Goal: Task Accomplishment & Management: Manage account settings

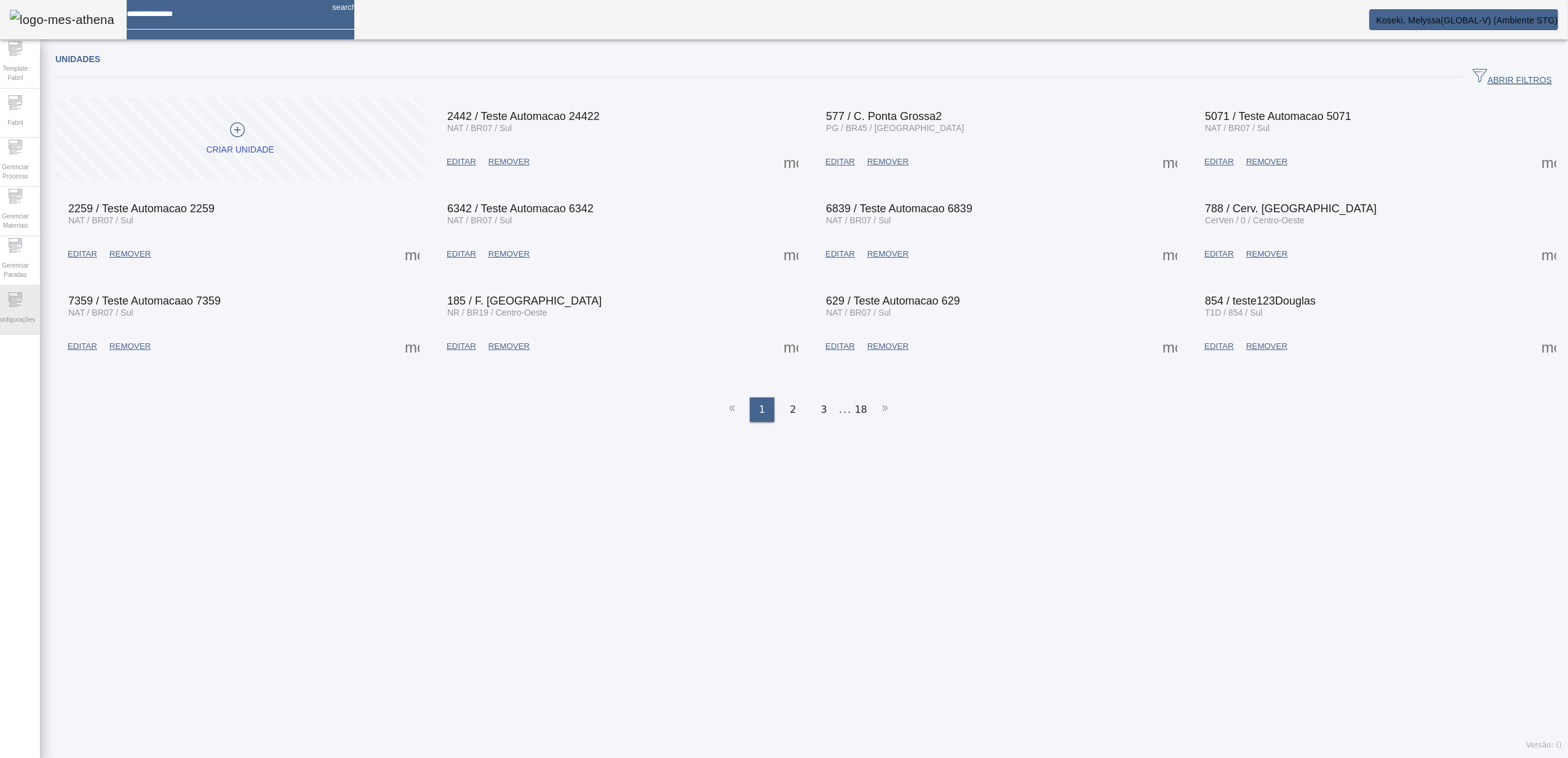
click at [39, 311] on span "Configurações" at bounding box center [15, 319] width 47 height 17
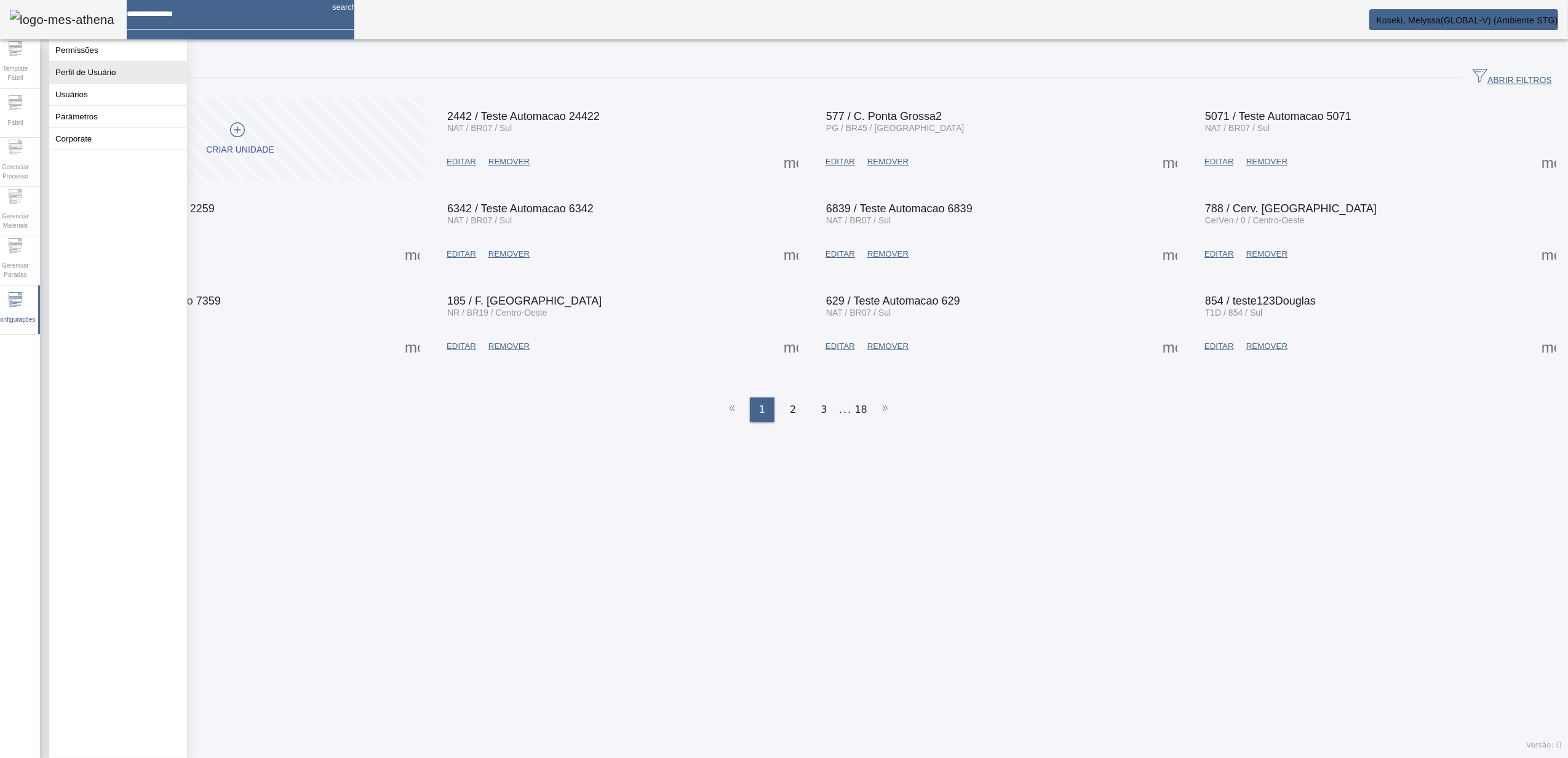
click at [101, 83] on button "Perfil de Usuário" at bounding box center [118, 72] width 138 height 21
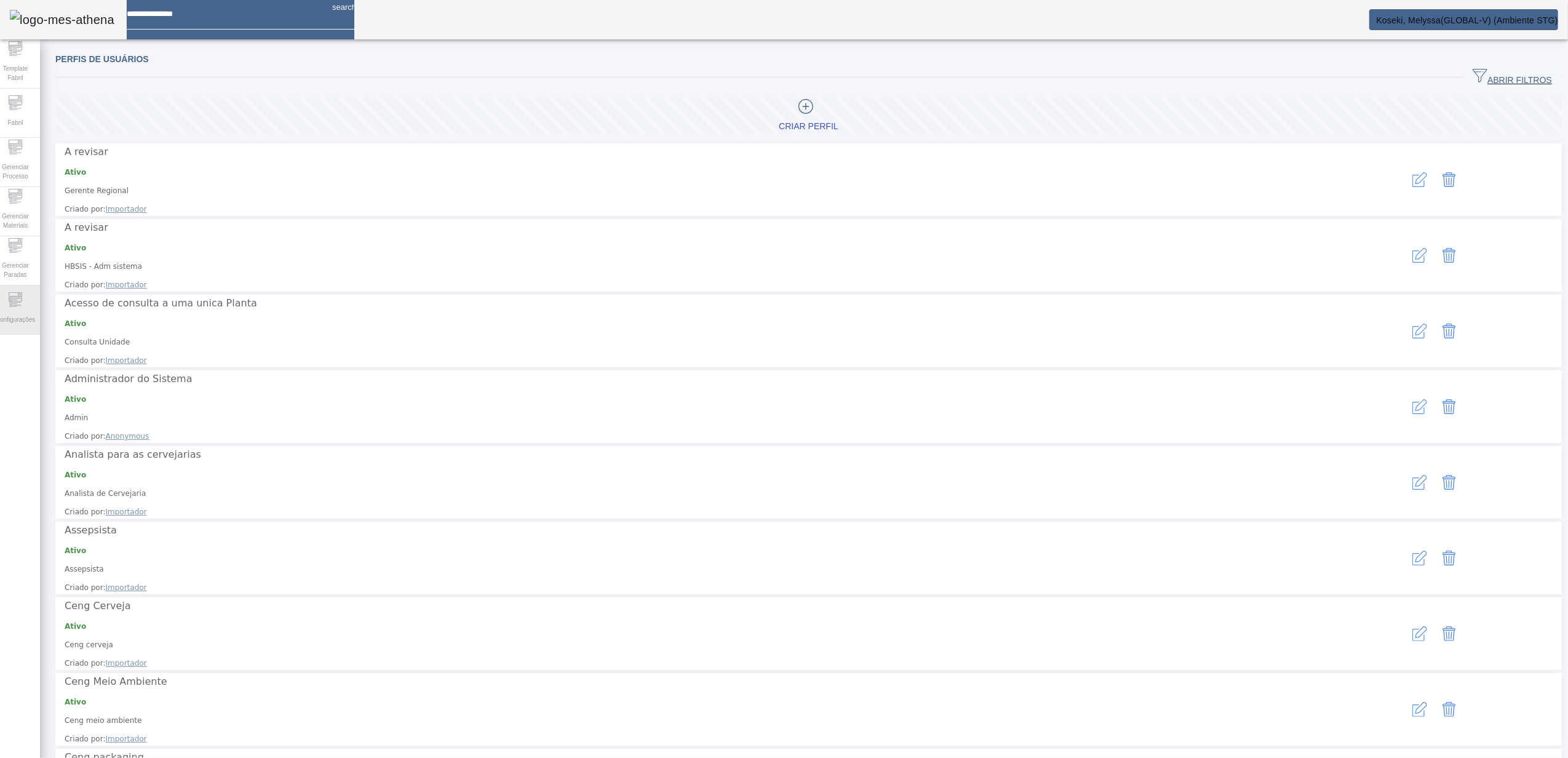
click at [25, 311] on span "Configurações" at bounding box center [15, 319] width 47 height 17
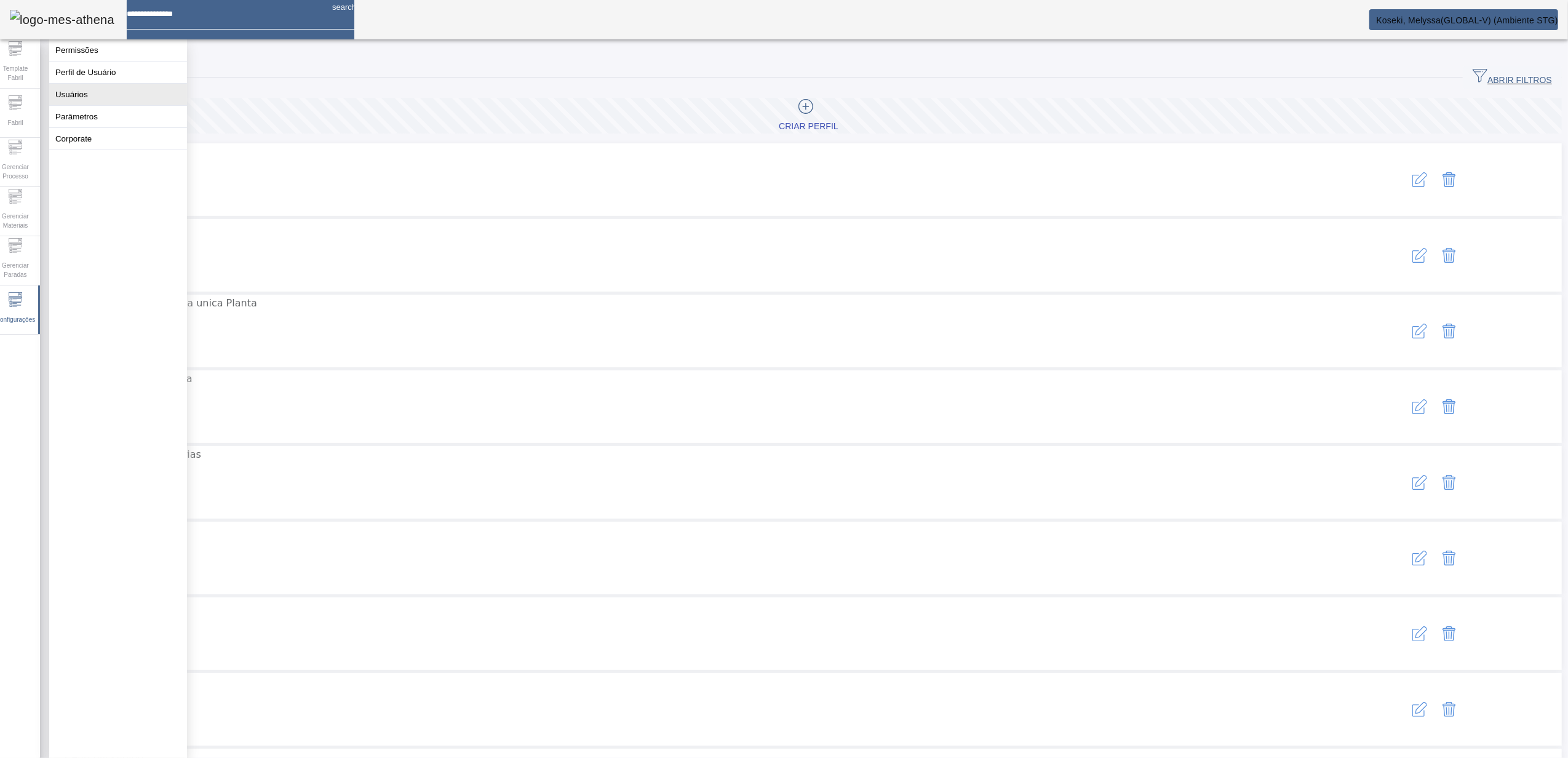
click at [85, 105] on button "Usuários" at bounding box center [118, 94] width 138 height 21
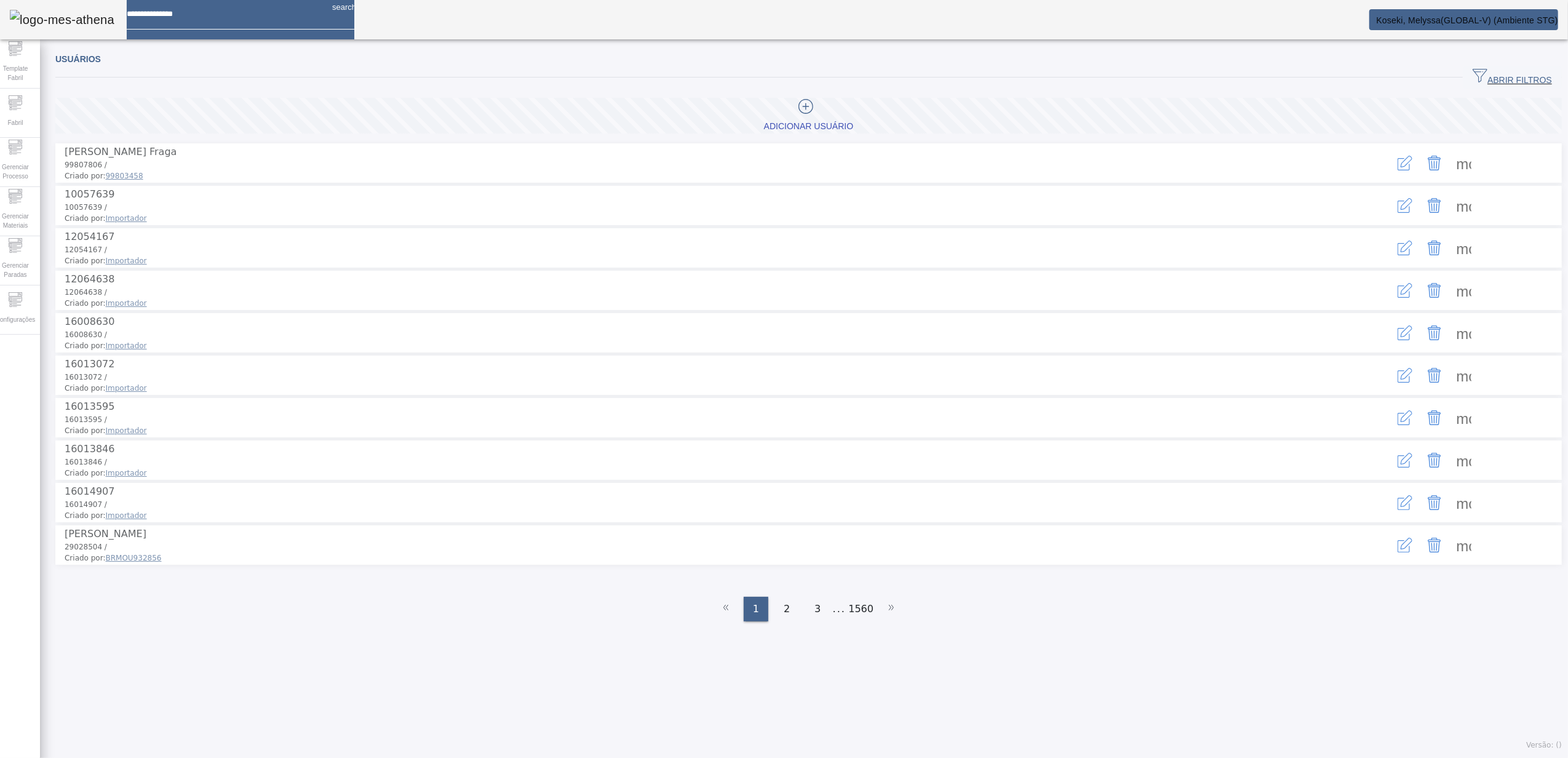
click at [1481, 76] on span "ABRIR FILTROS" at bounding box center [1512, 77] width 79 height 18
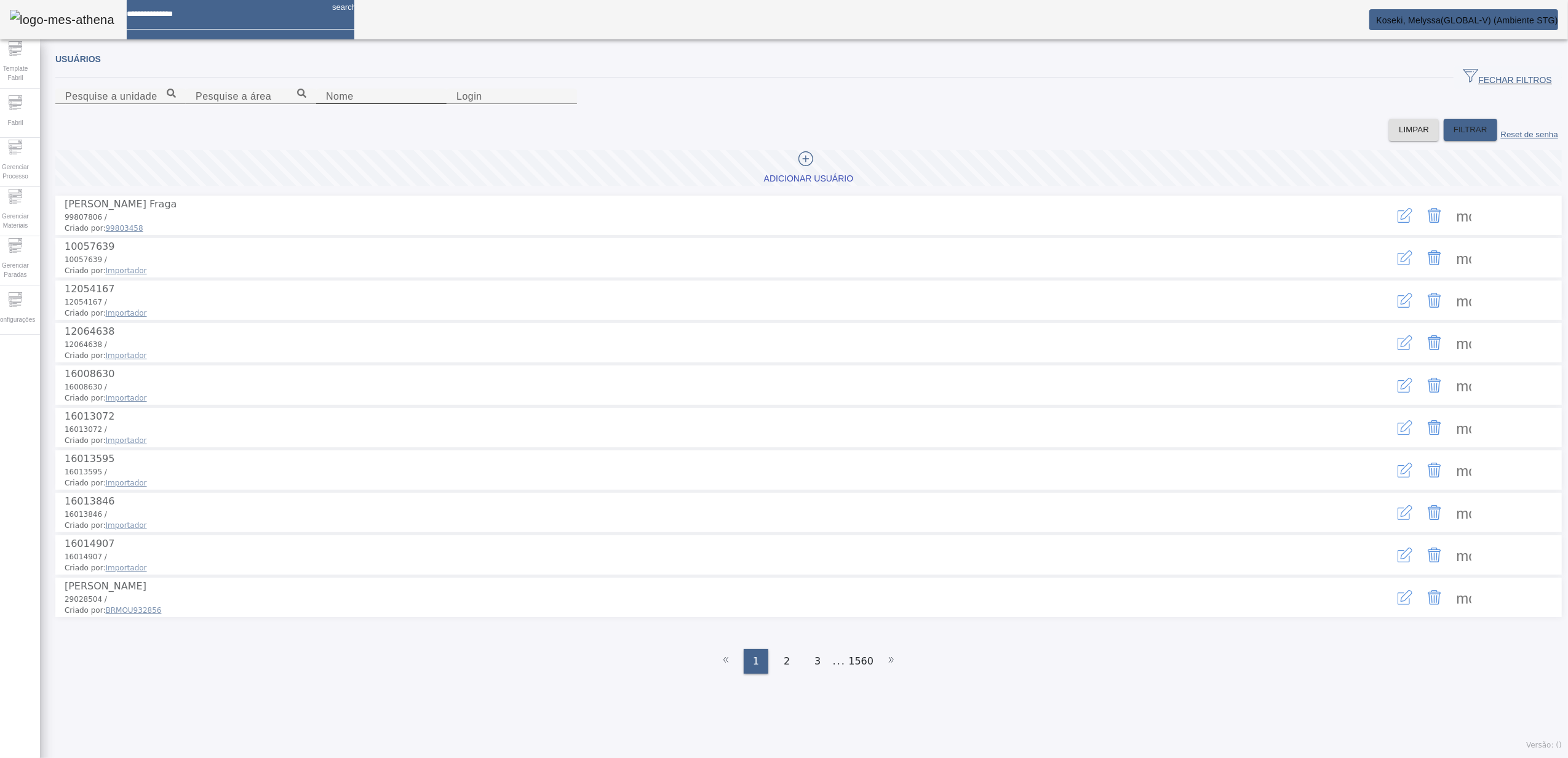
click at [379, 104] on input "Nome" at bounding box center [381, 97] width 111 height 15
type input "*******"
click at [1453, 136] on span "FILTRAR" at bounding box center [1470, 130] width 34 height 13
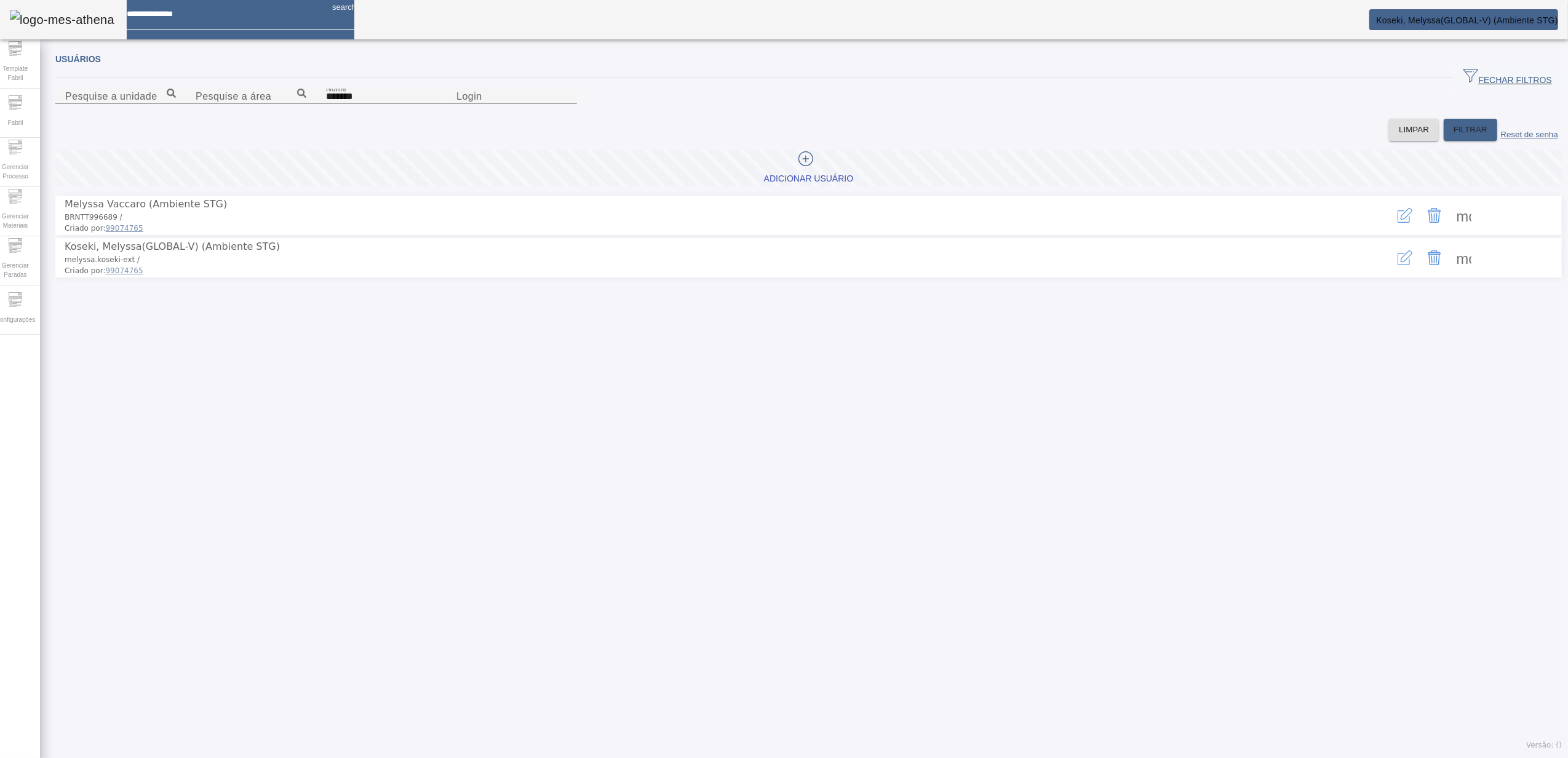
click at [1449, 272] on span at bounding box center [1464, 257] width 29 height 29
click at [1398, 265] on icon "button" at bounding box center [1405, 257] width 15 height 15
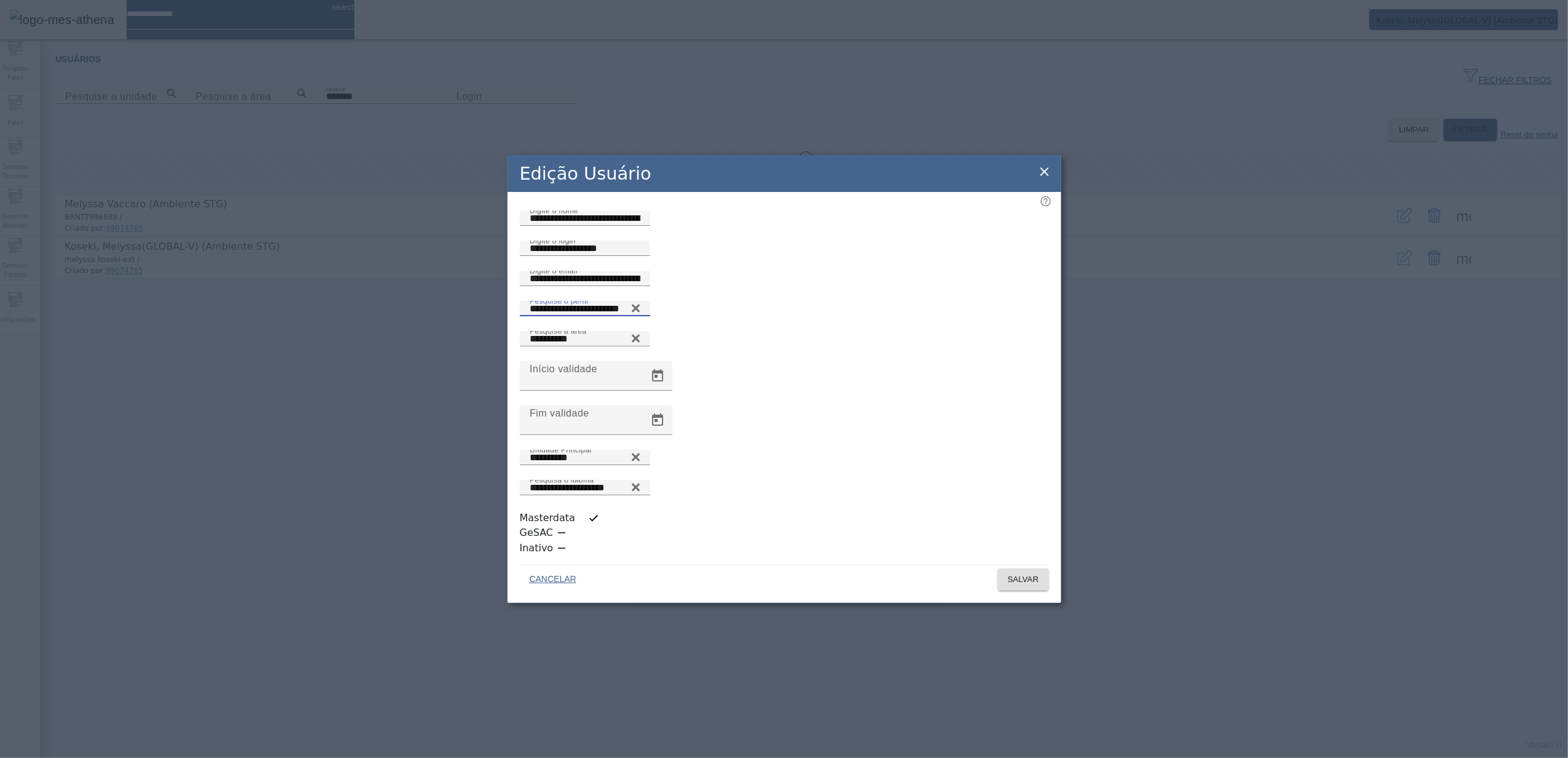
drag, startPoint x: 640, startPoint y: 395, endPoint x: 513, endPoint y: 401, distance: 127.1
click at [520, 331] on div "**********" at bounding box center [784, 316] width 529 height 30
click at [1046, 179] on icon at bounding box center [1044, 172] width 15 height 15
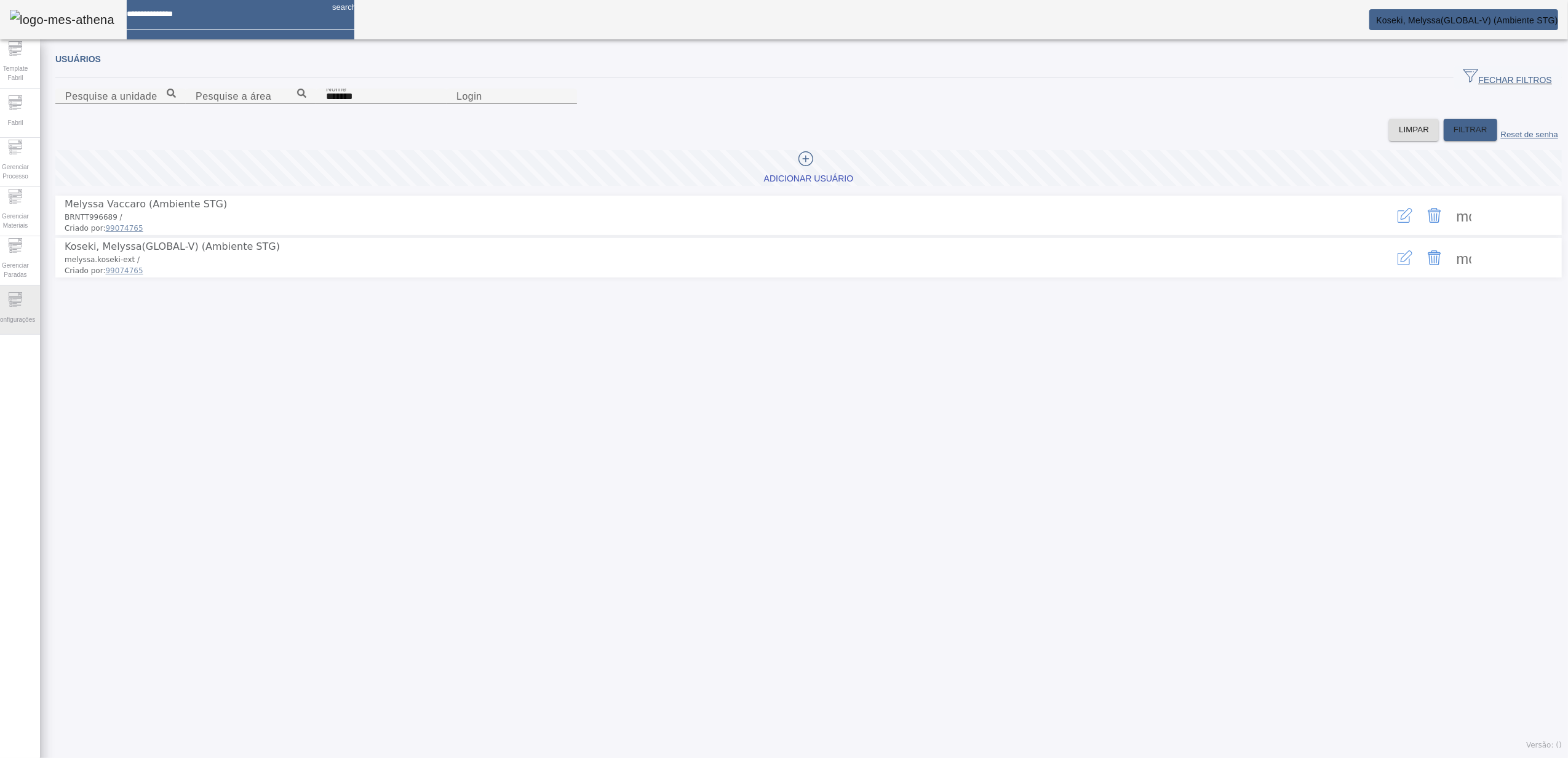
click at [15, 325] on span "Configurações" at bounding box center [15, 319] width 47 height 17
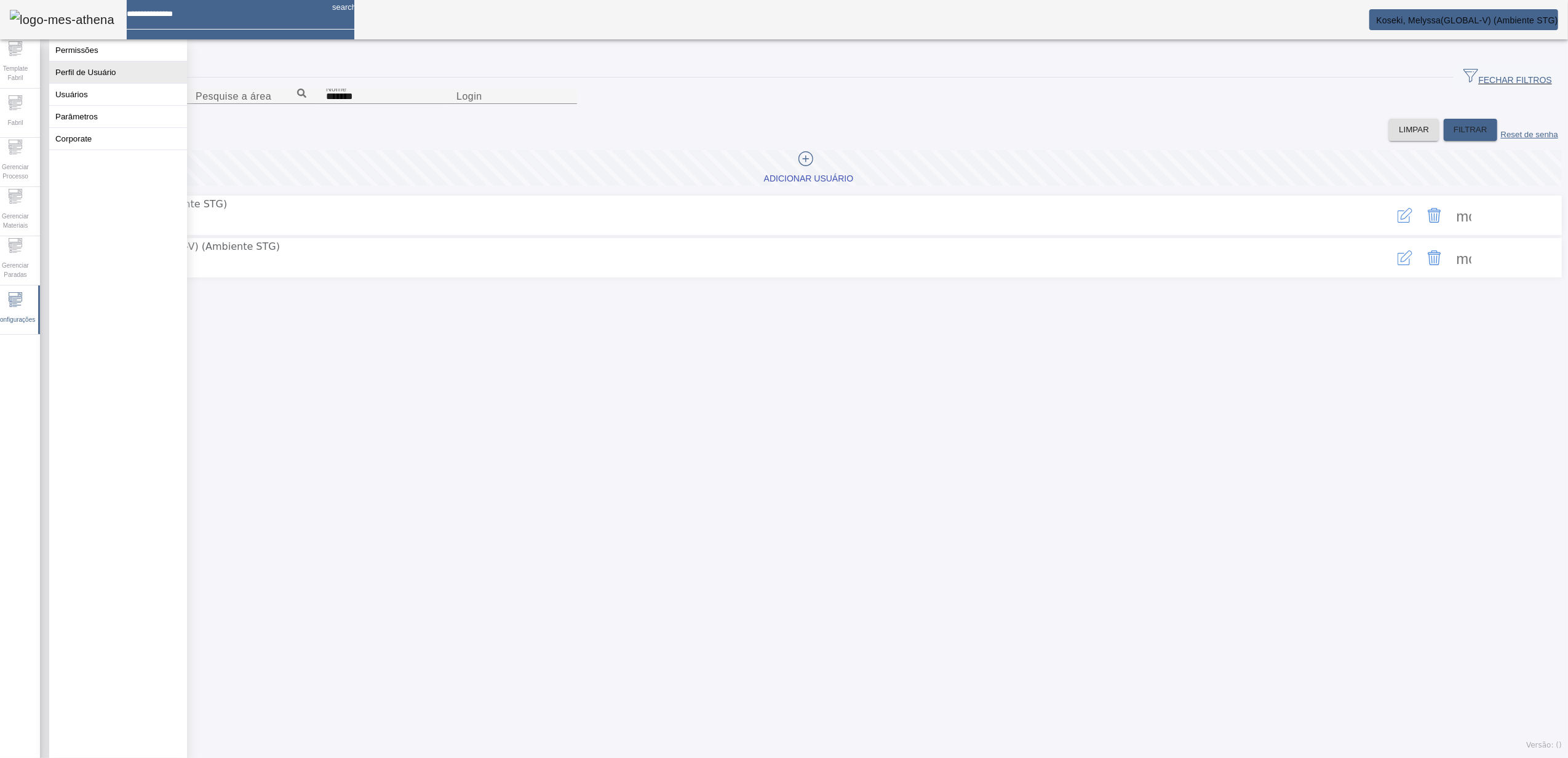
click at [102, 74] on button "Perfil de Usuário" at bounding box center [118, 72] width 138 height 21
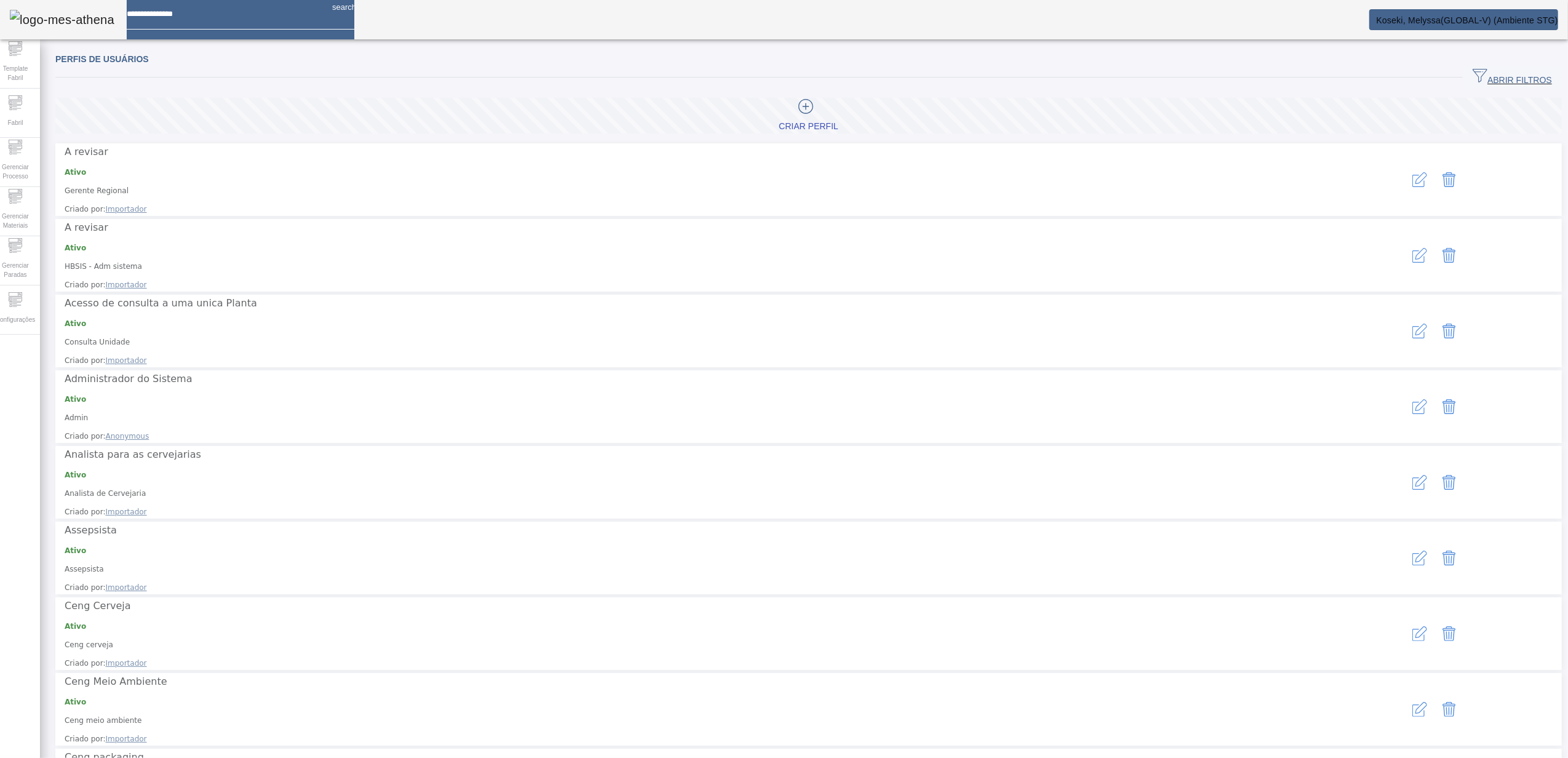
click at [1491, 75] on span "ABRIR FILTROS" at bounding box center [1512, 77] width 79 height 18
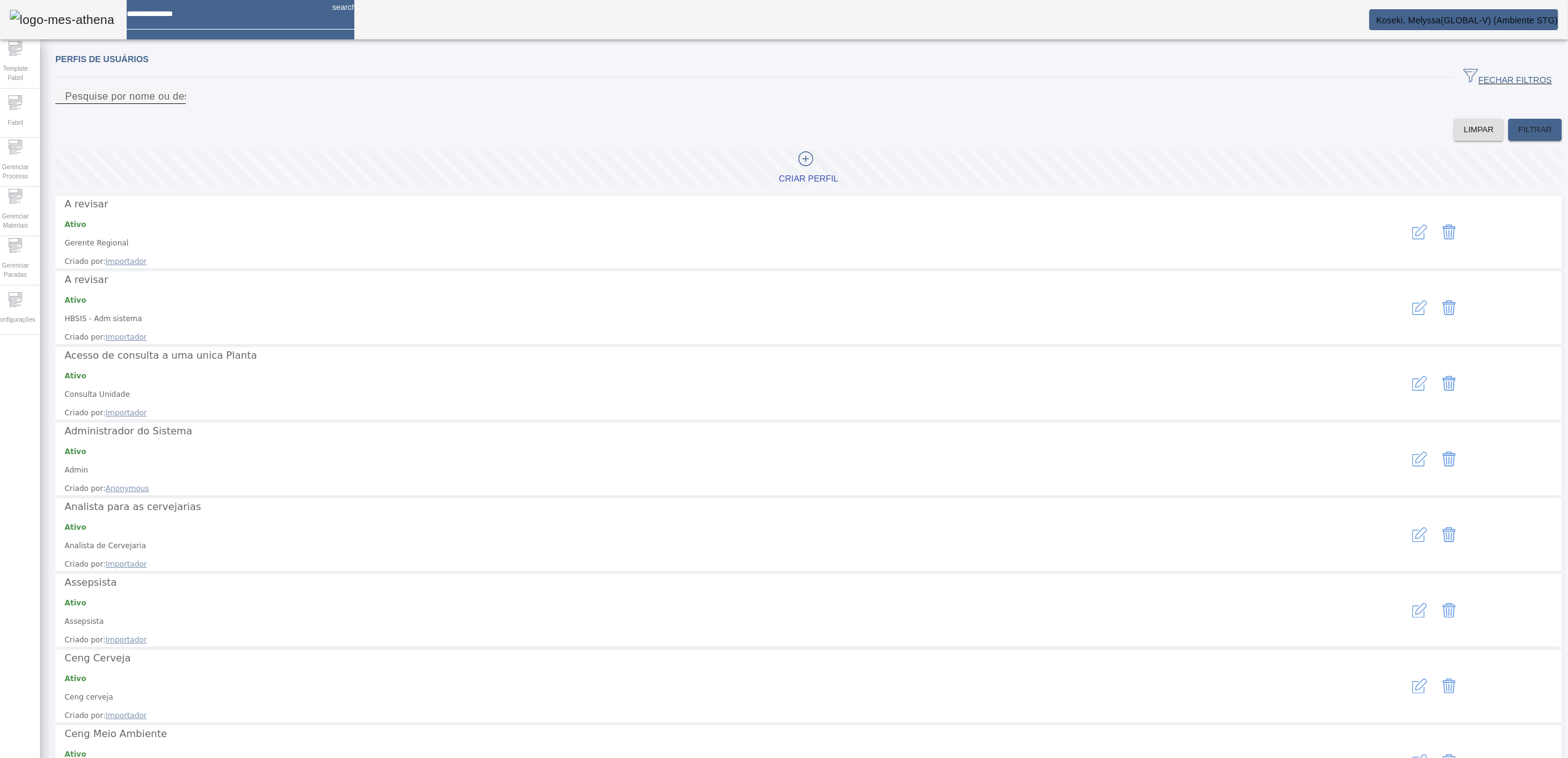
click at [184, 101] on mat-label "Pesquise por nome ou descrição" at bounding box center [141, 96] width 153 height 10
click at [176, 104] on input "Pesquise por nome ou descrição" at bounding box center [120, 97] width 111 height 15
paste input "**********"
type input "**********"
click at [1518, 136] on span "FILTRAR" at bounding box center [1535, 130] width 34 height 13
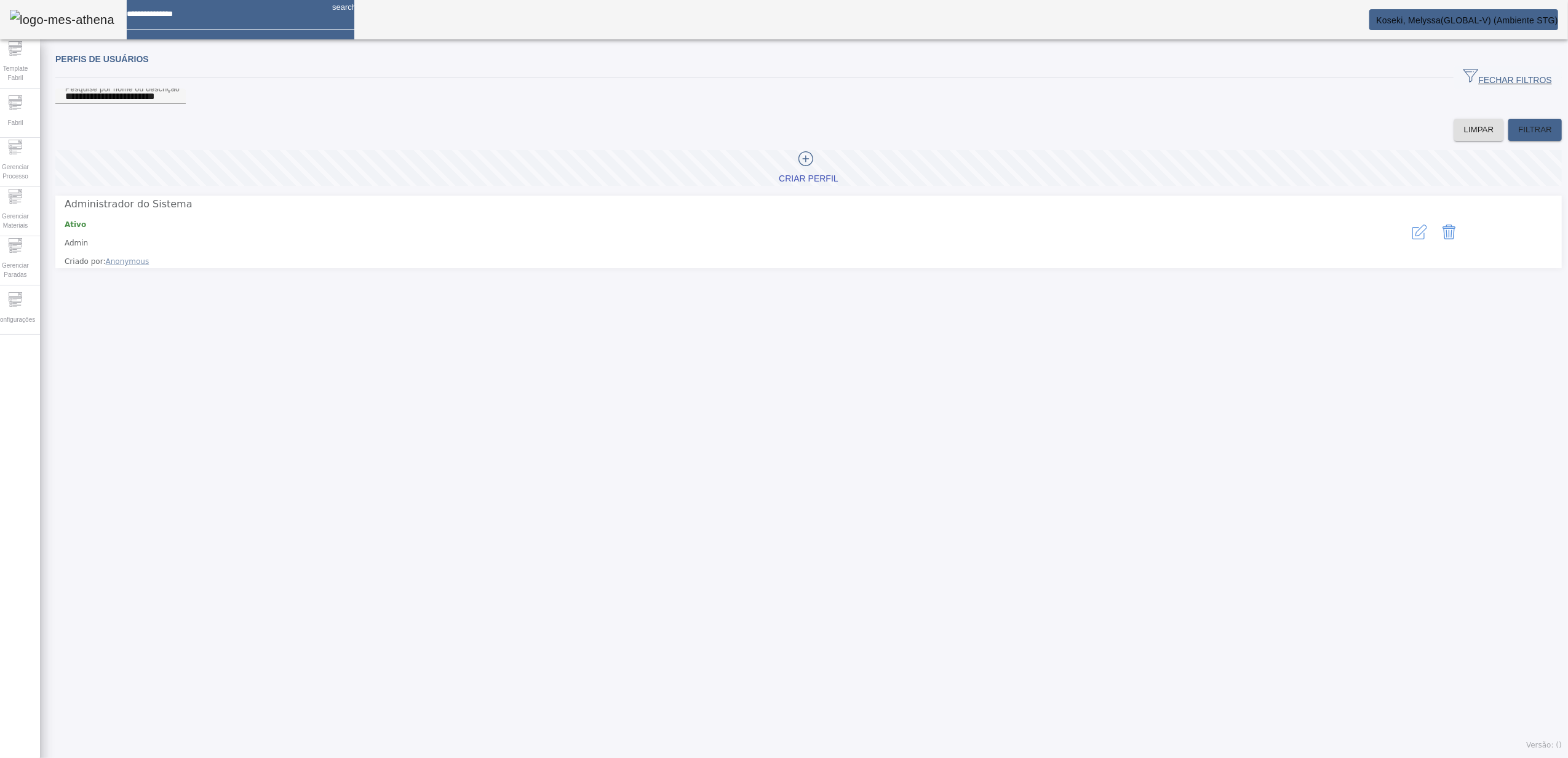
click at [1412, 239] on icon "button" at bounding box center [1419, 232] width 15 height 15
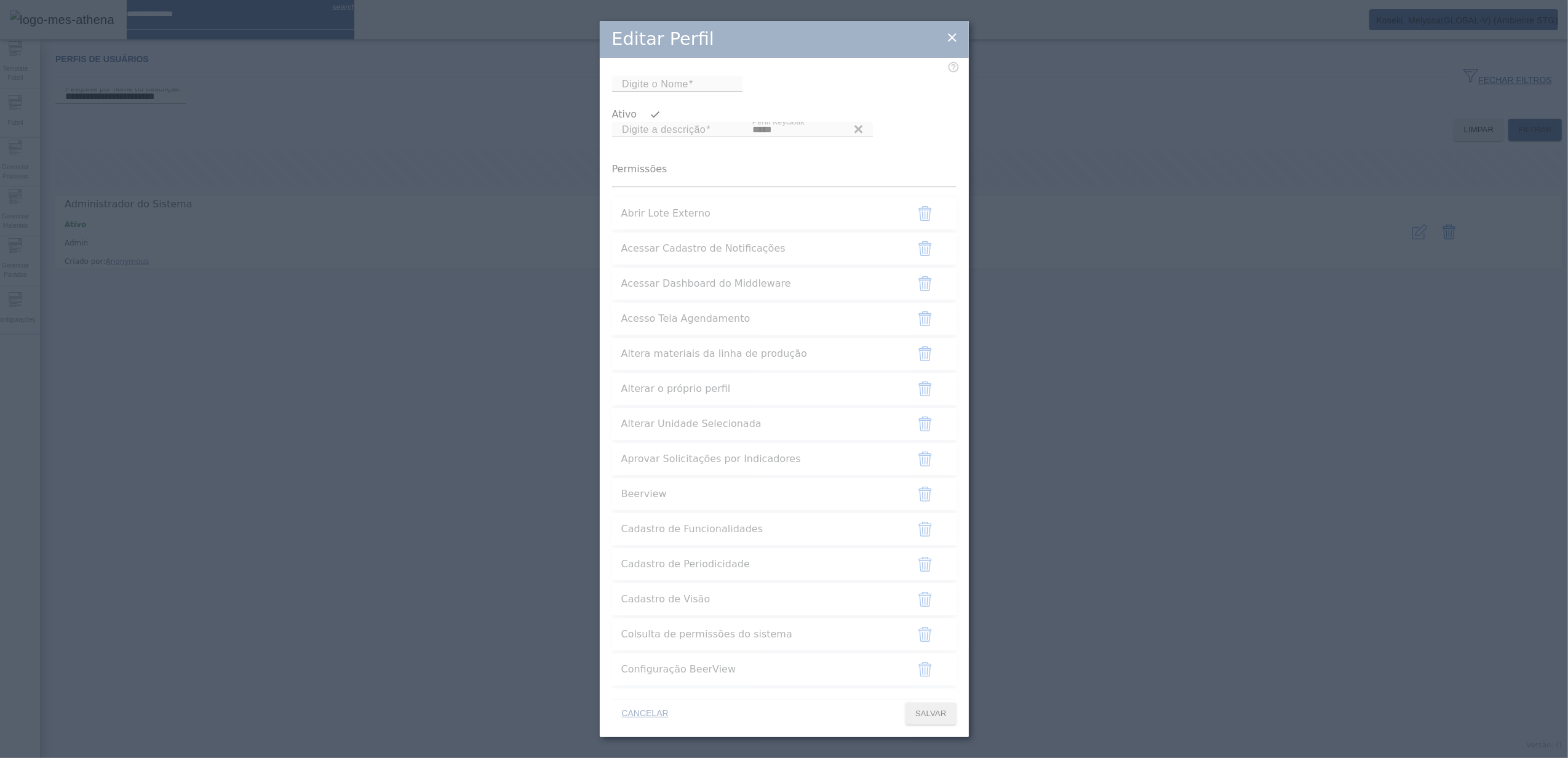
type input "*****"
type input "**********"
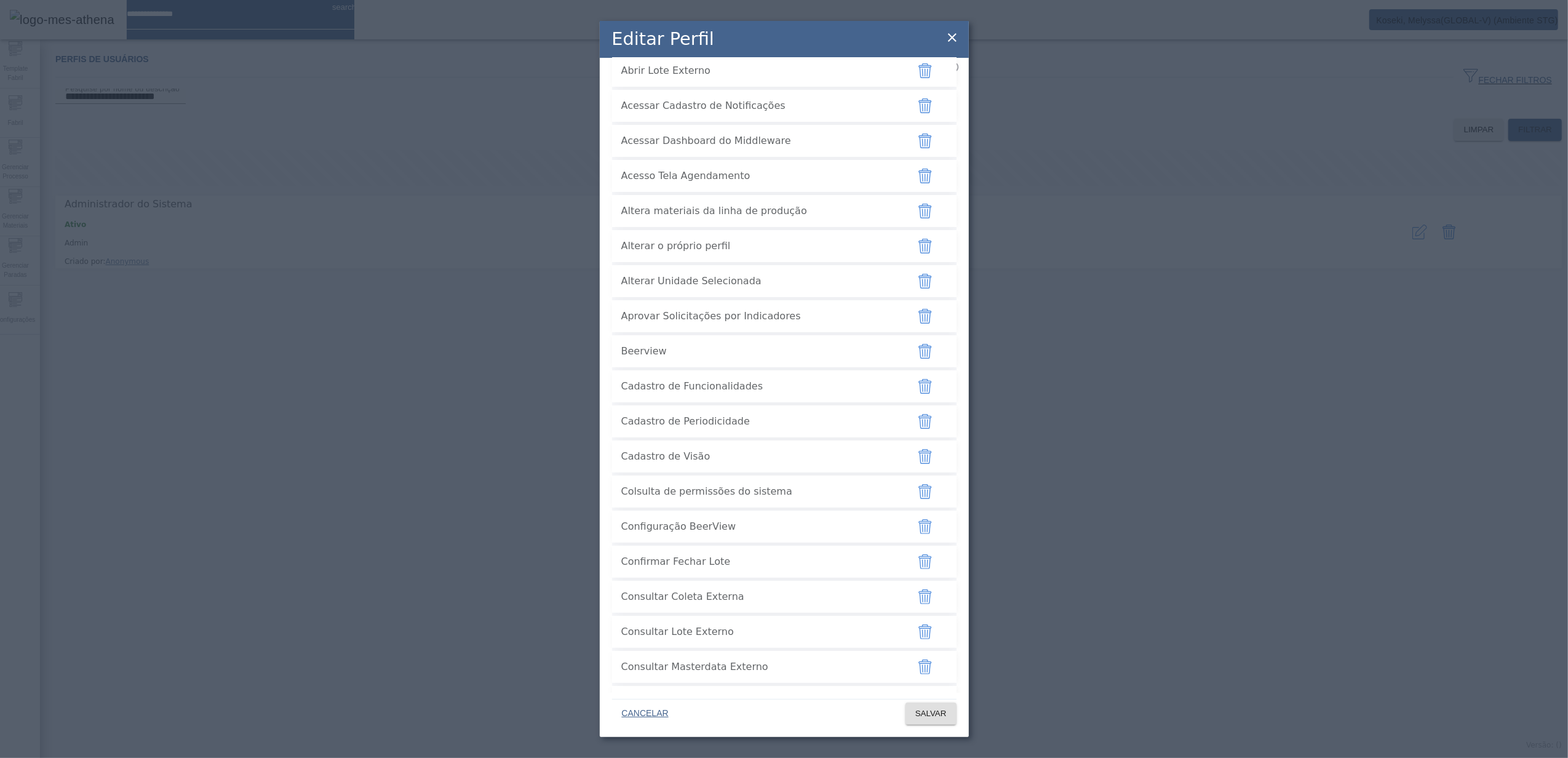
scroll to position [148, 0]
drag, startPoint x: 621, startPoint y: 366, endPoint x: 786, endPoint y: 370, distance: 165.0
click at [786, 319] on span "Aprovar Solicitações por Indicadores" at bounding box center [759, 311] width 277 height 15
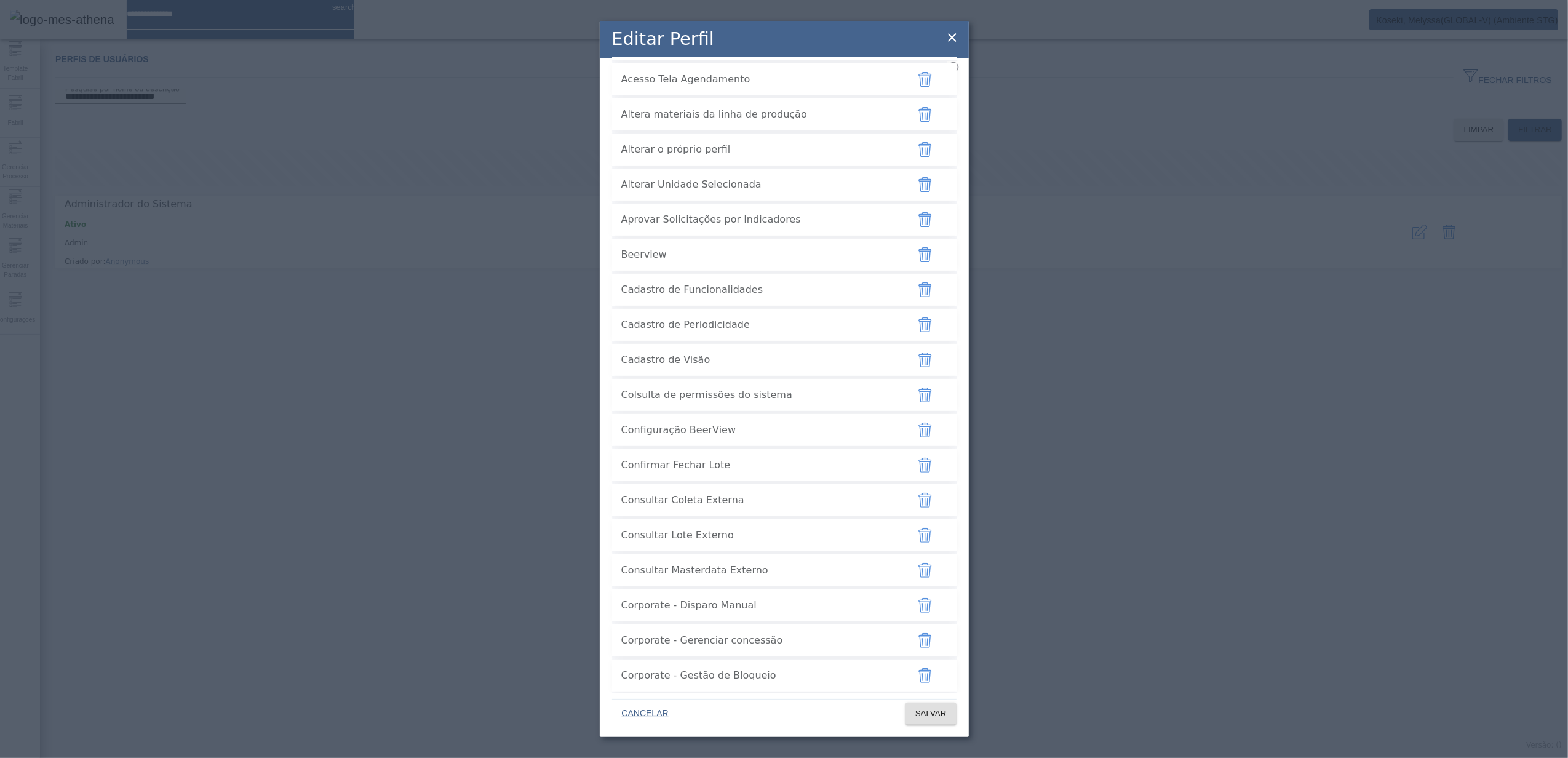
click at [918, 227] on icon "button" at bounding box center [925, 219] width 15 height 15
click at [938, 709] on span "SALVAR" at bounding box center [931, 714] width 32 height 13
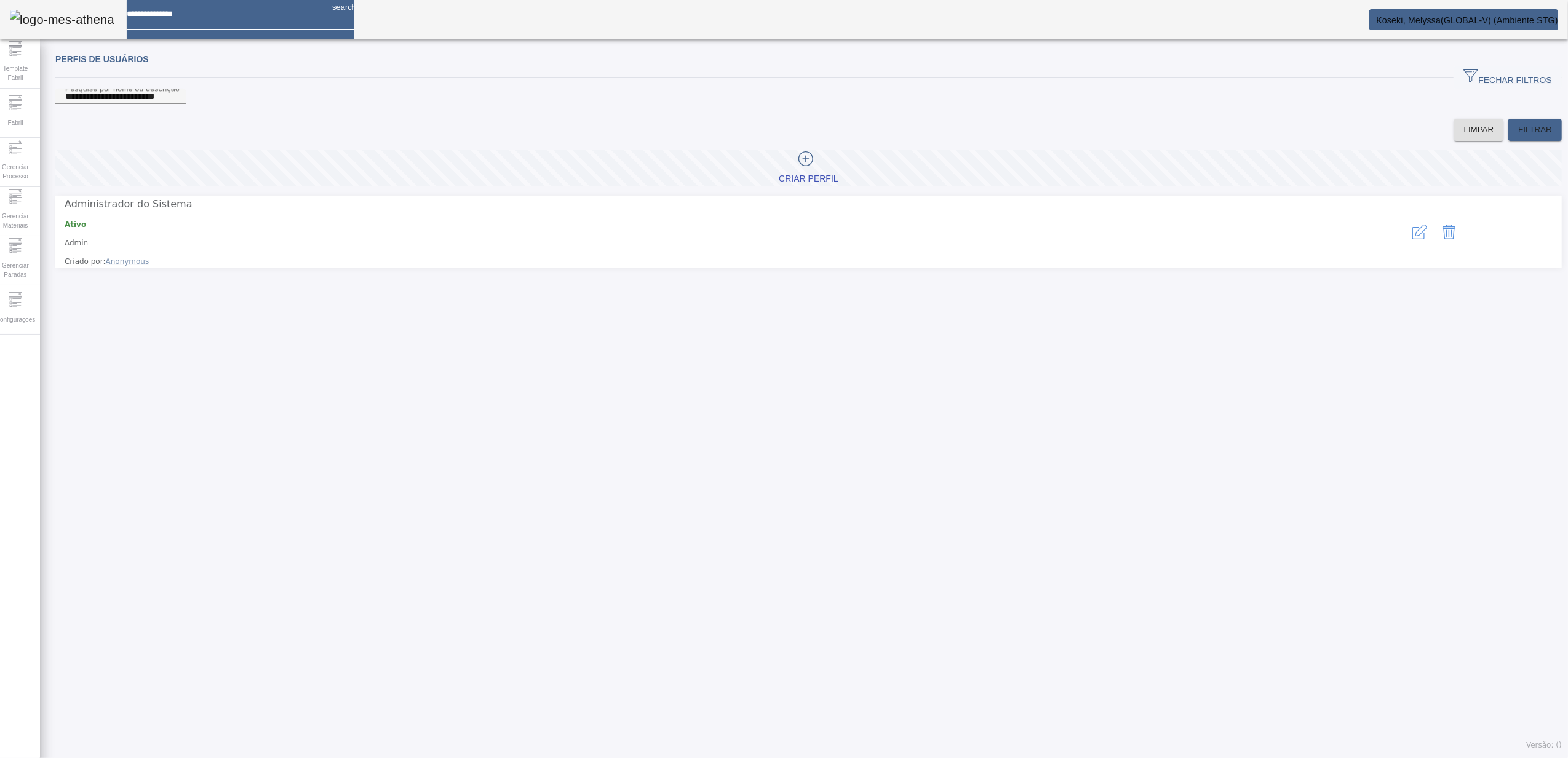
click at [1412, 239] on icon "button" at bounding box center [1419, 232] width 15 height 15
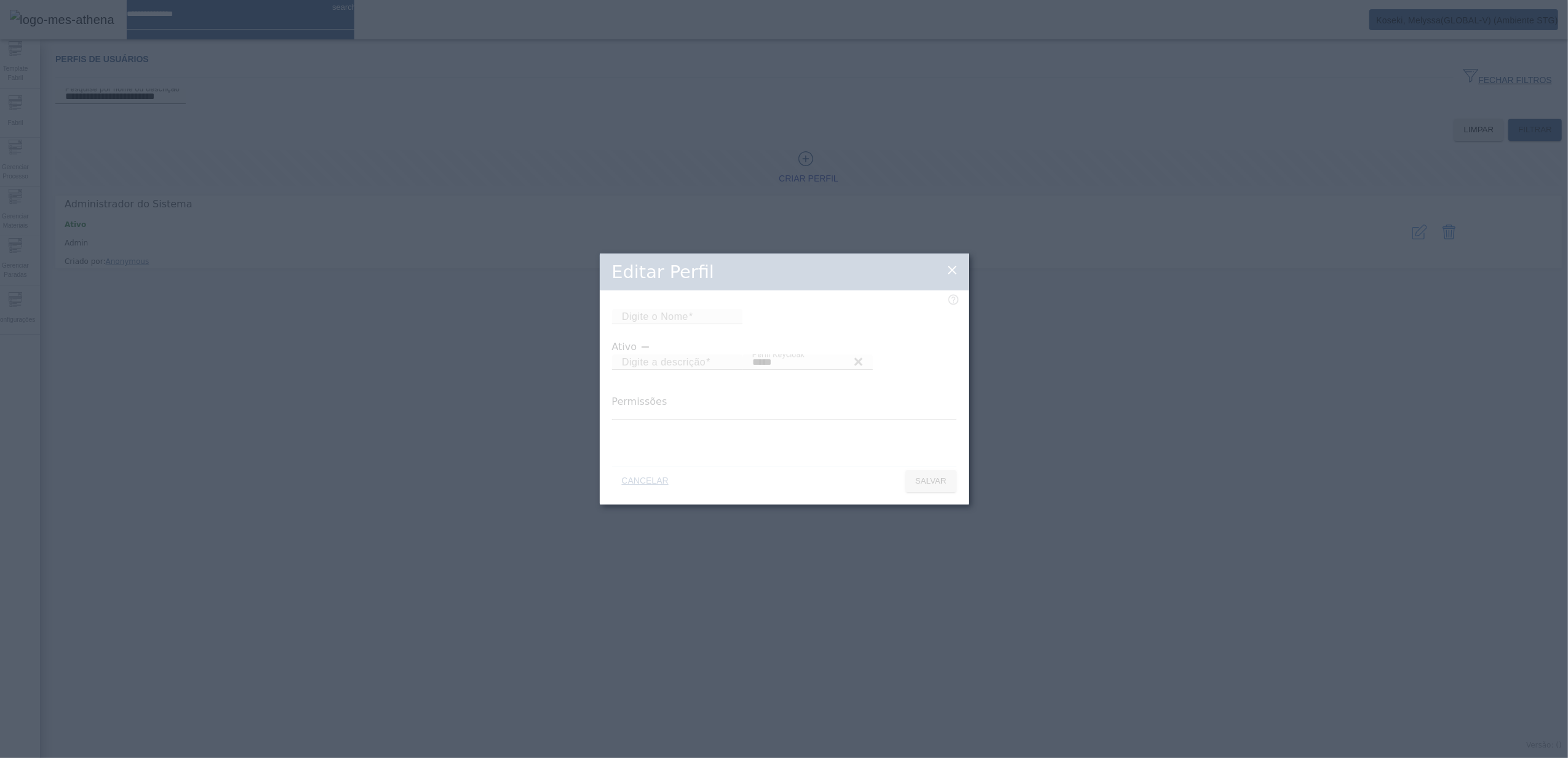
type input "*****"
type input "**********"
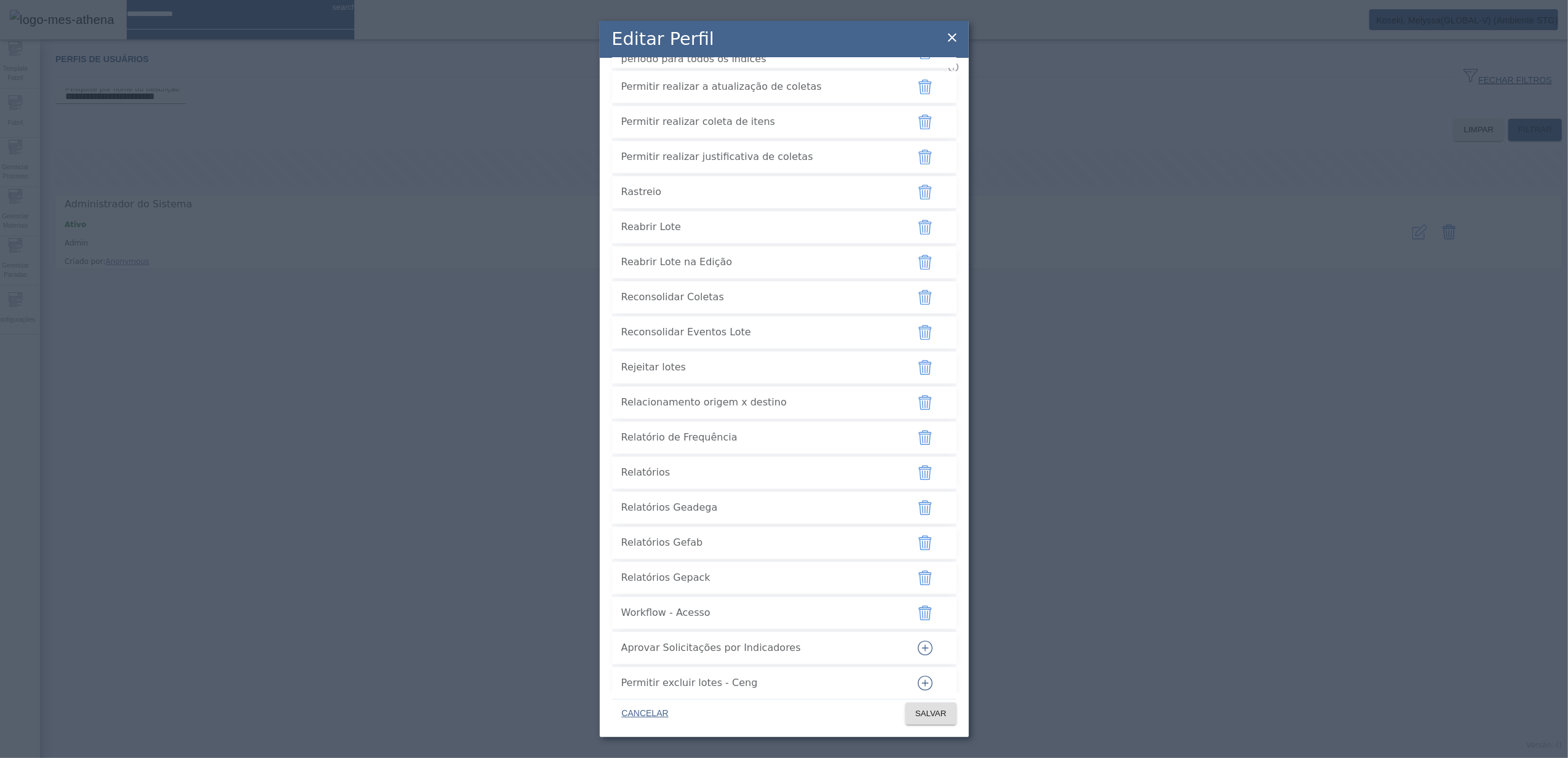
scroll to position [3079, 0]
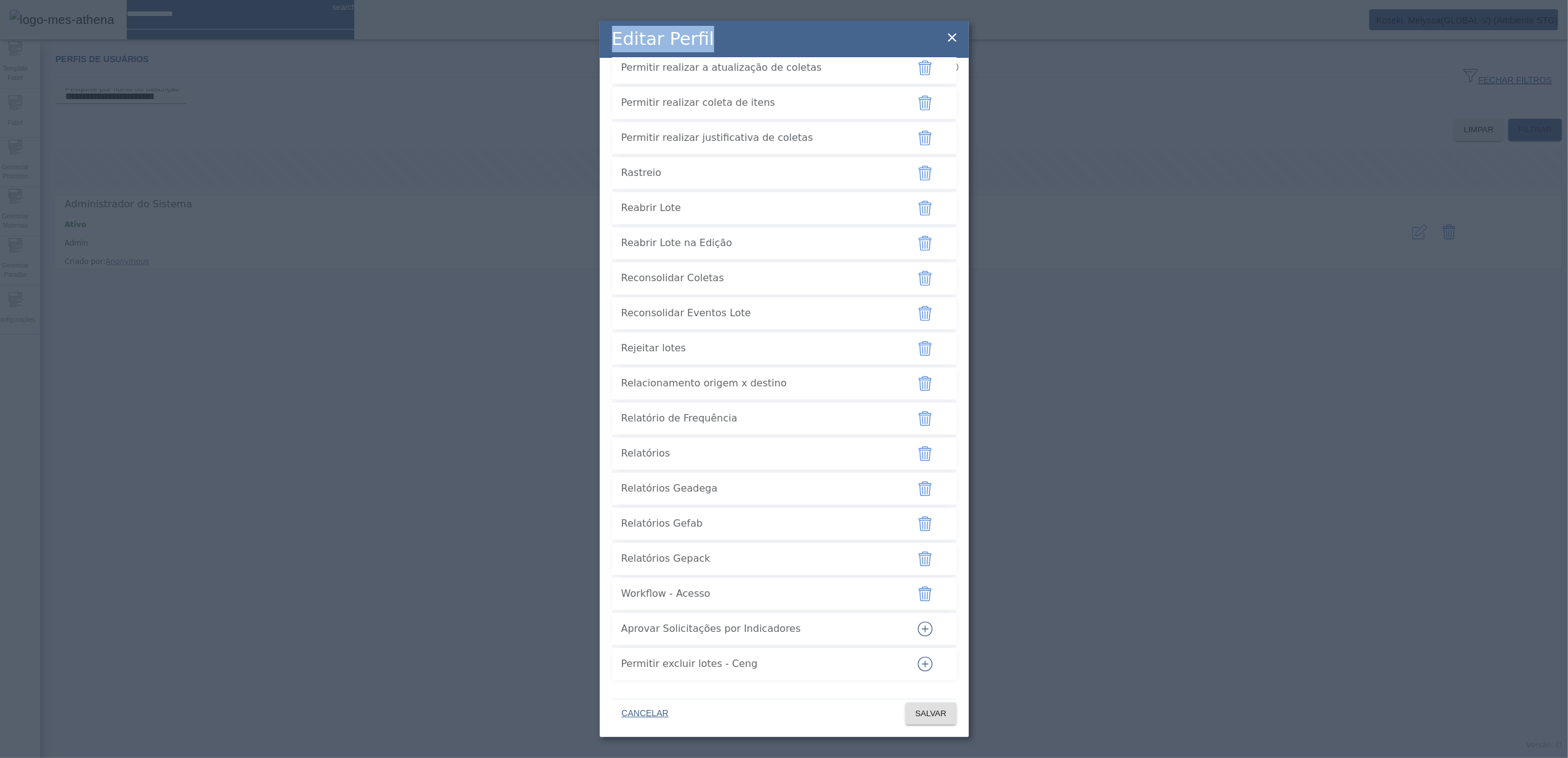
drag, startPoint x: 878, startPoint y: 36, endPoint x: 950, endPoint y: 38, distance: 72.0
click at [950, 38] on div "**********" at bounding box center [784, 378] width 369 height 716
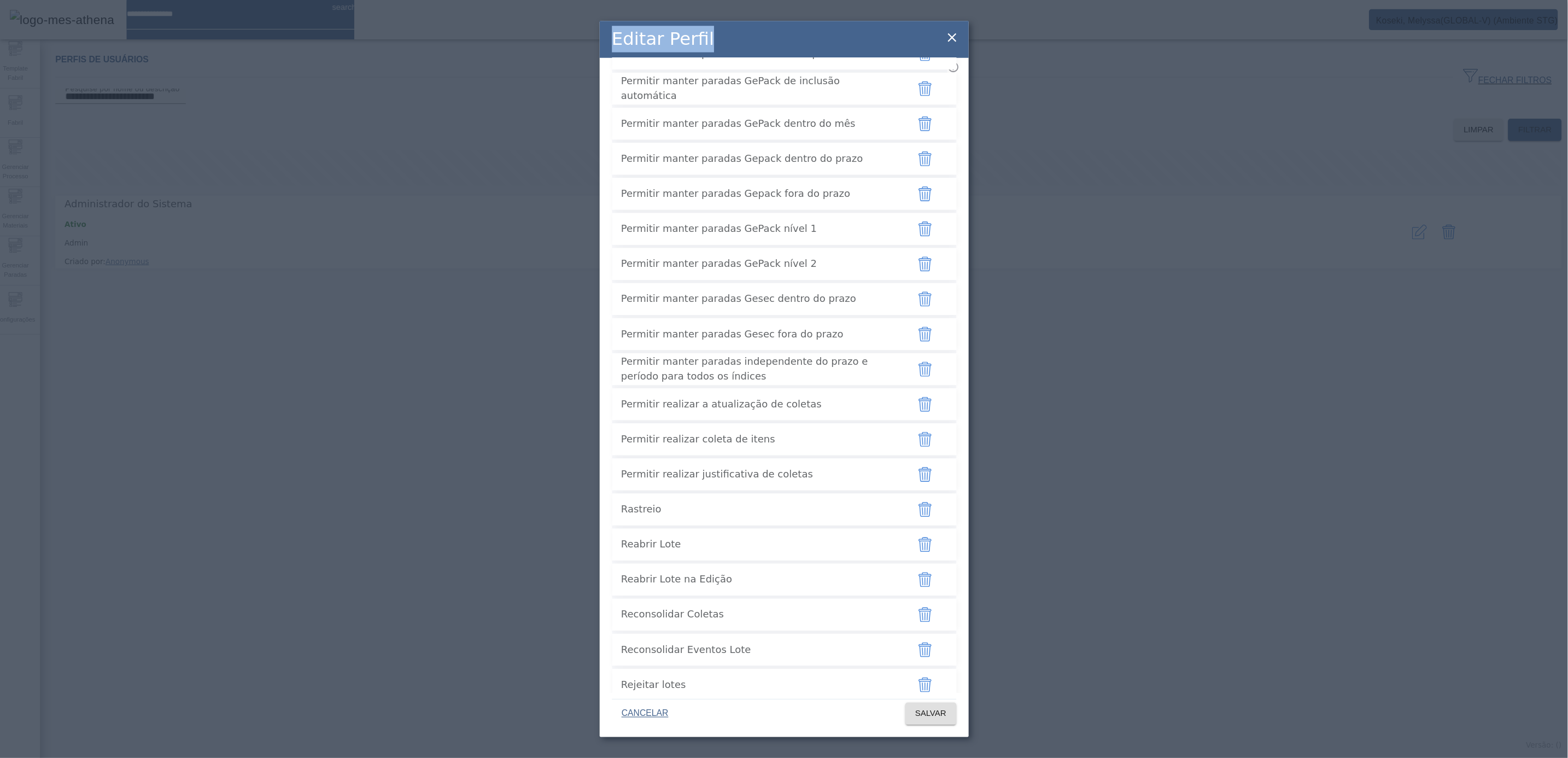
scroll to position [2080, 0]
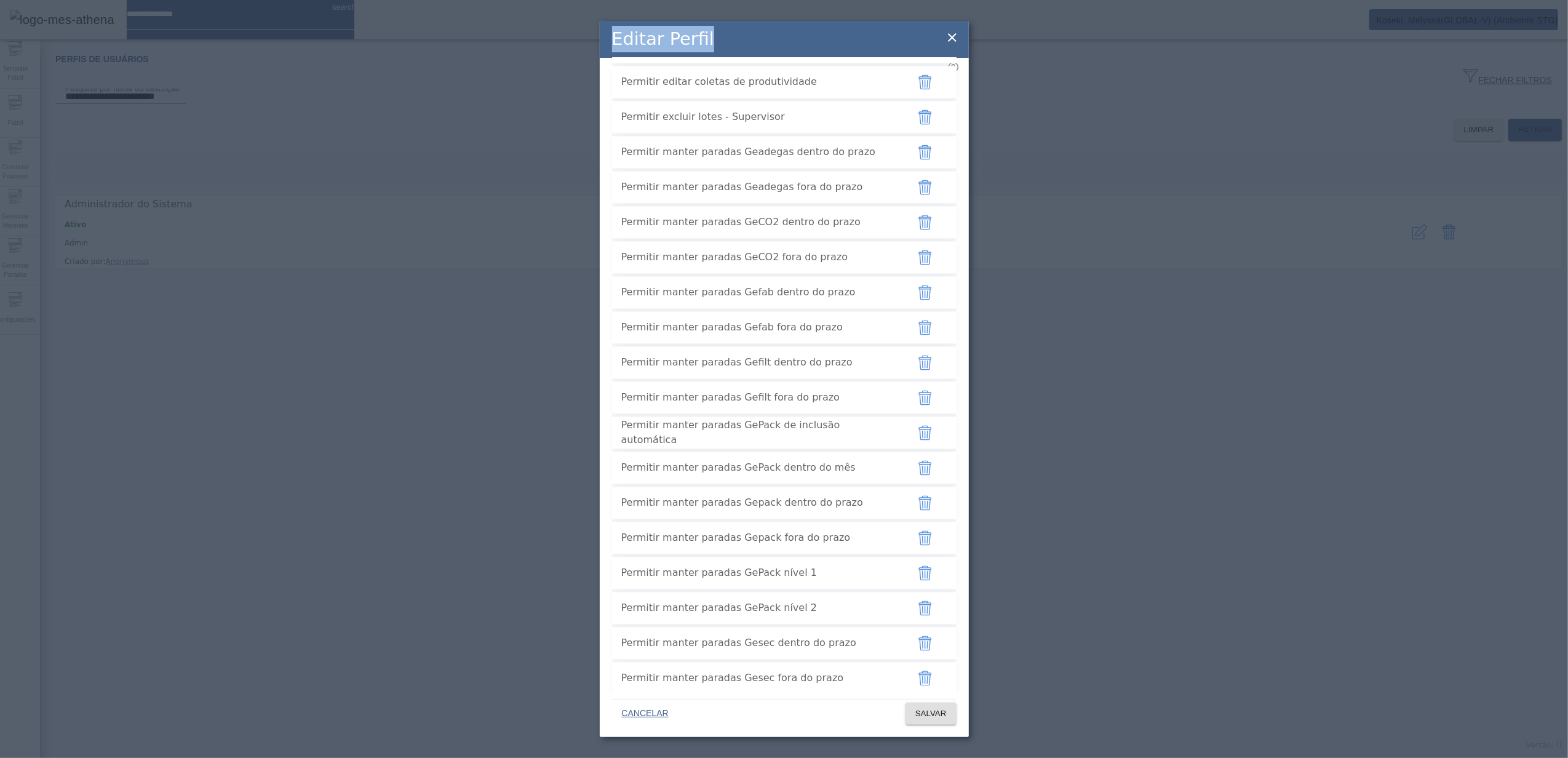
click at [953, 40] on icon at bounding box center [952, 37] width 15 height 15
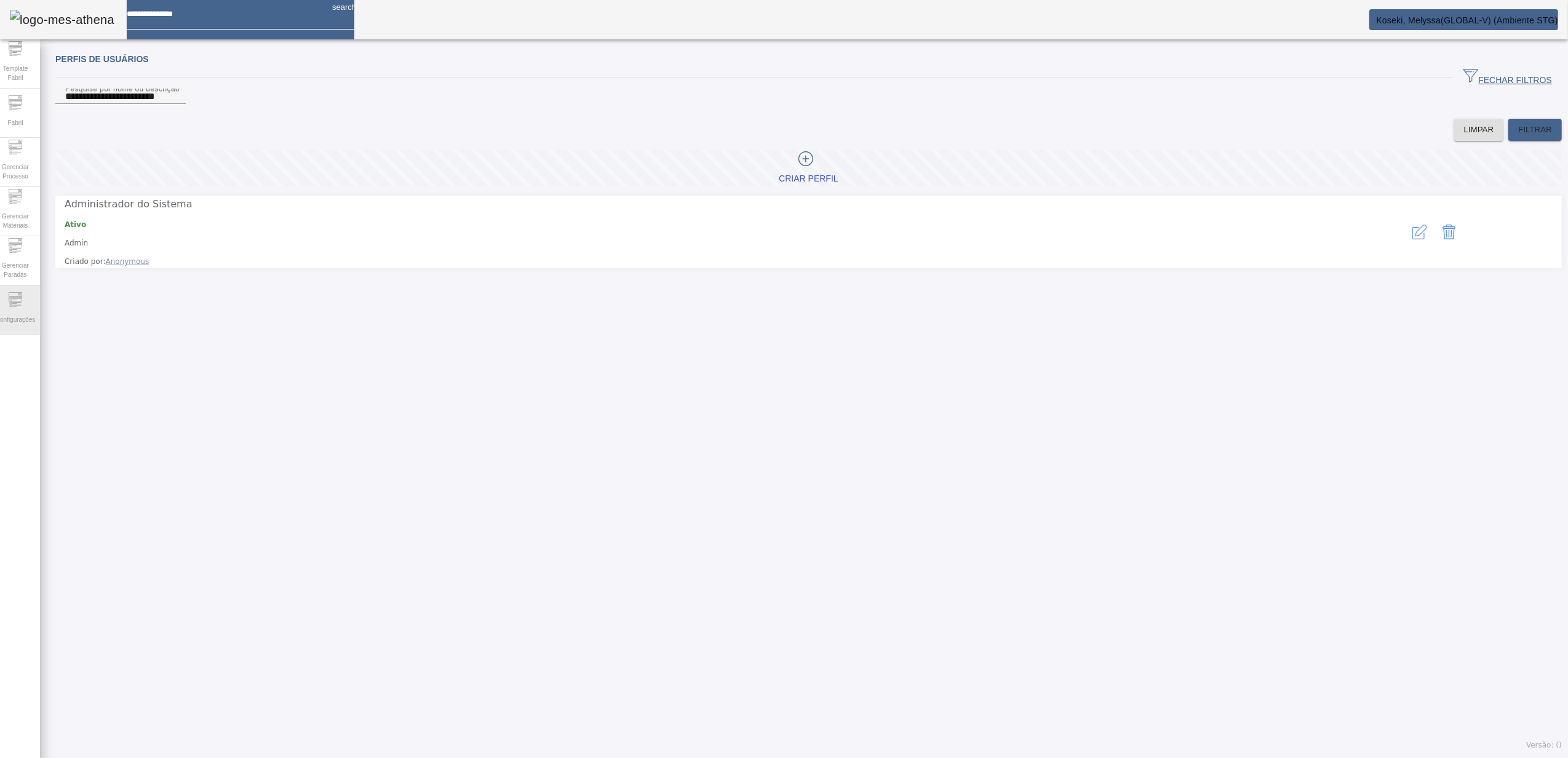
click at [26, 316] on span "Configurações" at bounding box center [15, 319] width 47 height 17
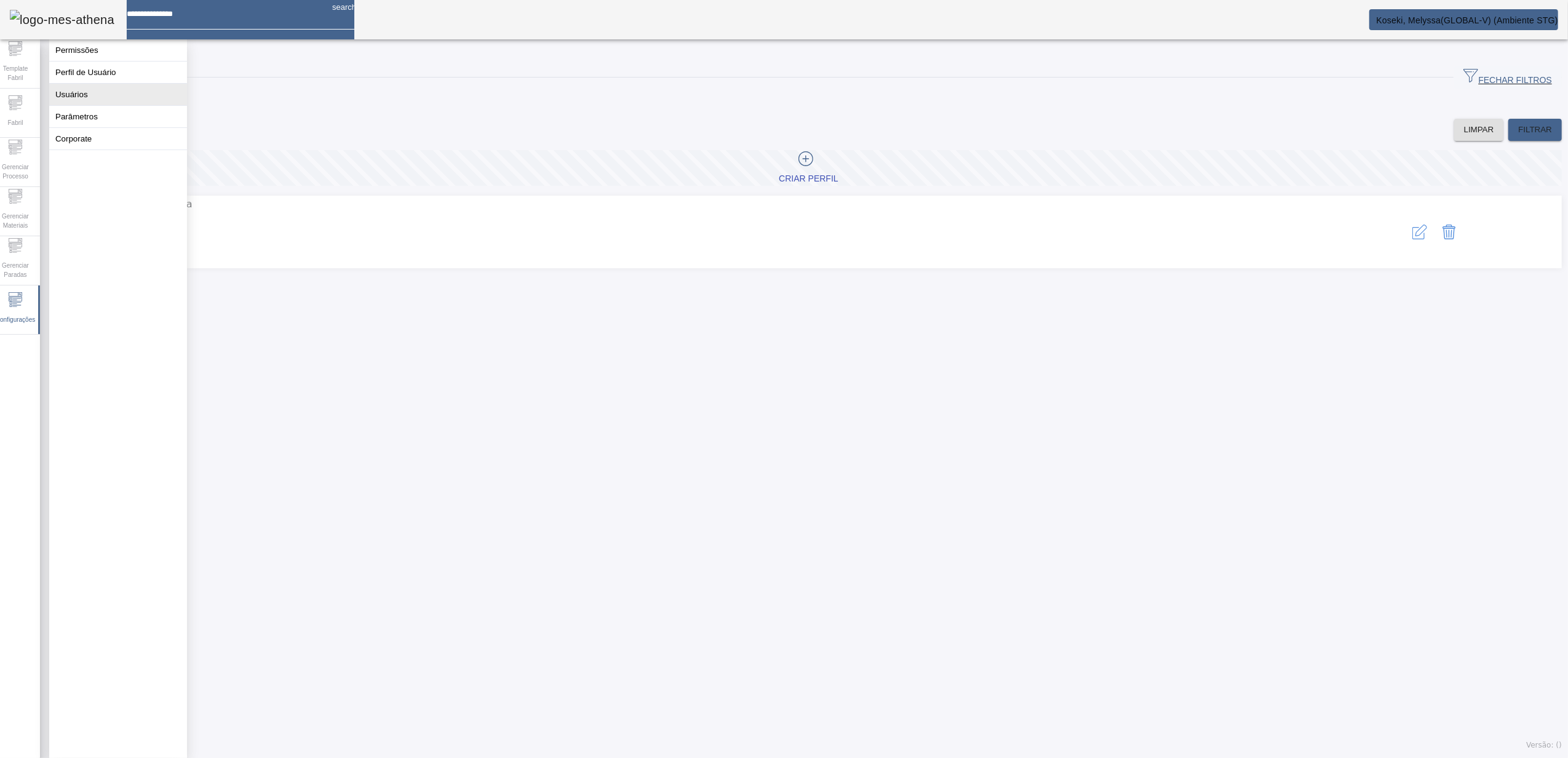
click at [97, 105] on button "Usuários" at bounding box center [118, 94] width 138 height 21
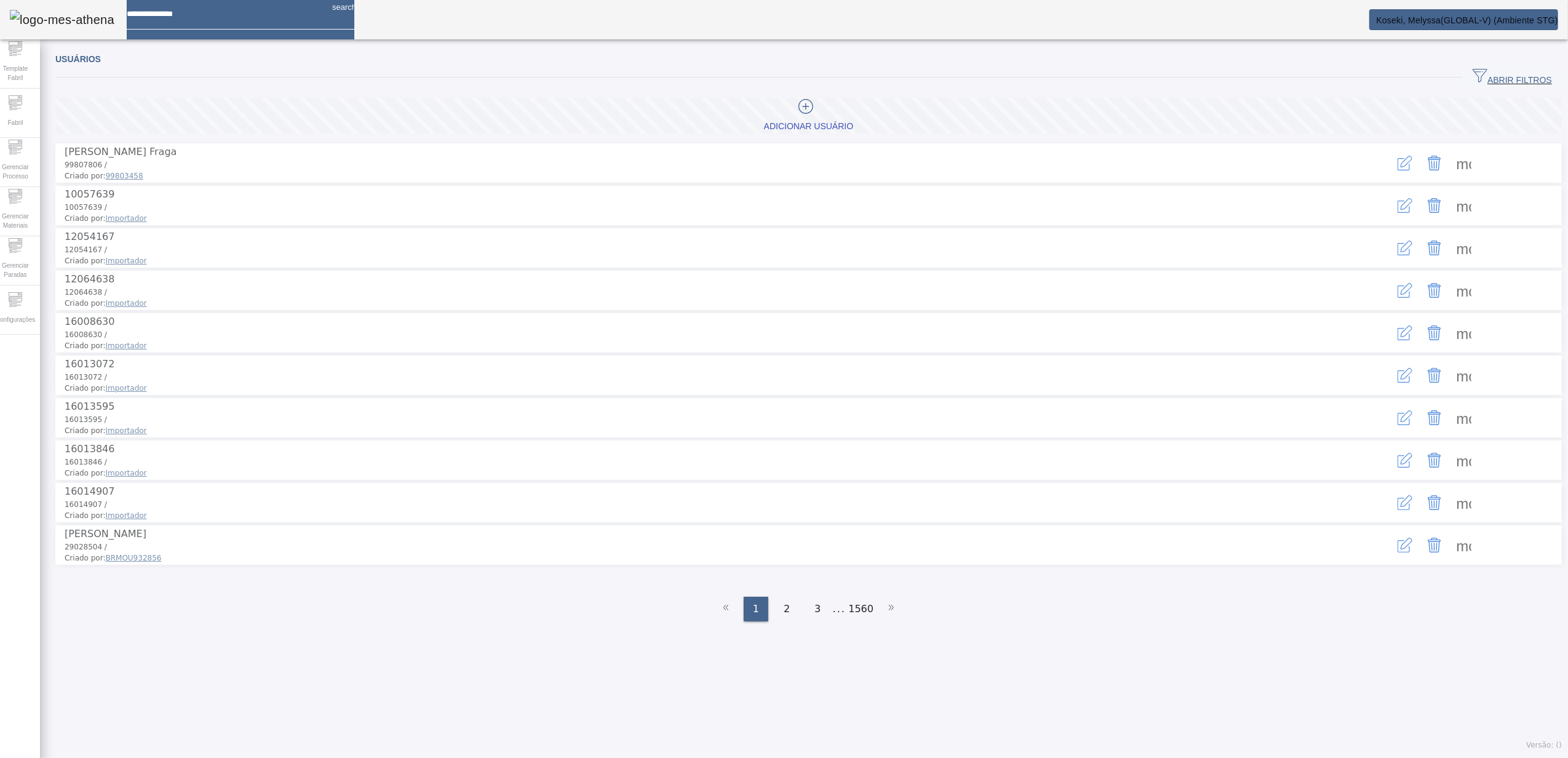
click at [1472, 75] on icon "button" at bounding box center [1479, 75] width 15 height 15
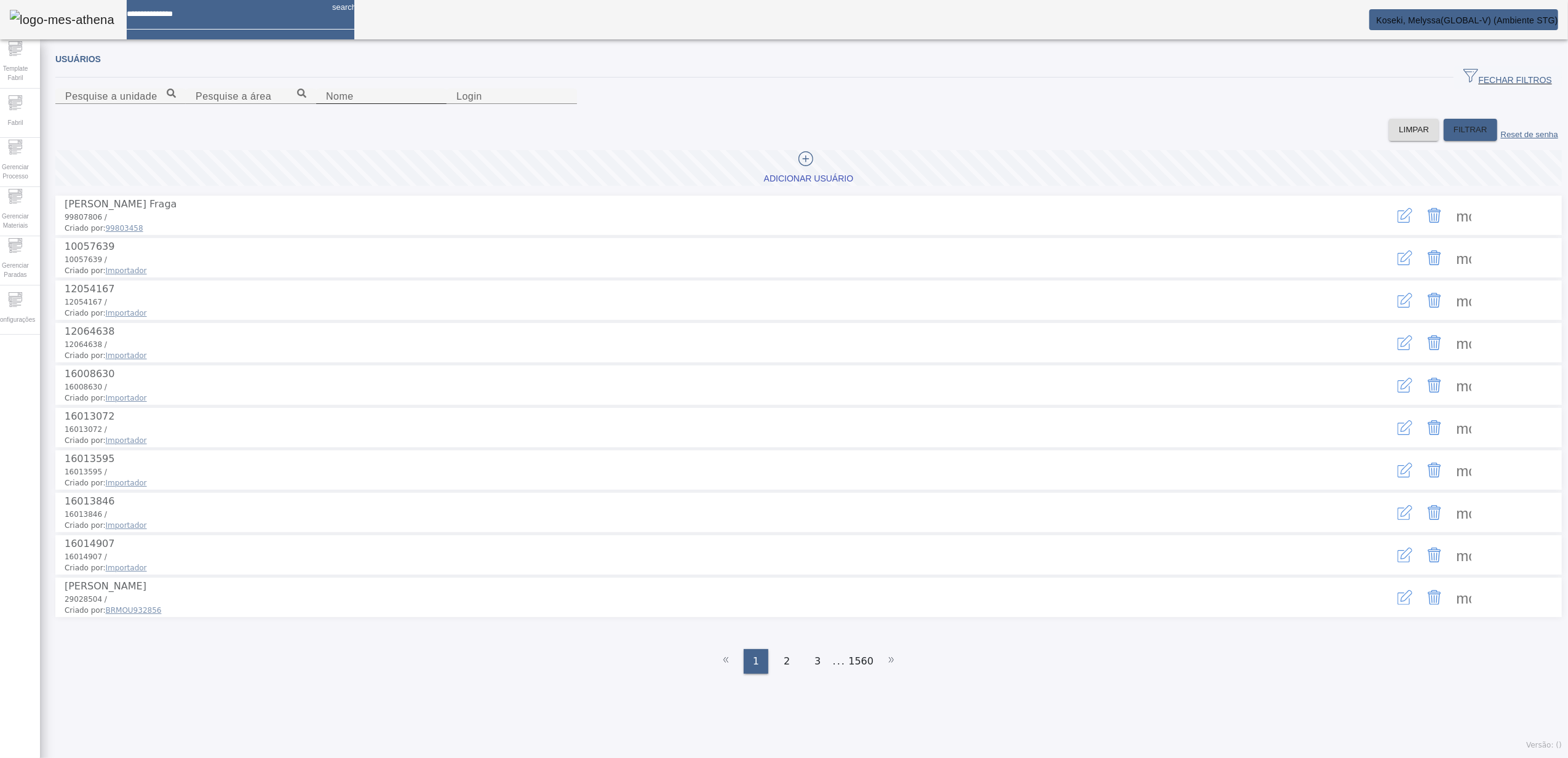
click at [326, 104] on input "Nome" at bounding box center [381, 97] width 111 height 15
type input "*******"
click at [1456, 136] on span "FILTRAR" at bounding box center [1470, 130] width 34 height 13
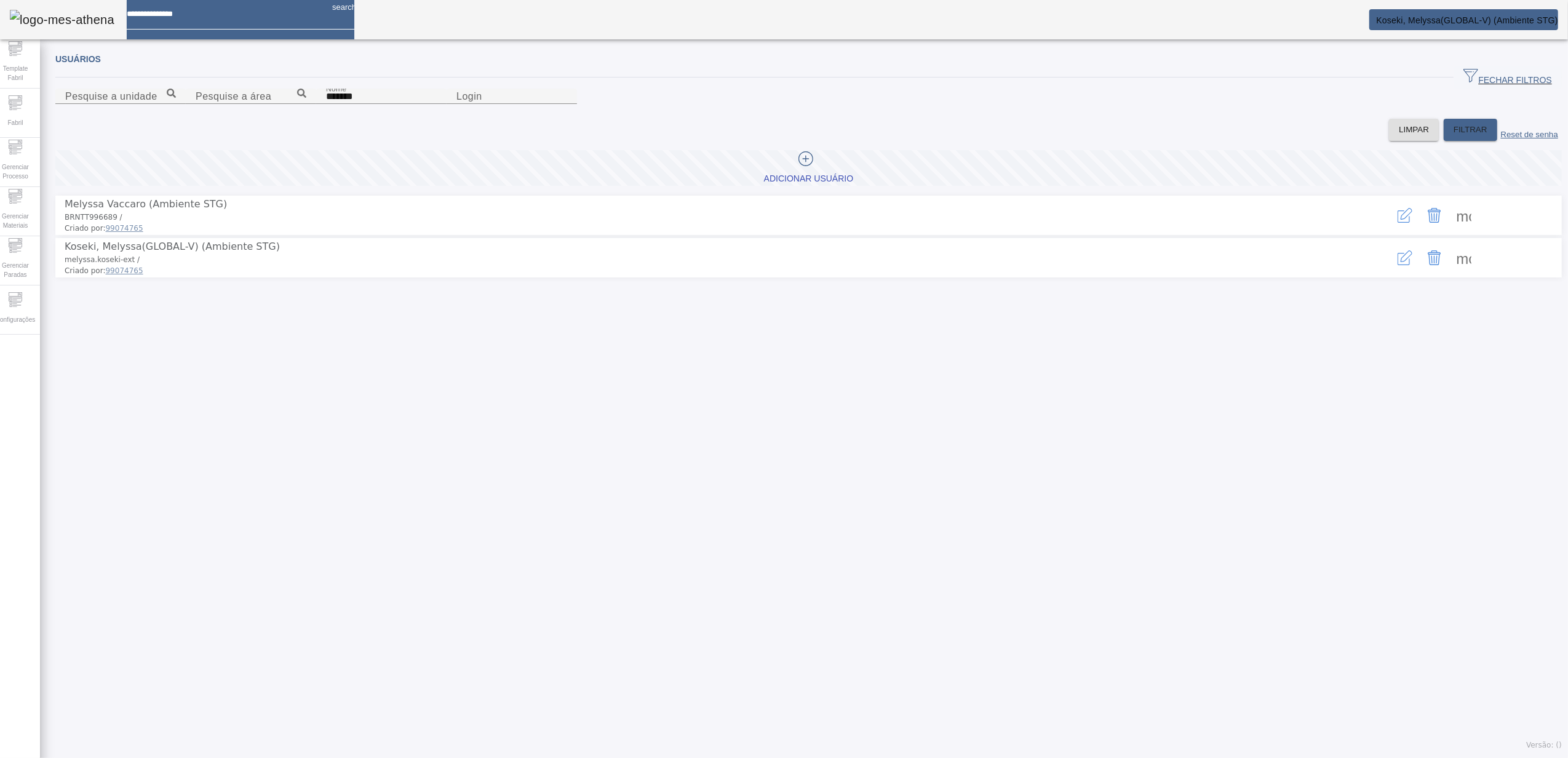
click at [1450, 272] on span at bounding box center [1464, 257] width 29 height 29
click at [1090, 757] on div at bounding box center [784, 758] width 1568 height 0
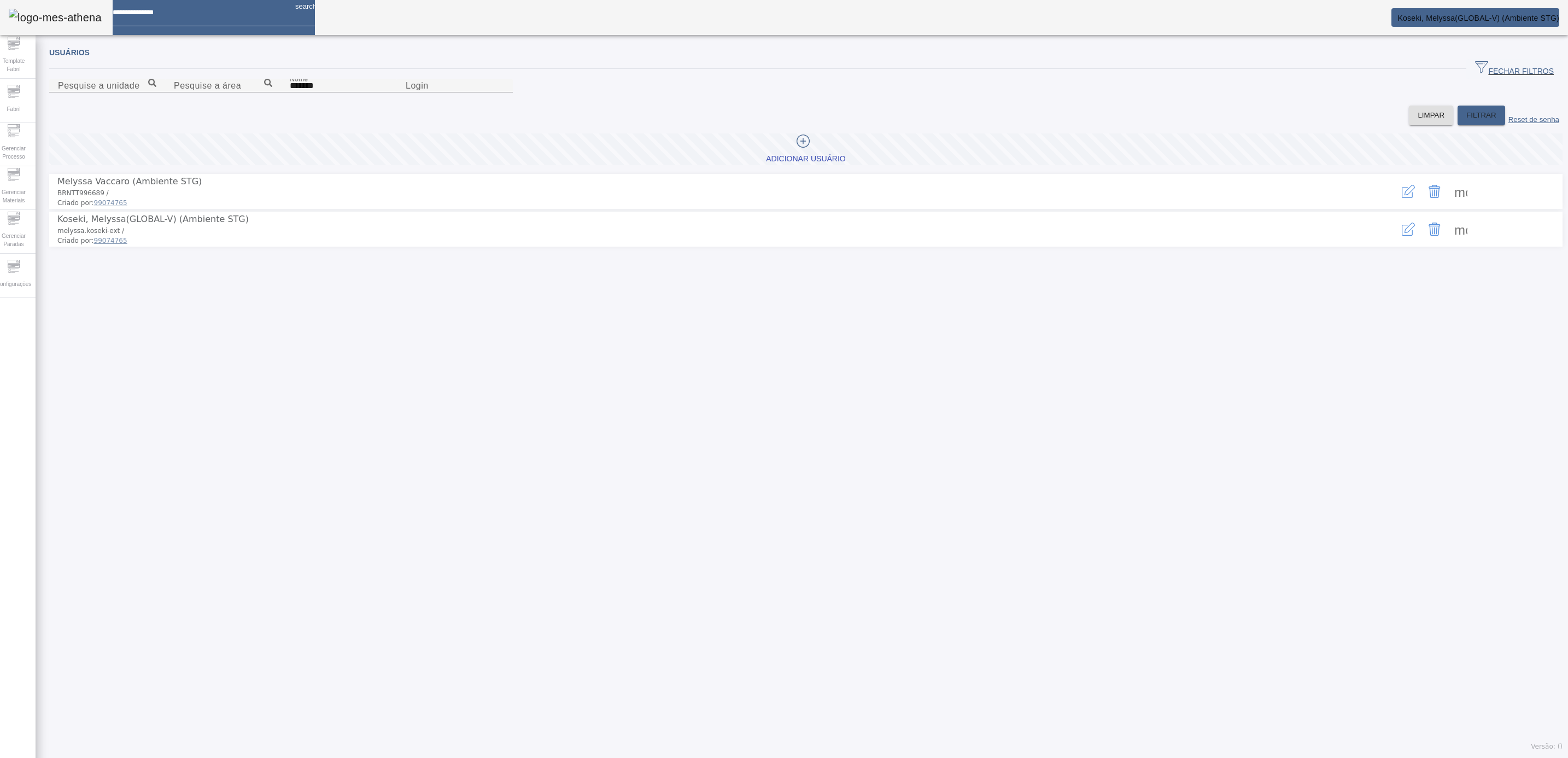
click at [217, 343] on div "Usuários FECHAR FILTROS Pesquise a unidade Pesquise a área Nome ******* Login L…" at bounding box center [806, 399] width 1541 height 717
click at [1393, 242] on span at bounding box center [1460, 229] width 26 height 26
click at [1084, 673] on div at bounding box center [784, 758] width 1568 height 0
click at [1393, 236] on icon "button" at bounding box center [1408, 229] width 13 height 13
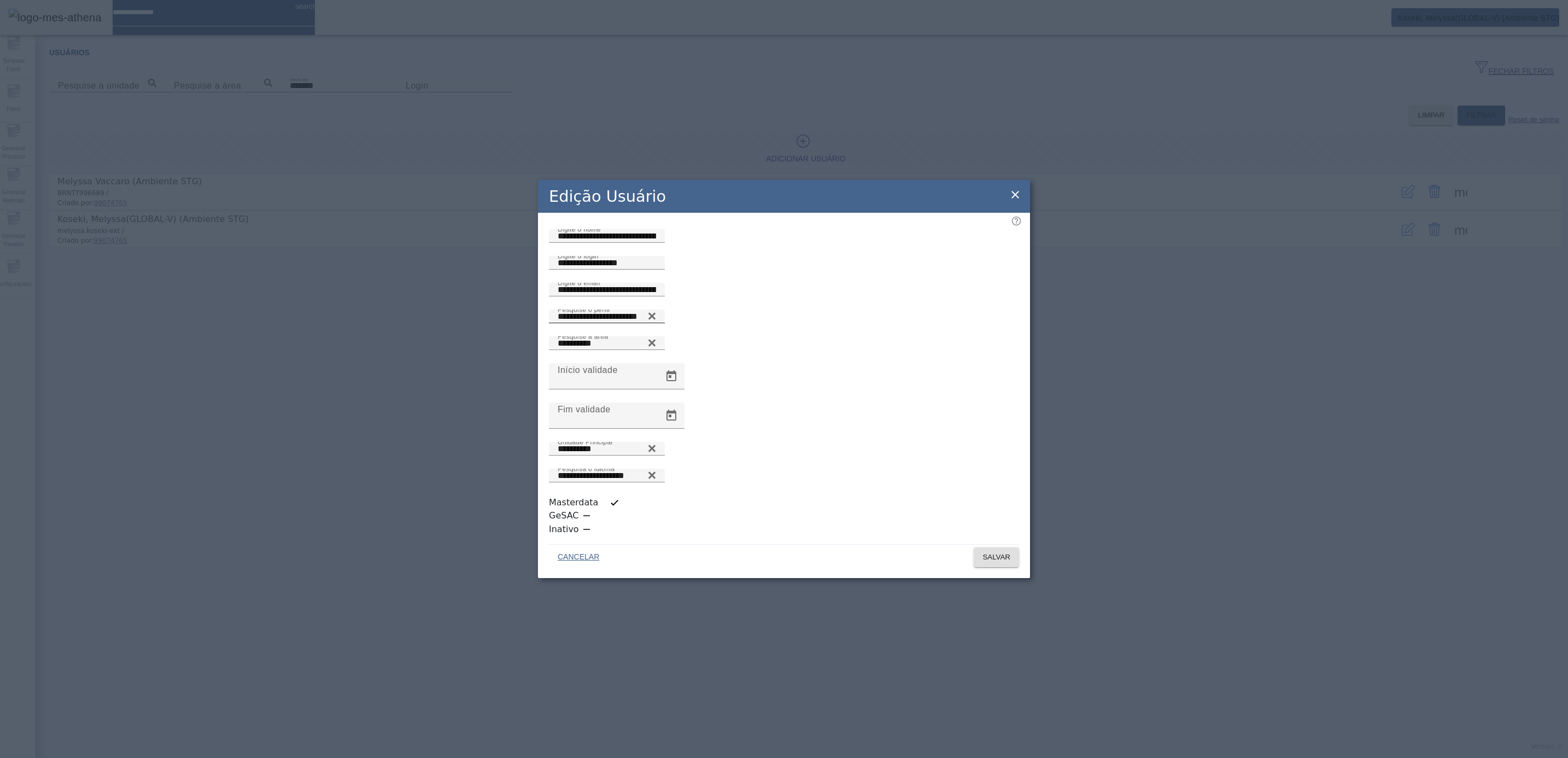
click at [599, 323] on input "**********" at bounding box center [607, 316] width 98 height 13
click at [1016, 201] on icon at bounding box center [1015, 194] width 13 height 13
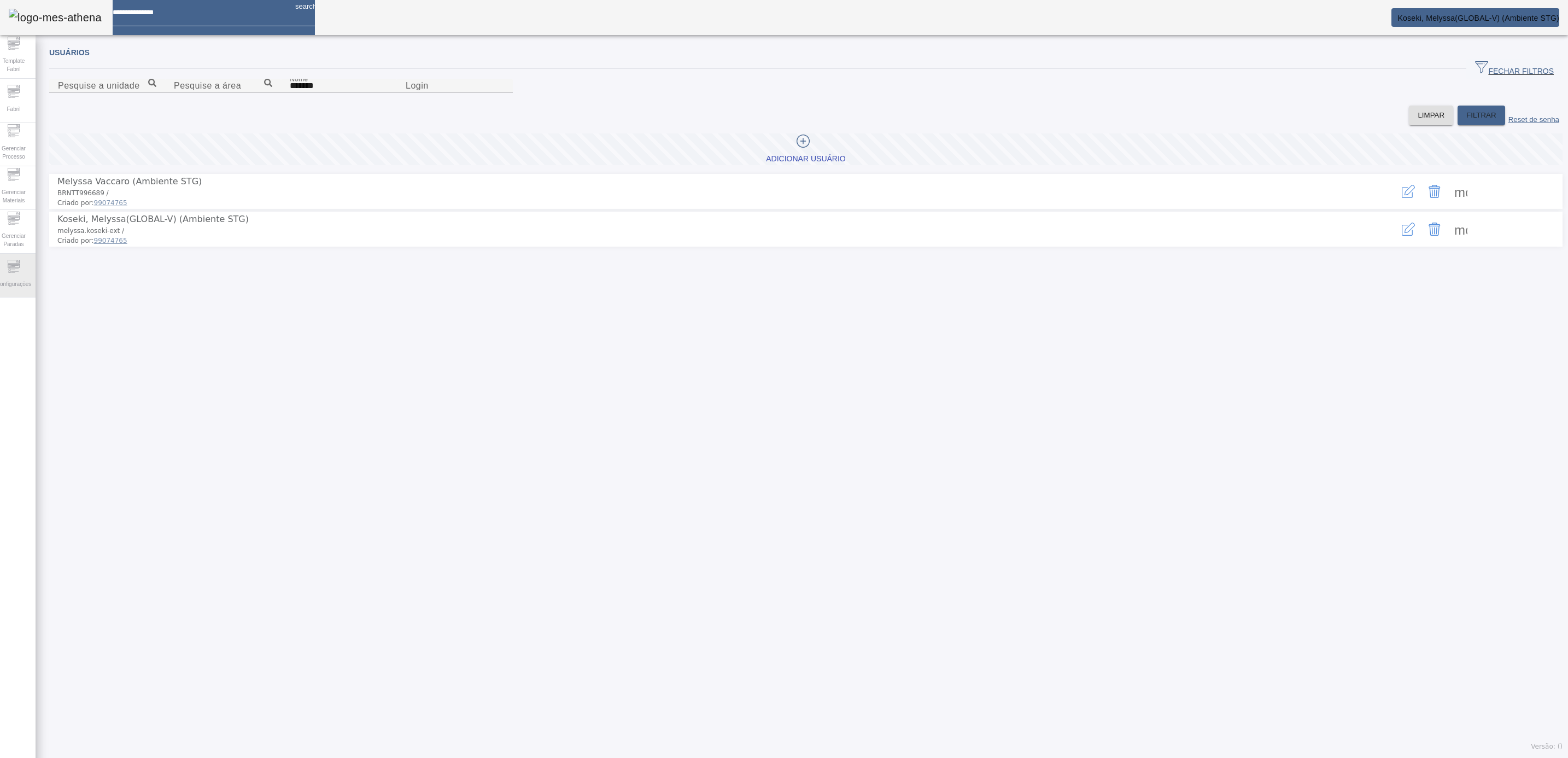
click at [17, 281] on span "Configurações" at bounding box center [13, 283] width 41 height 15
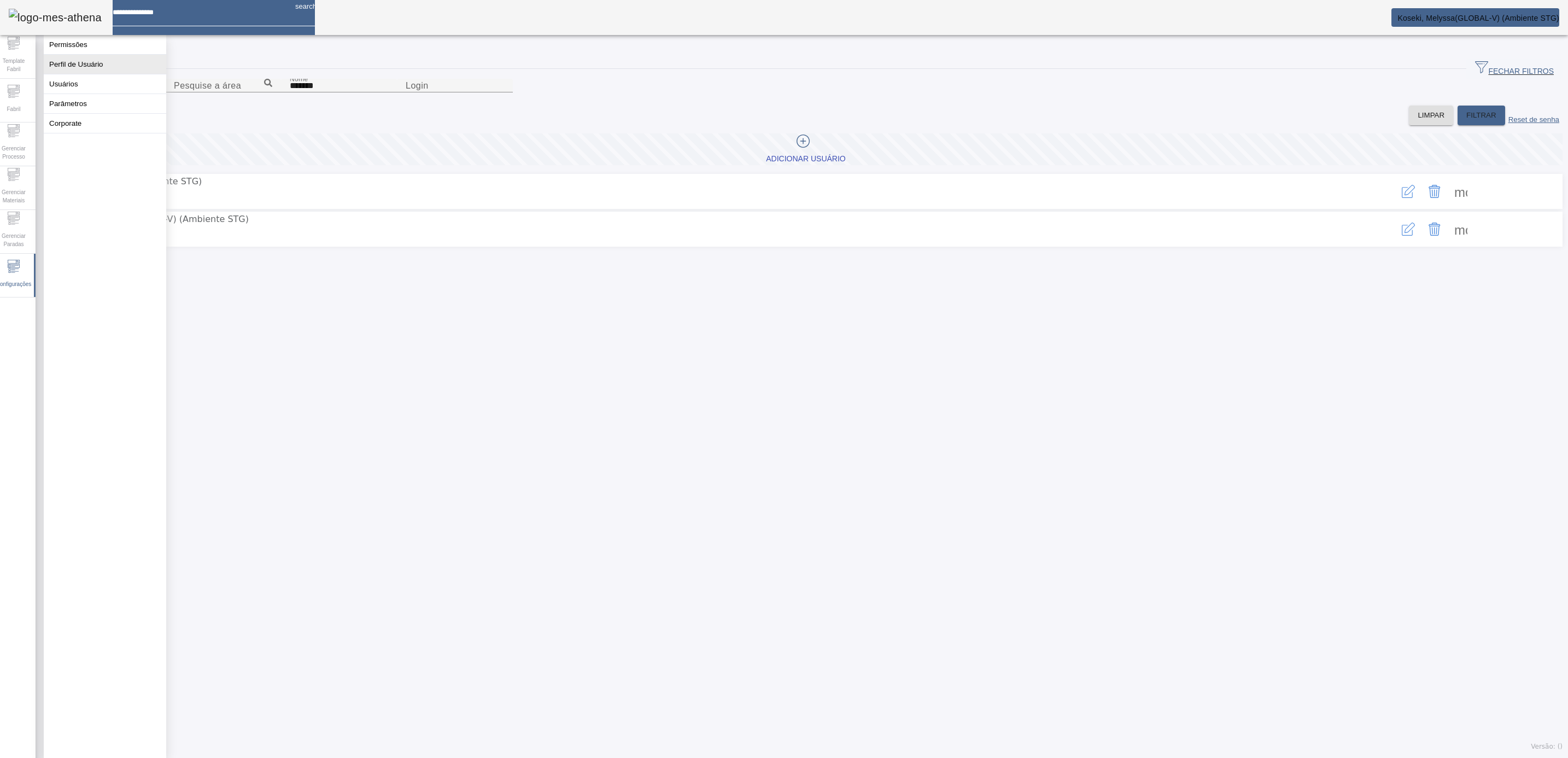
click at [75, 71] on button "Perfil de Usuário" at bounding box center [105, 64] width 122 height 19
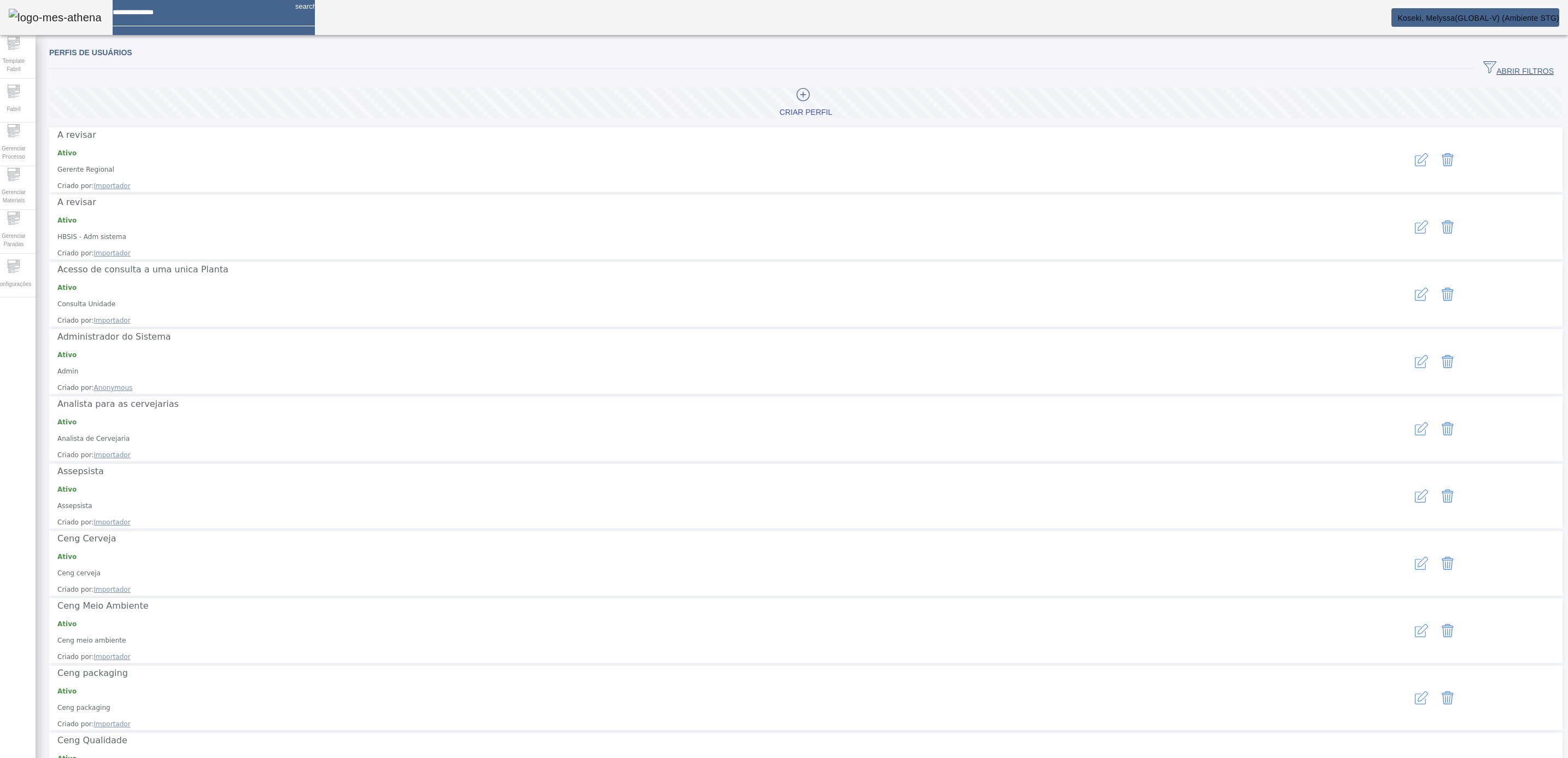
click at [1393, 66] on span "ABRIR FILTROS" at bounding box center [1518, 68] width 70 height 16
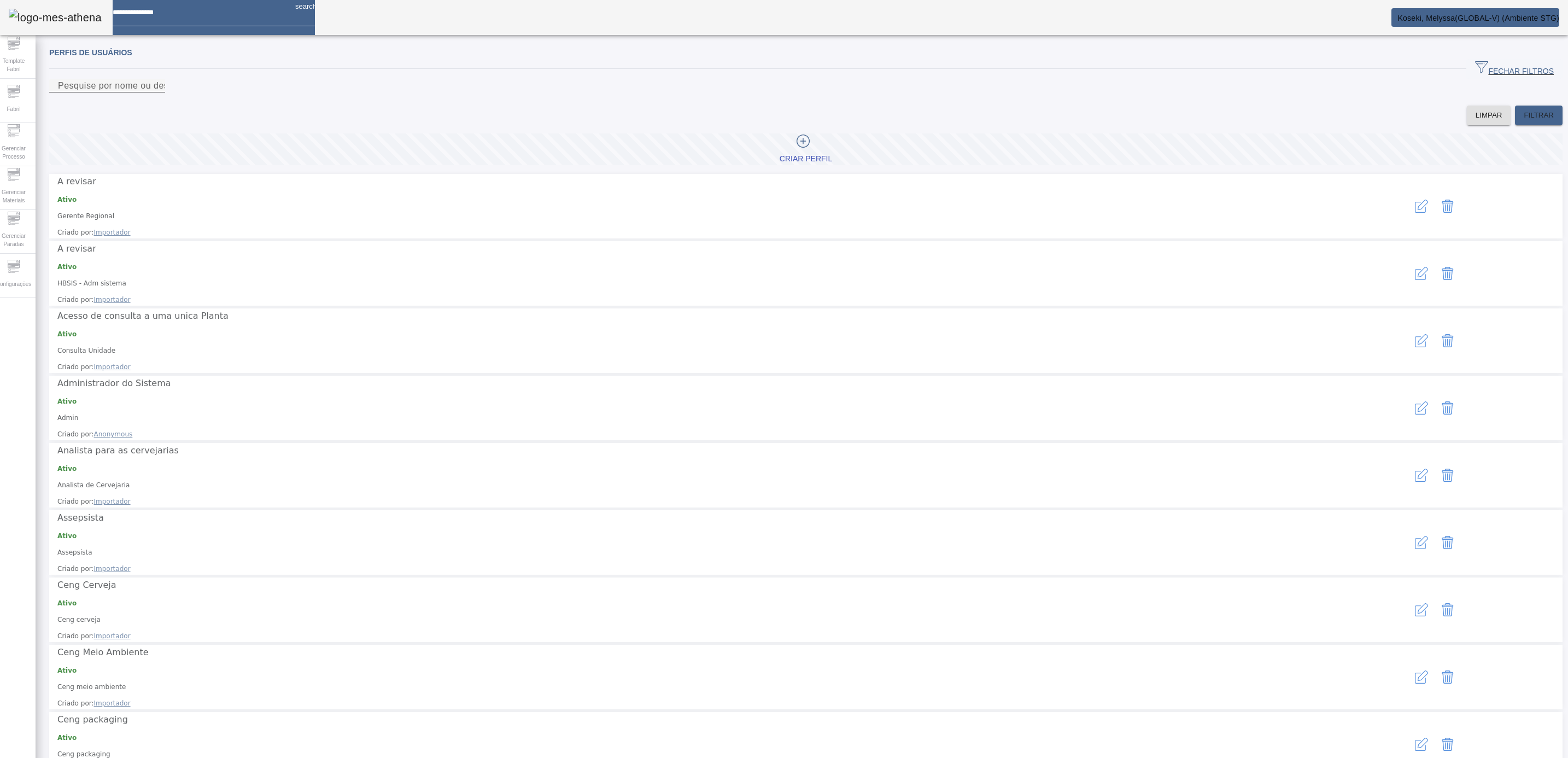
click at [110, 82] on div "Pesquise por nome ou descrição" at bounding box center [107, 85] width 98 height 13
paste input "**********"
type input "**********"
click at [1393, 121] on span "FILTRAR" at bounding box center [1538, 115] width 30 height 11
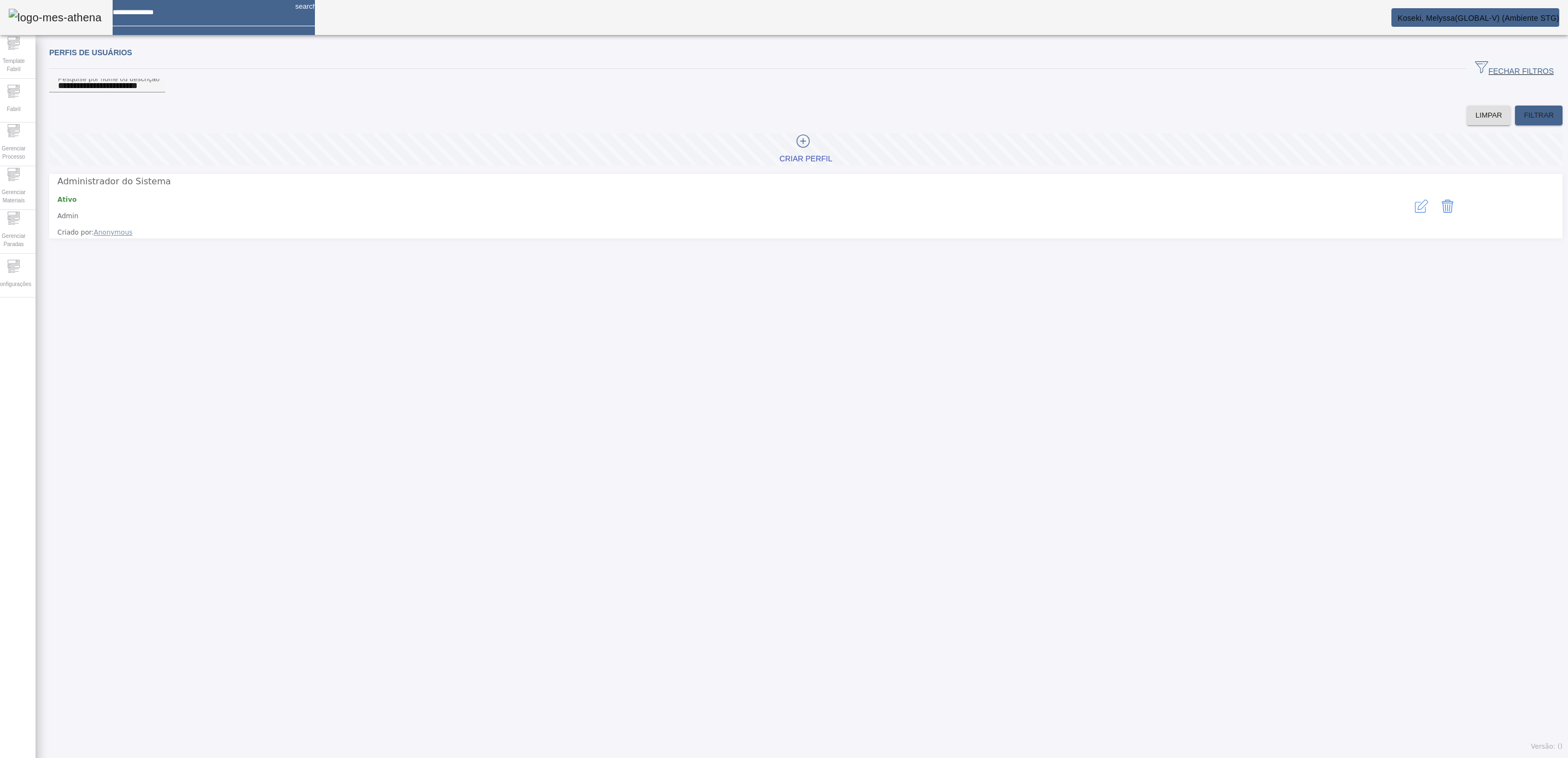
click at [1393, 210] on icon "button" at bounding box center [1422, 205] width 11 height 11
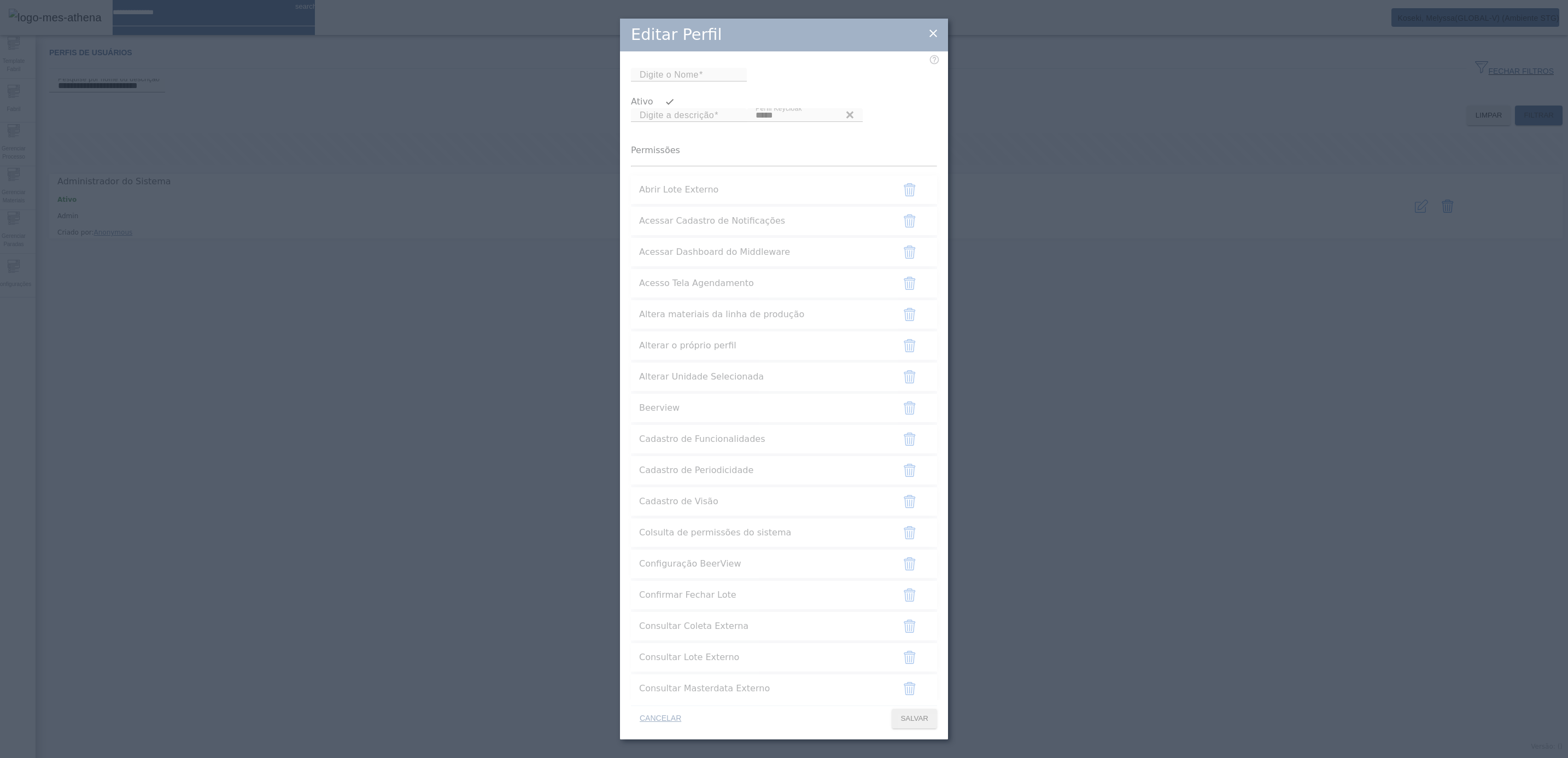
type input "*****"
type input "**********"
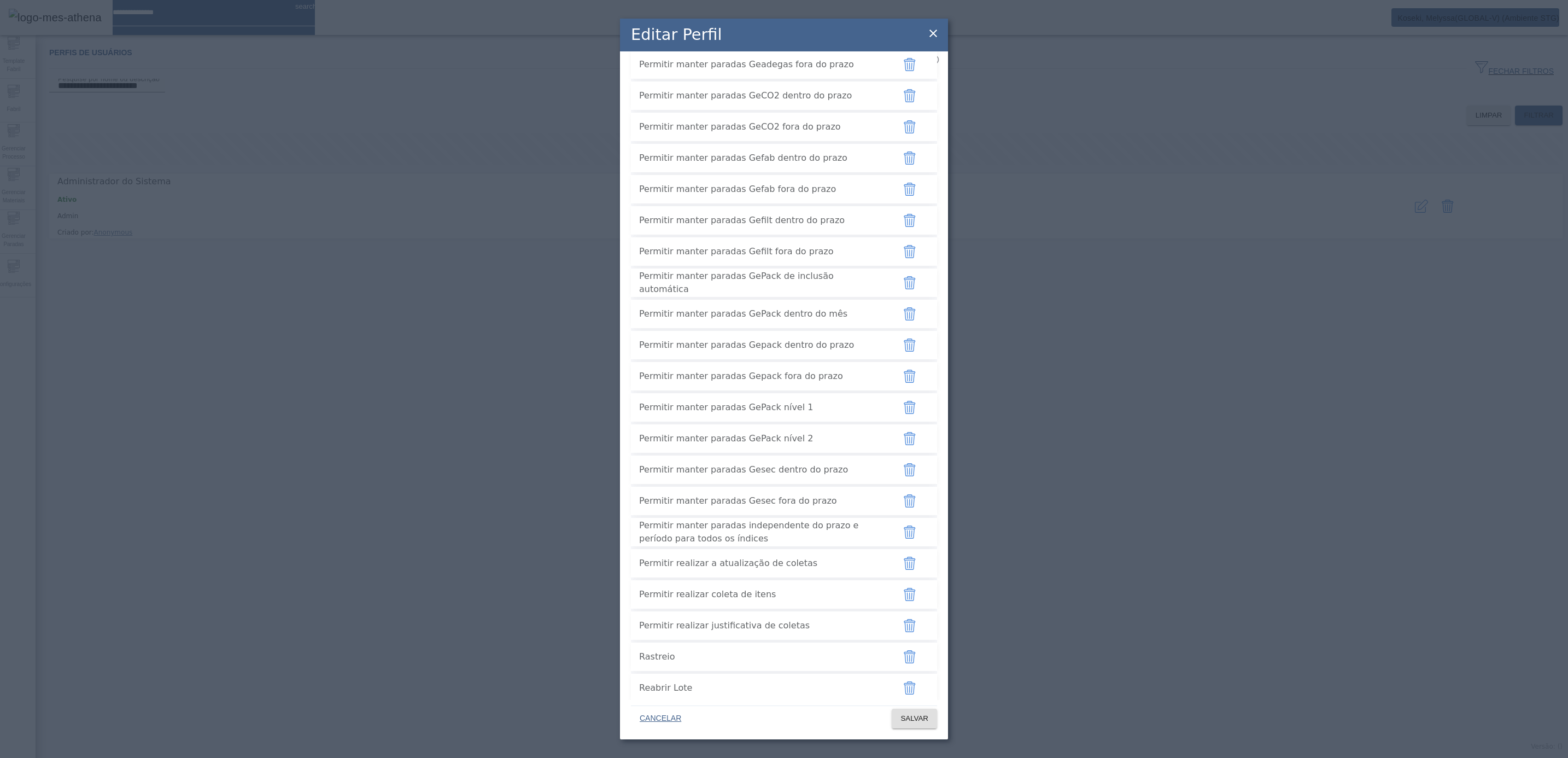
scroll to position [2651, 0]
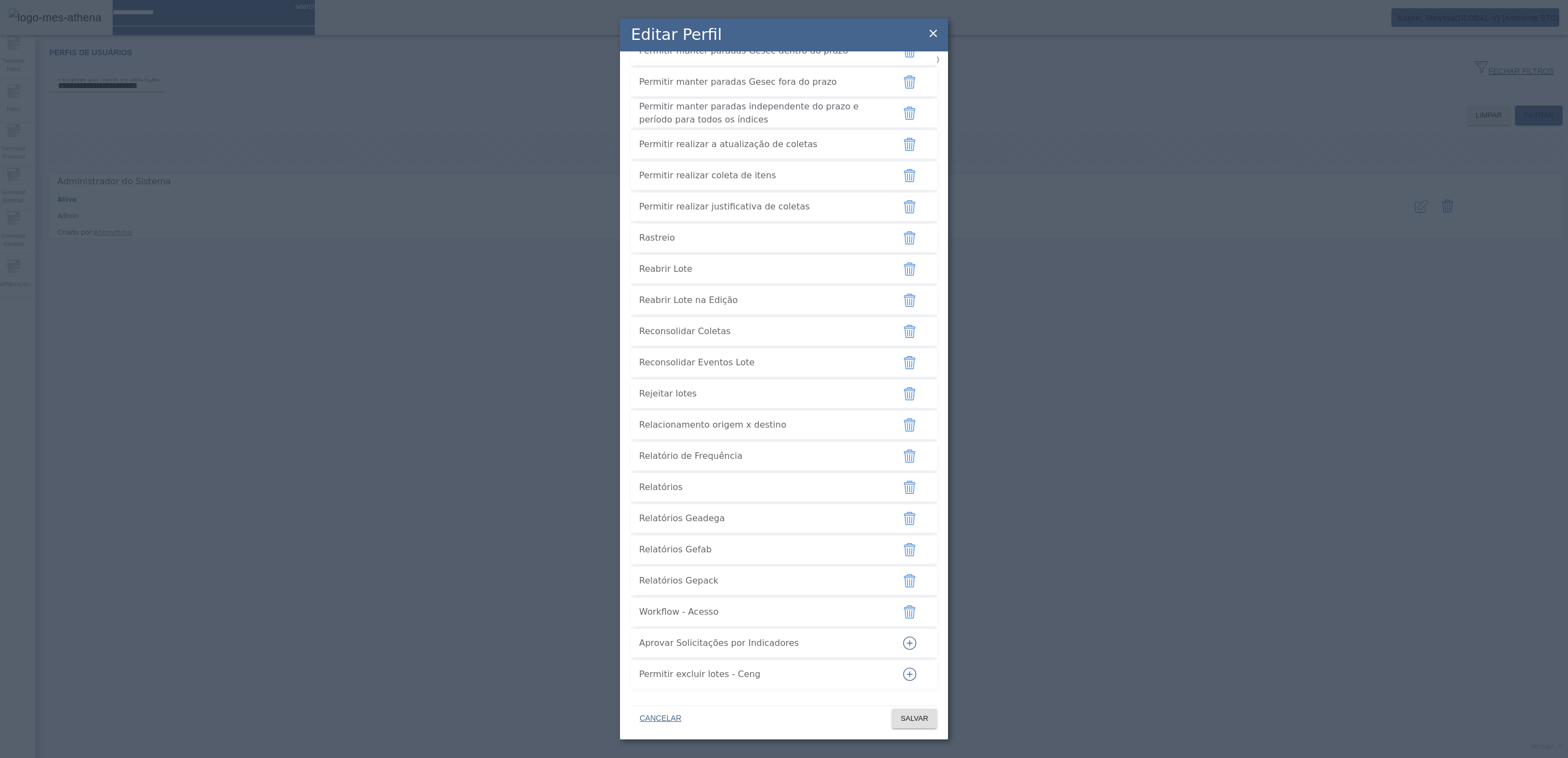
click at [904, 645] on icon "button" at bounding box center [910, 643] width 13 height 13
click at [911, 673] on span "SALVAR" at bounding box center [915, 719] width 28 height 11
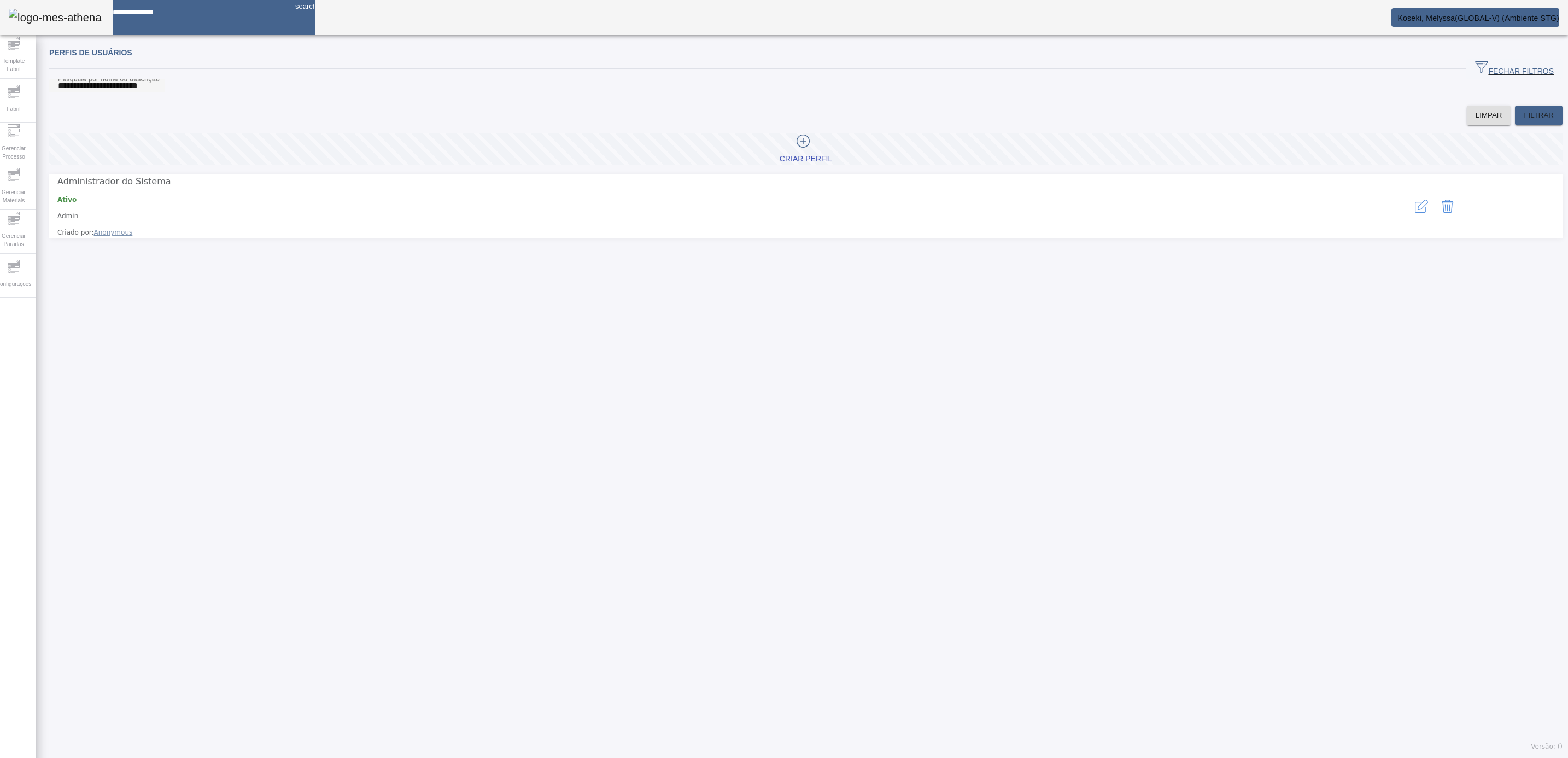
click at [1393, 207] on icon "button" at bounding box center [1422, 205] width 11 height 11
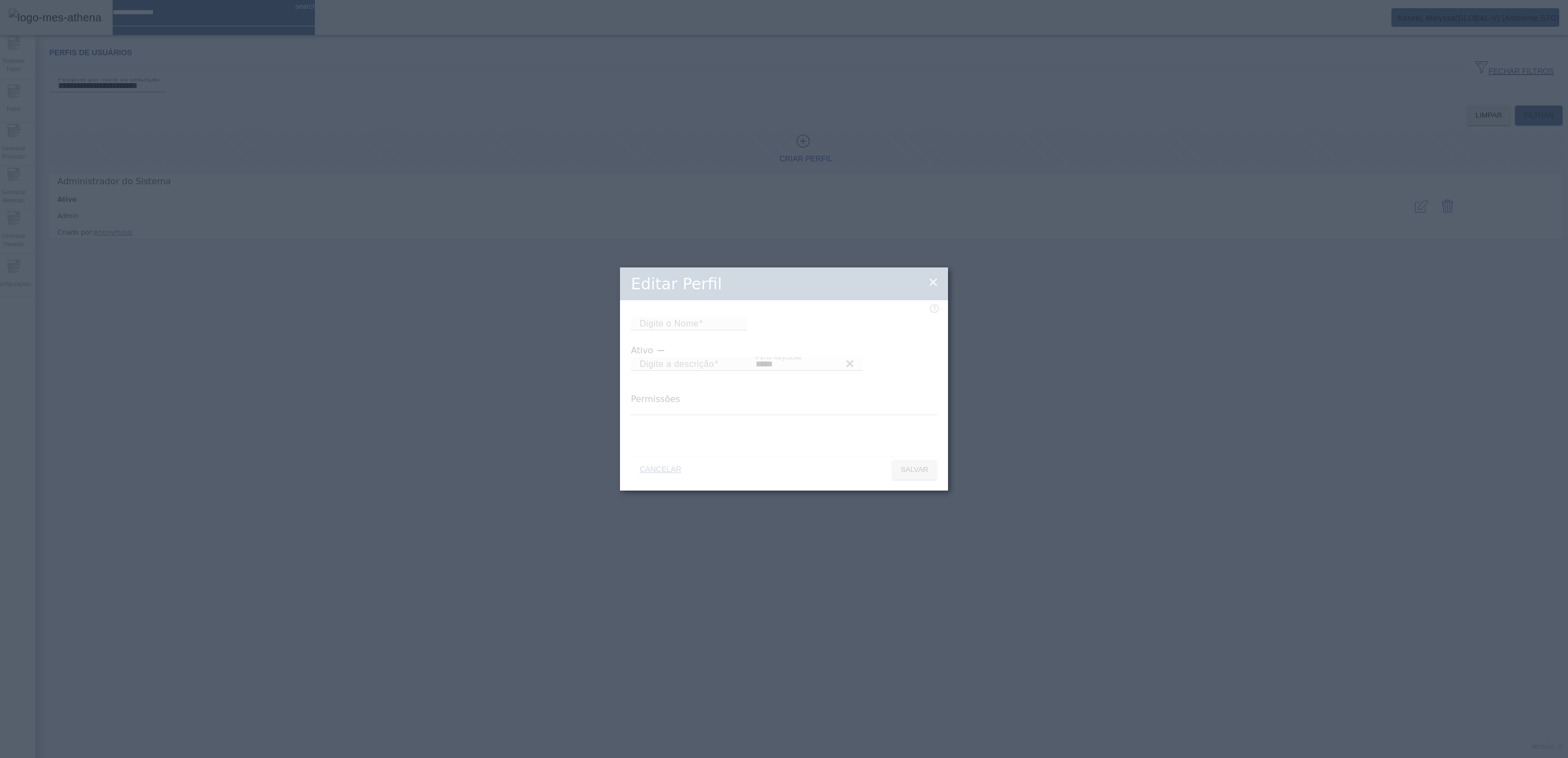
type input "*****"
type input "**********"
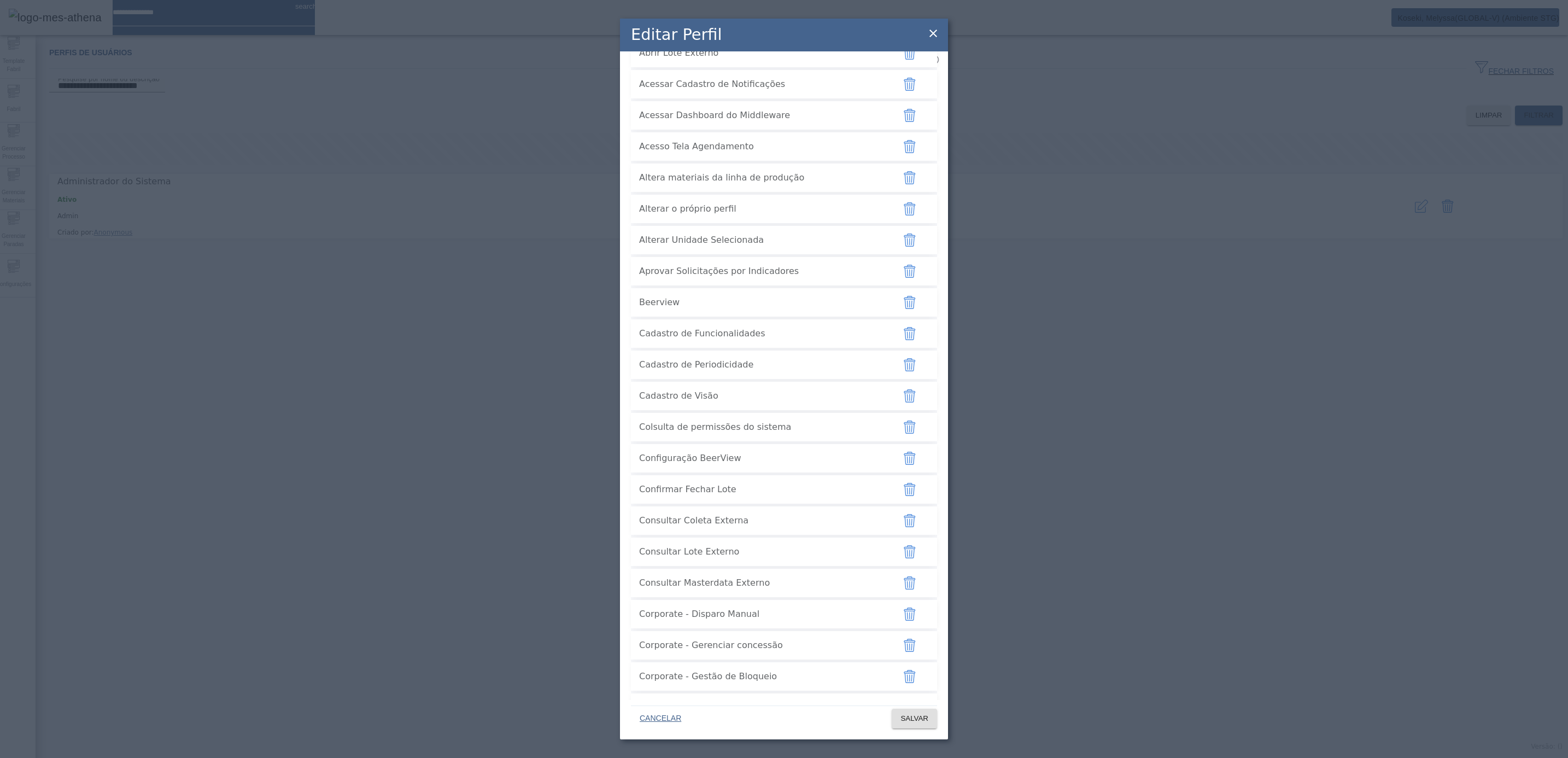
scroll to position [164, 0]
drag, startPoint x: 641, startPoint y: 299, endPoint x: 785, endPoint y: 299, distance: 144.0
click at [785, 250] on span "Aprovar Solicitações por Indicadores" at bounding box center [762, 243] width 246 height 13
drag, startPoint x: 785, startPoint y: 299, endPoint x: 935, endPoint y: 28, distance: 309.7
click at [937, 25] on div "Editar Perfil" at bounding box center [784, 34] width 328 height 33
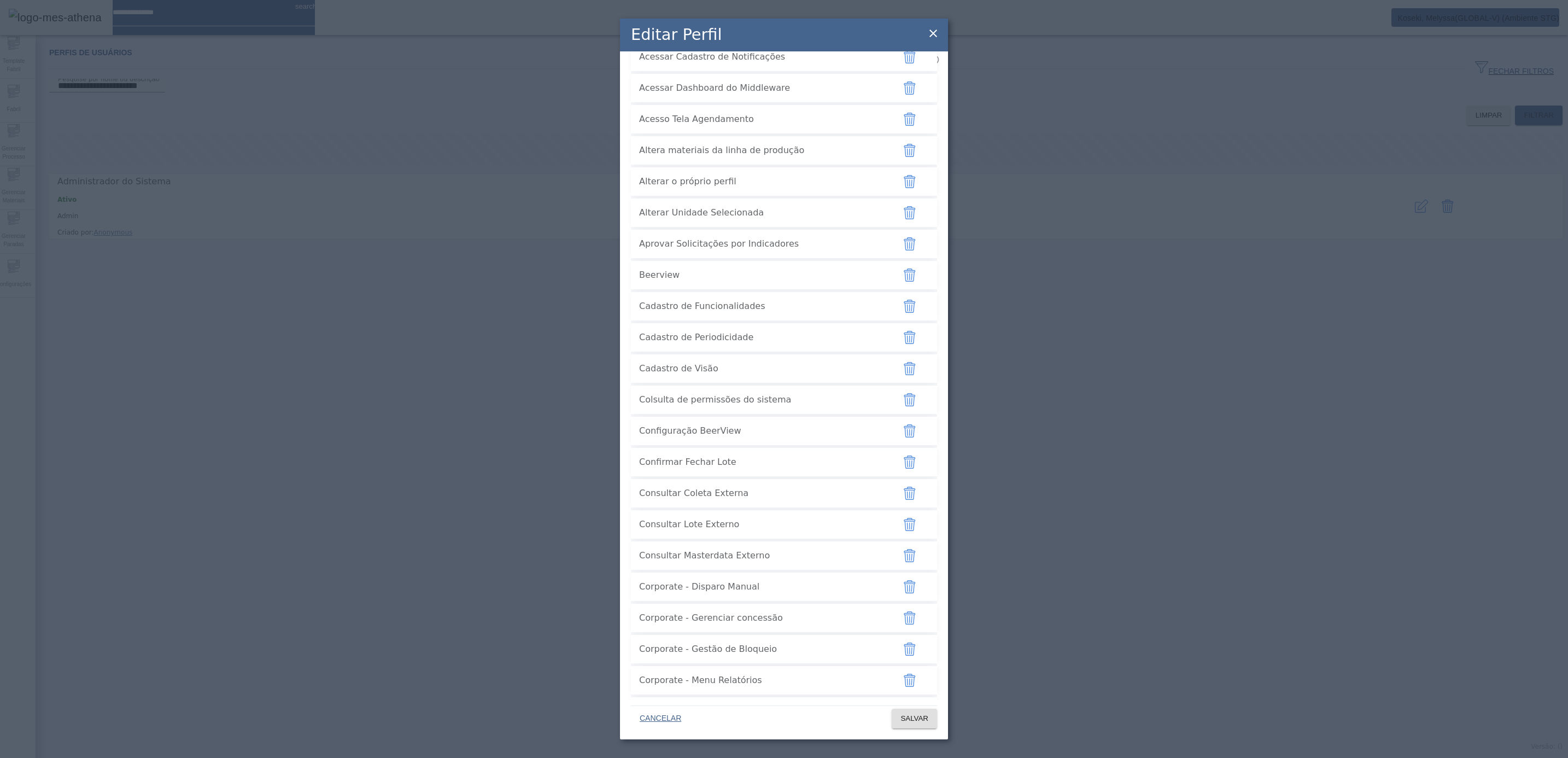
click at [934, 33] on icon at bounding box center [933, 33] width 8 height 8
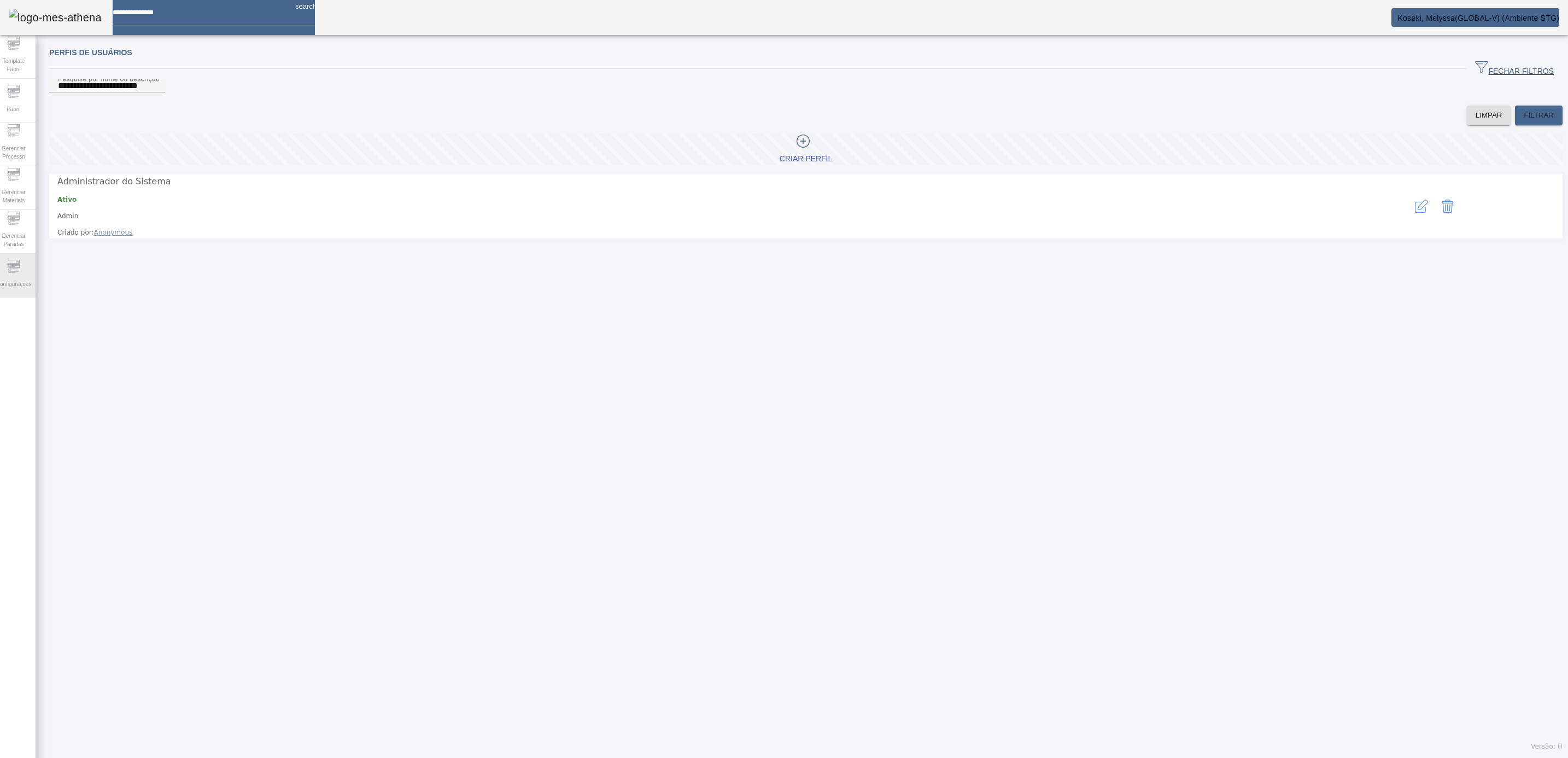
click at [28, 266] on div "Configurações" at bounding box center [13, 276] width 44 height 44
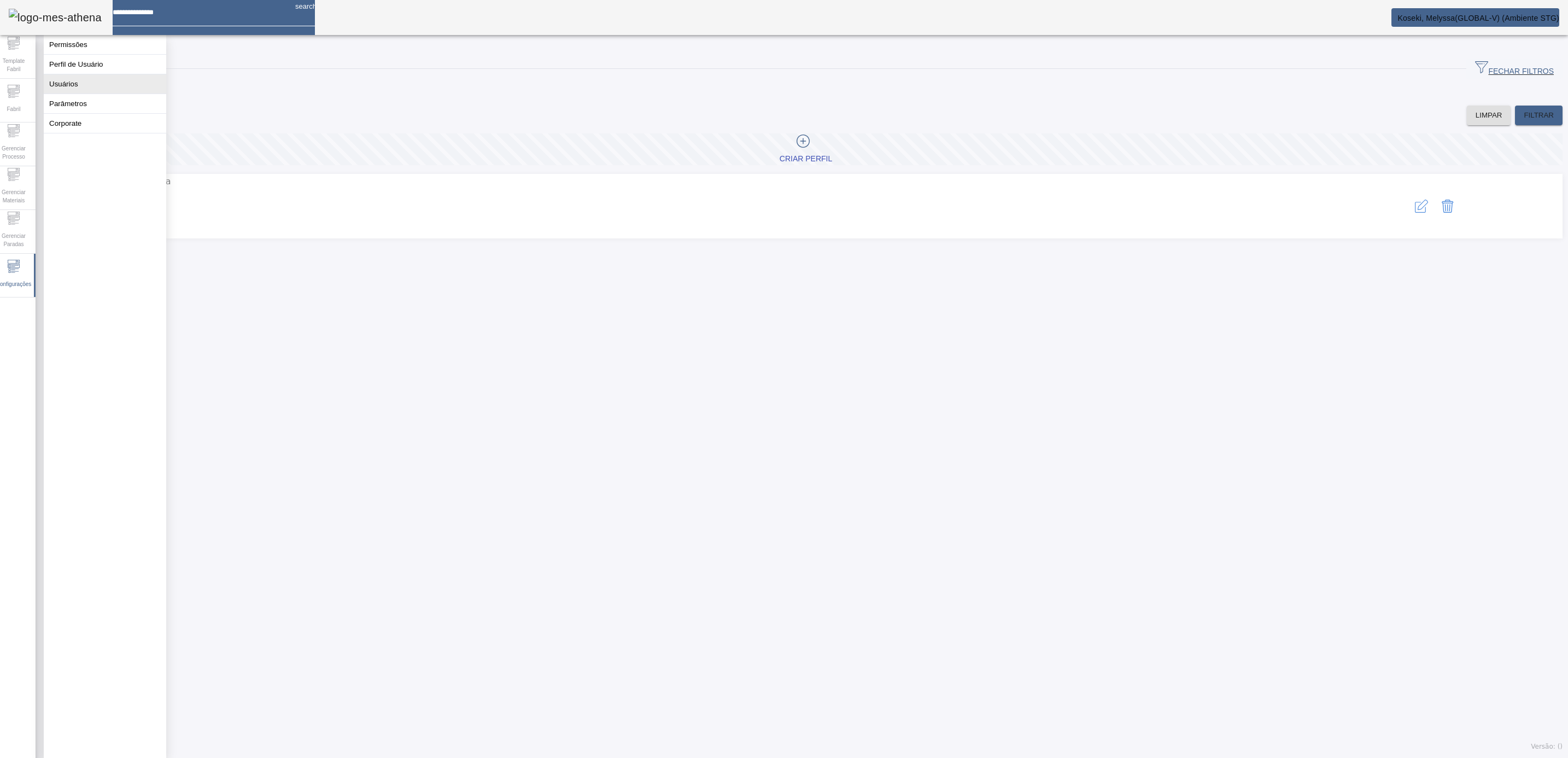
click at [75, 94] on button "Usuários" at bounding box center [105, 84] width 122 height 19
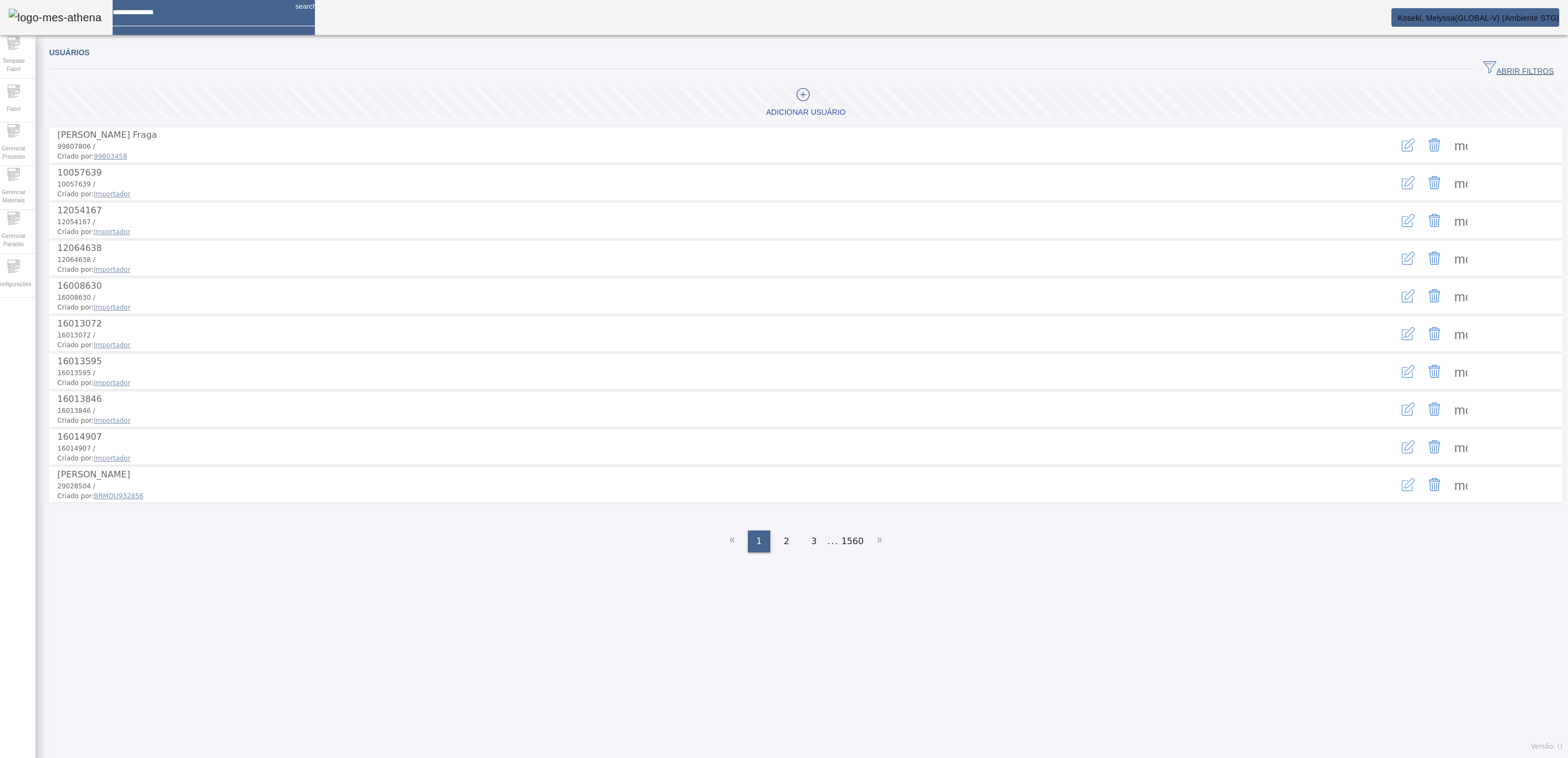
click at [1393, 61] on span "ABRIR FILTROS" at bounding box center [1518, 68] width 70 height 16
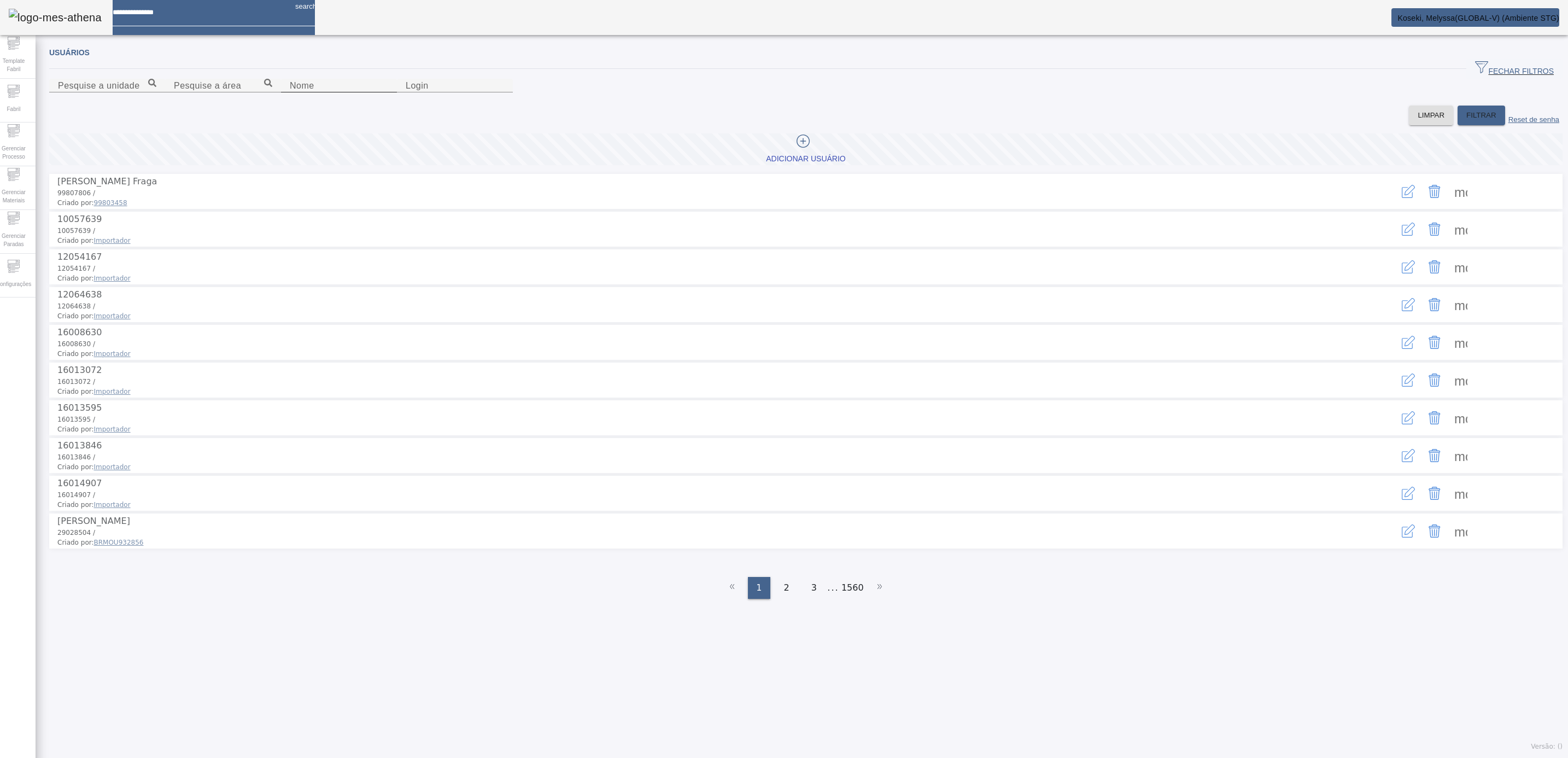
click at [290, 92] on input "Nome" at bounding box center [339, 86] width 98 height 13
type input "*******"
click at [1393, 121] on span "FILTRAR" at bounding box center [1481, 115] width 30 height 11
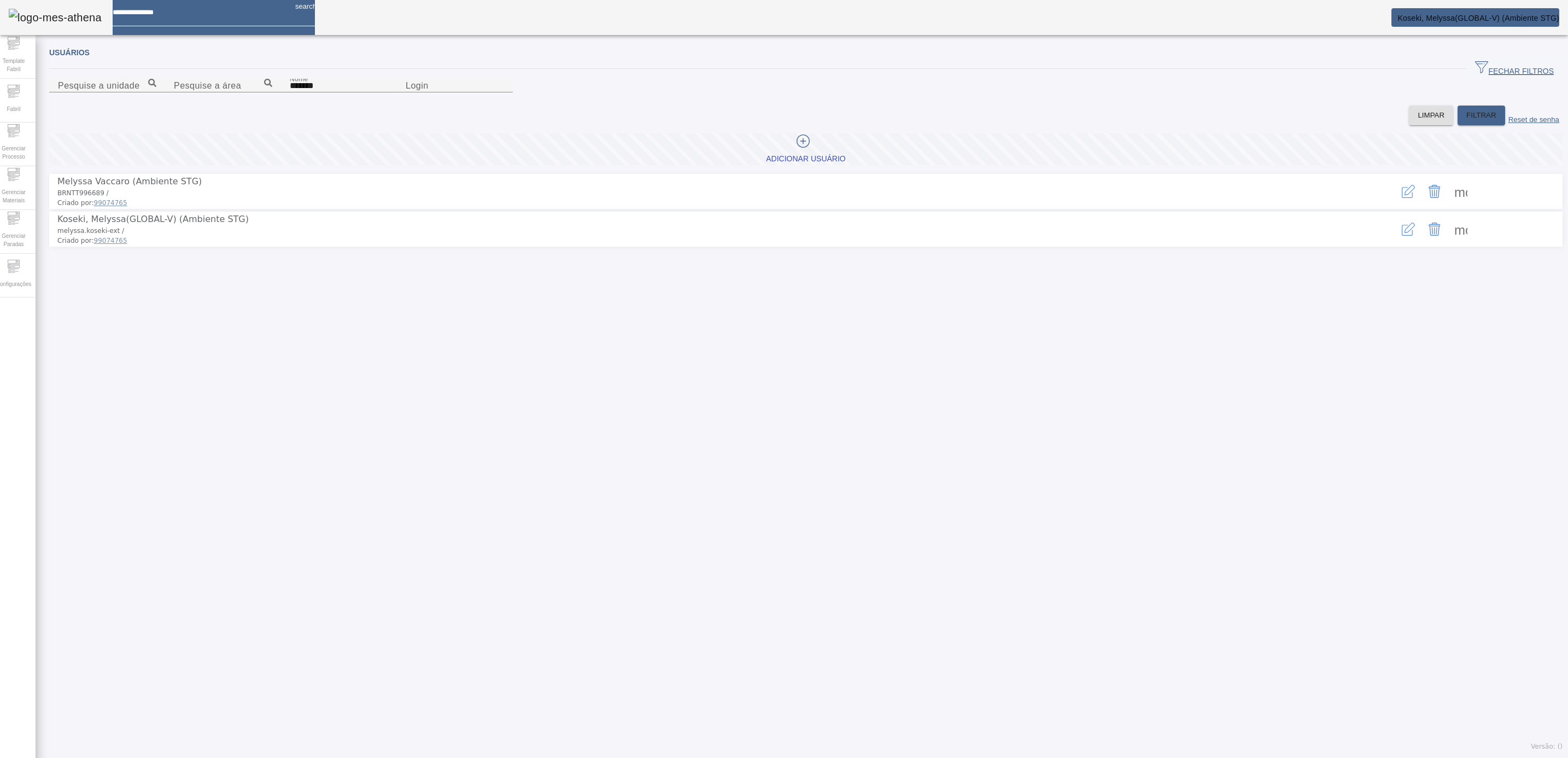
click at [1393, 242] on span at bounding box center [1460, 229] width 26 height 26
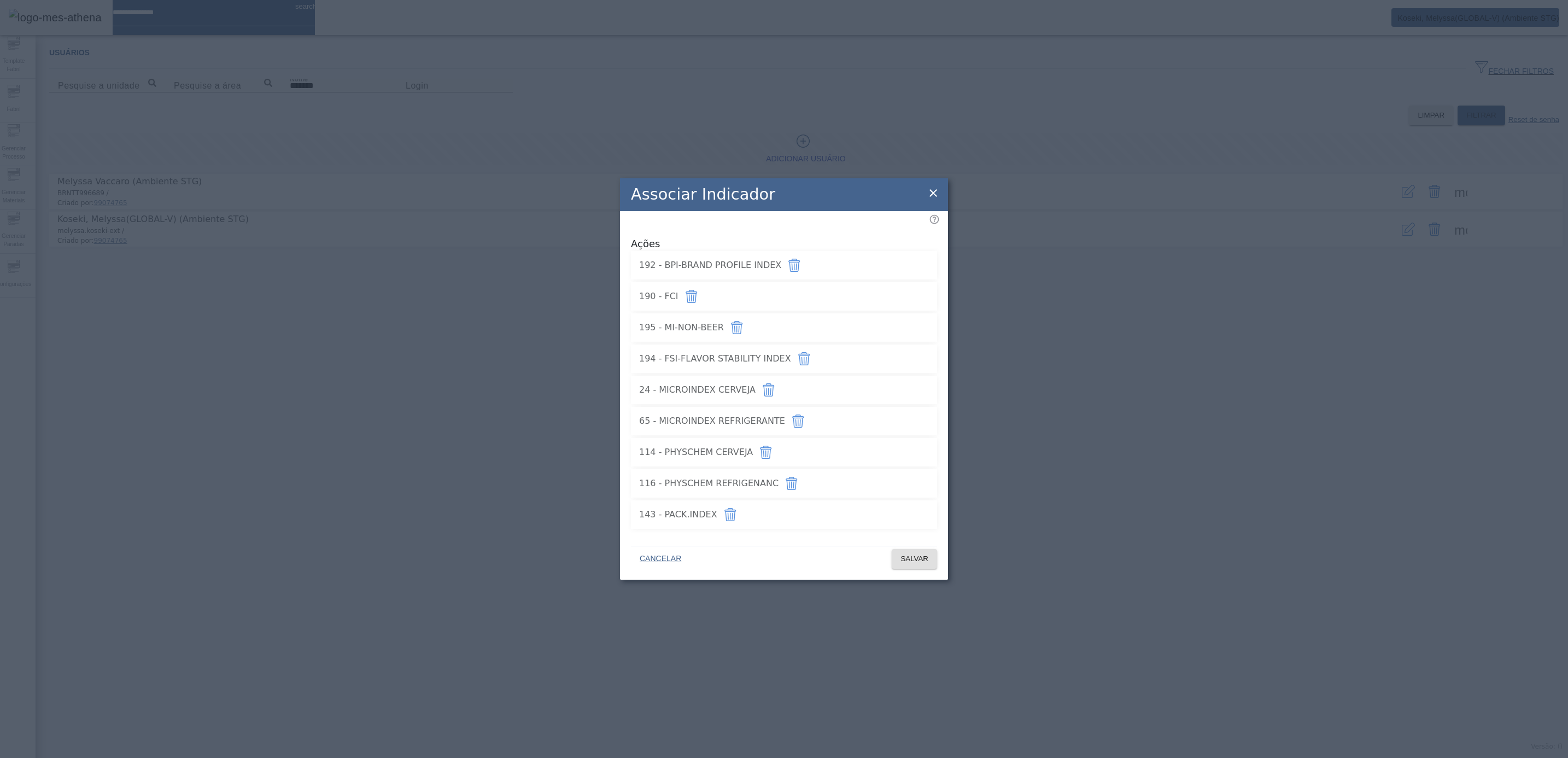
click at [930, 197] on icon at bounding box center [933, 193] width 13 height 13
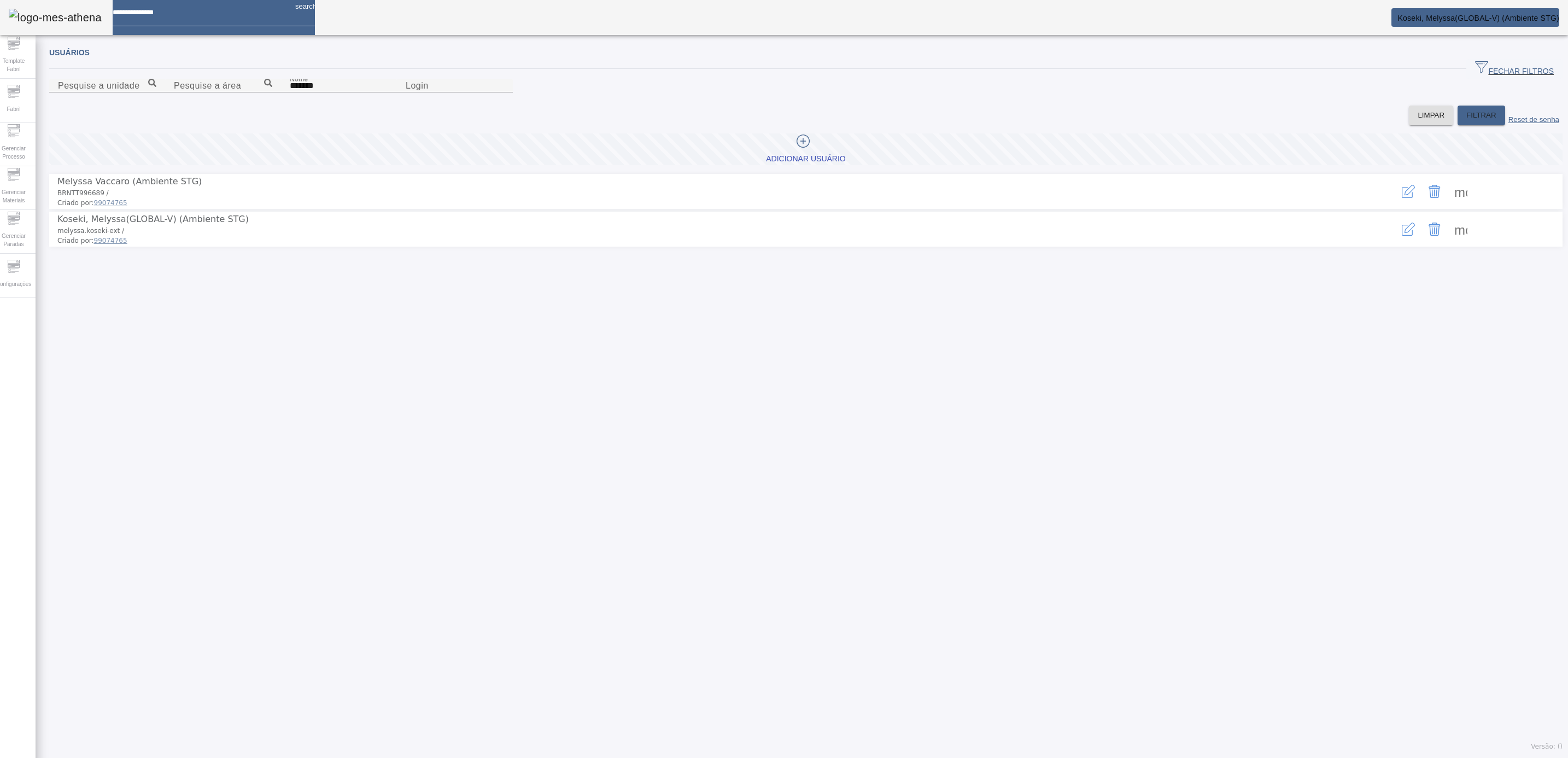
click at [1393, 242] on span at bounding box center [1460, 229] width 26 height 26
click at [946, 673] on div at bounding box center [784, 758] width 1568 height 0
click at [17, 278] on span "Configurações" at bounding box center [13, 283] width 41 height 15
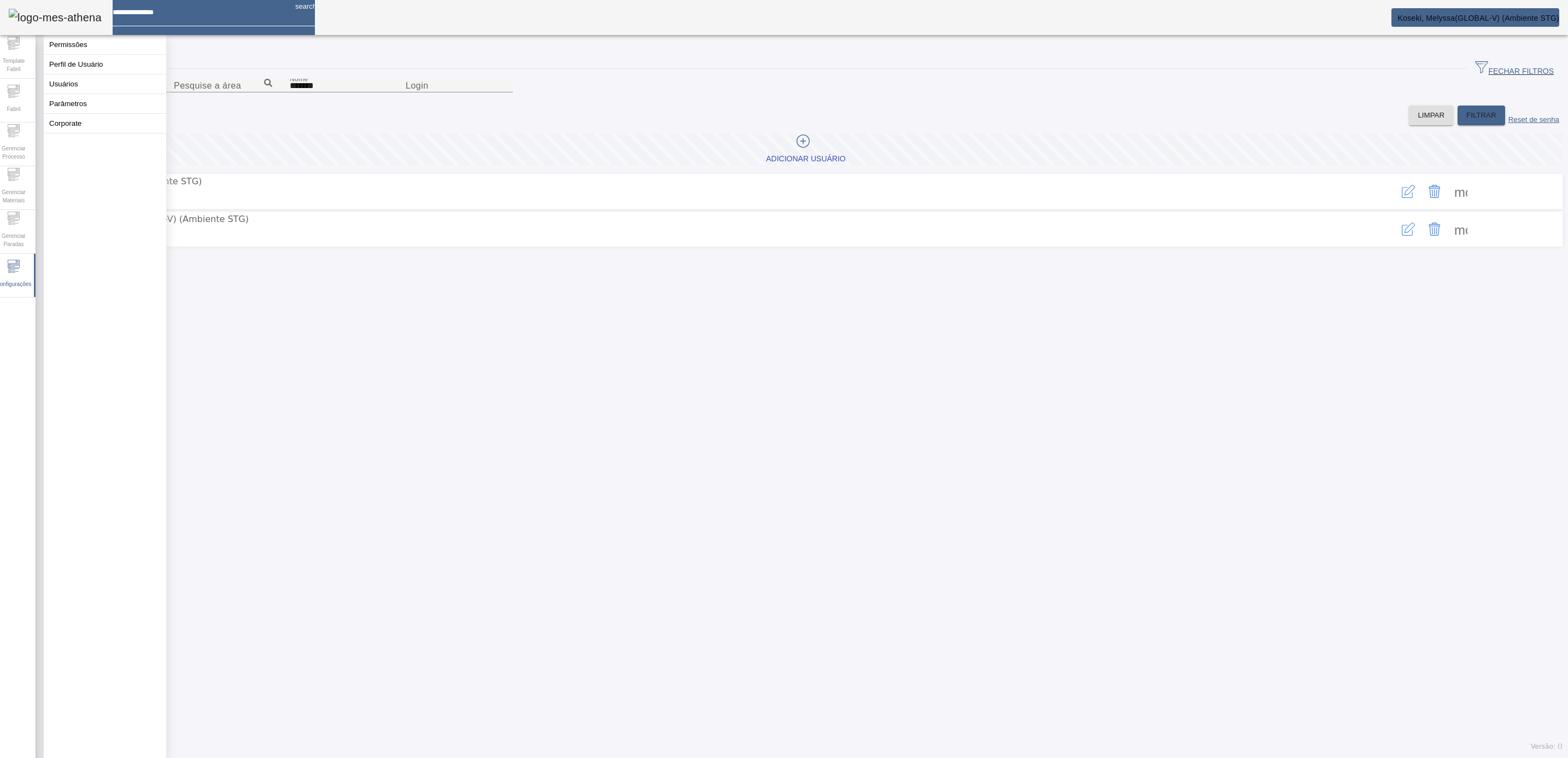
drag, startPoint x: 792, startPoint y: 399, endPoint x: 1051, endPoint y: 331, distance: 267.8
click at [796, 399] on div "Usuários FECHAR FILTROS Pesquise a unidade Pesquise a área Nome ******* Login L…" at bounding box center [806, 399] width 1541 height 717
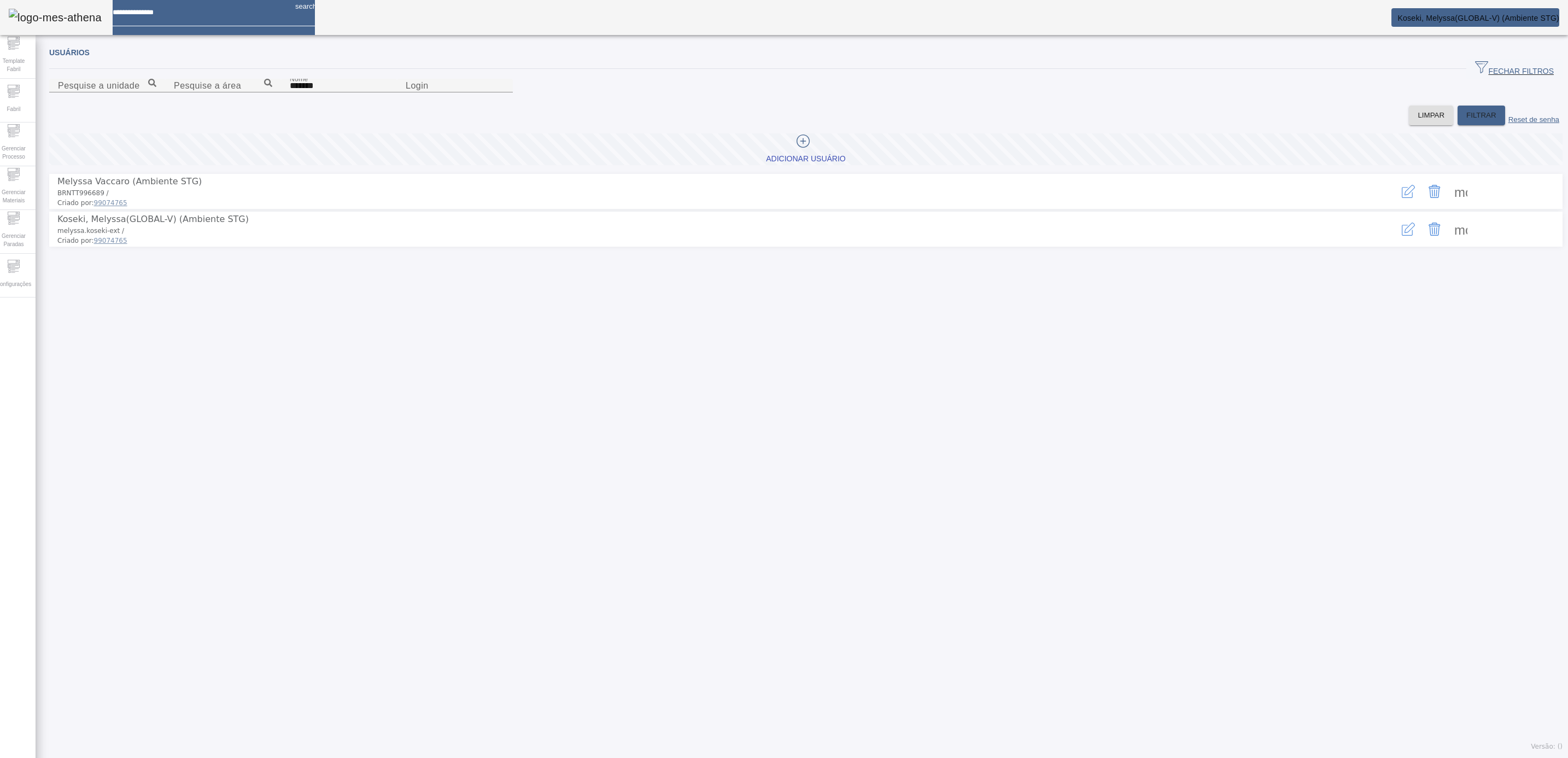
click at [1393, 236] on icon "button" at bounding box center [1408, 229] width 13 height 13
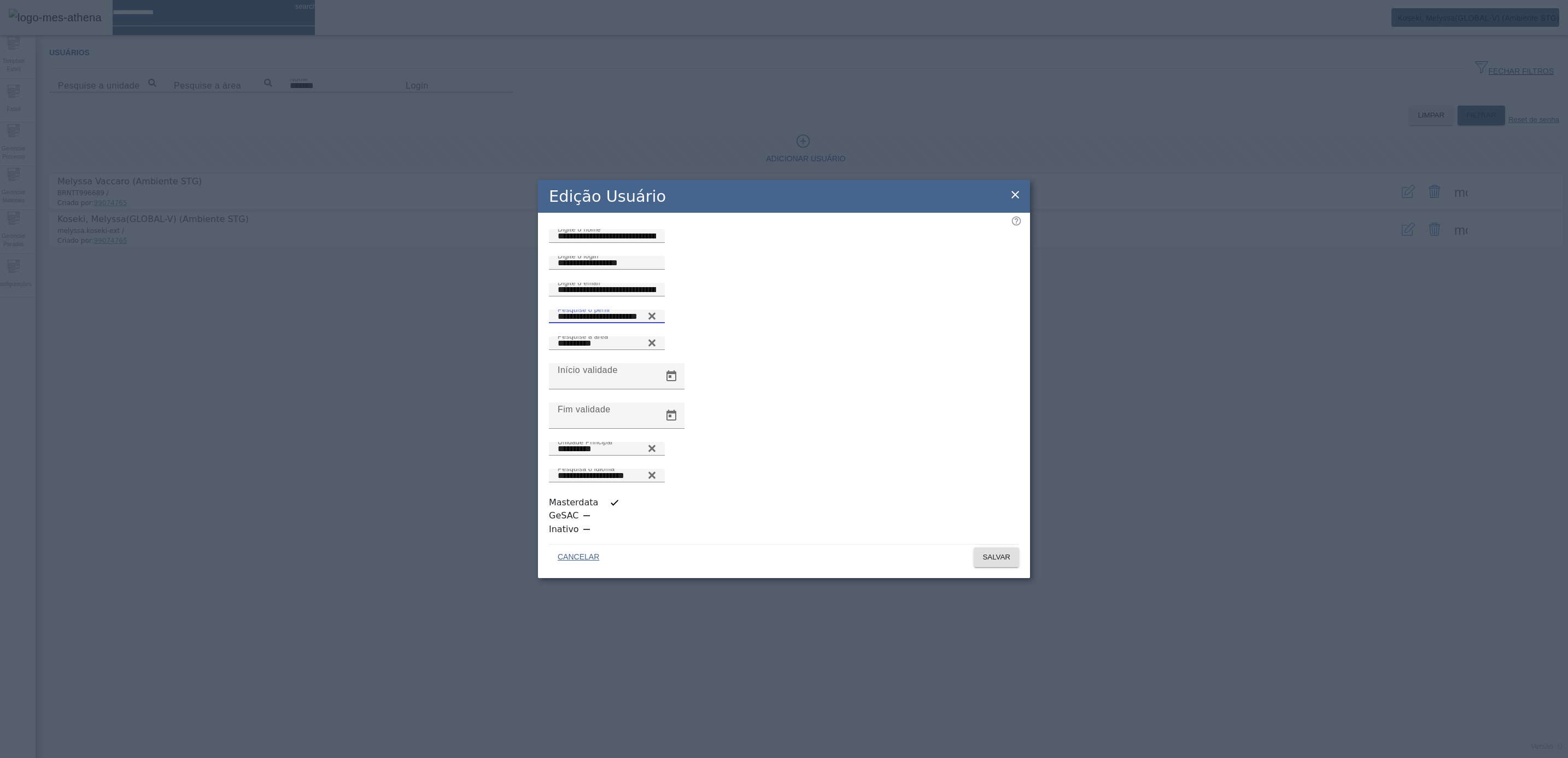
drag, startPoint x: 658, startPoint y: 392, endPoint x: 543, endPoint y: 394, distance: 115.0
click at [549, 336] on div "**********" at bounding box center [784, 323] width 470 height 27
click at [1019, 201] on icon at bounding box center [1015, 194] width 13 height 13
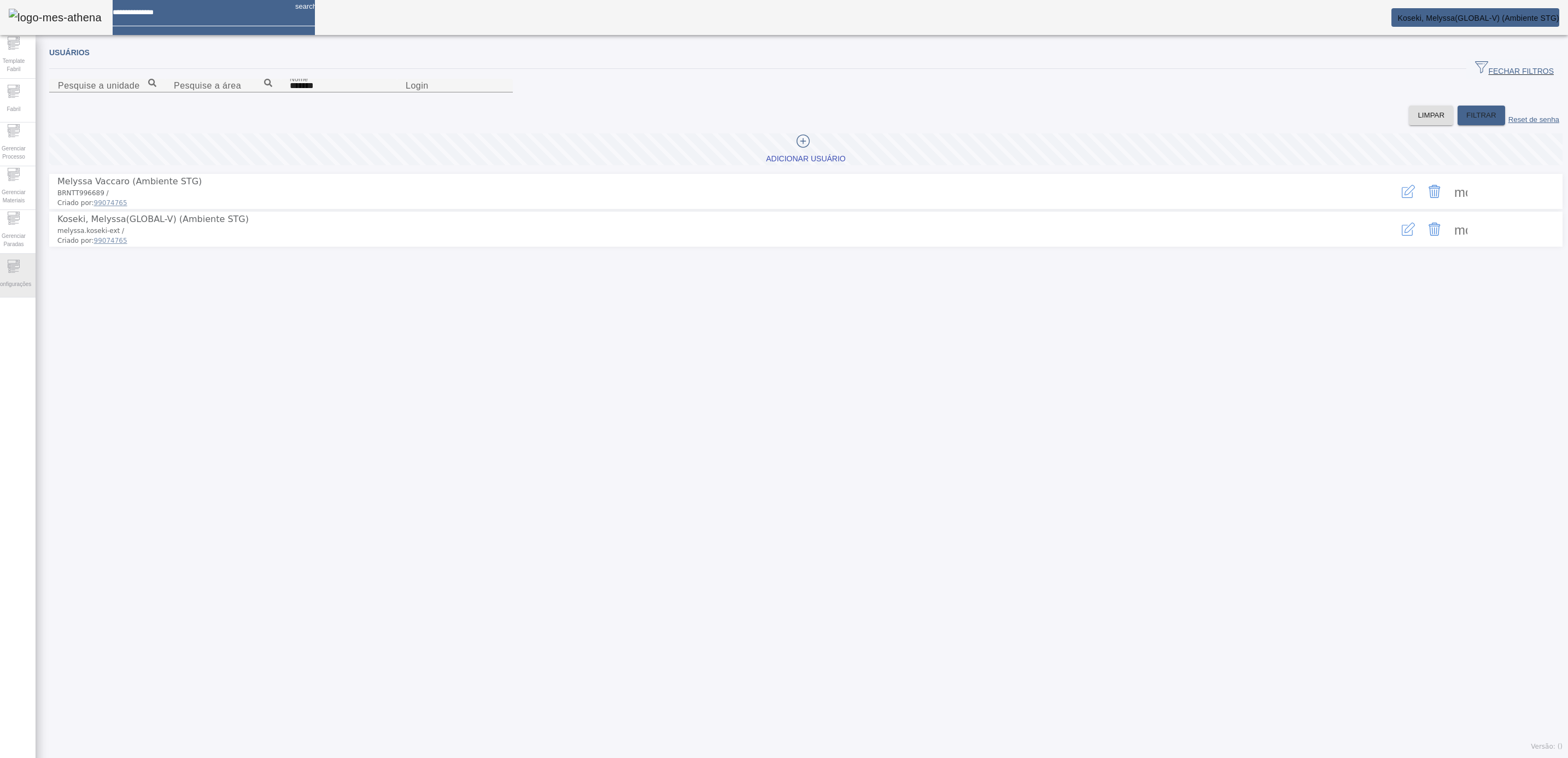
click at [0, 266] on div "Configurações" at bounding box center [13, 276] width 44 height 44
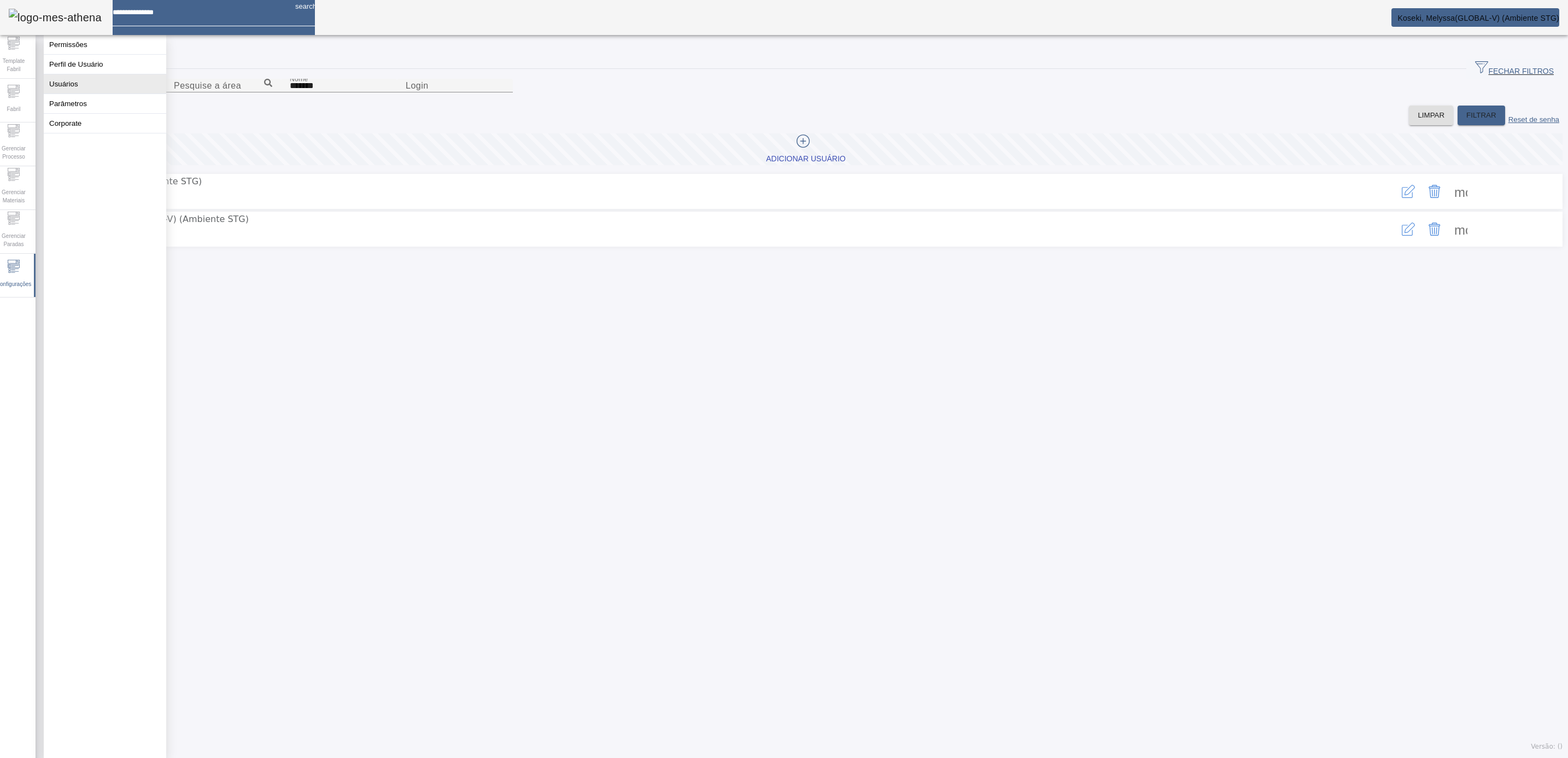
click at [109, 94] on button "Usuários" at bounding box center [105, 84] width 122 height 19
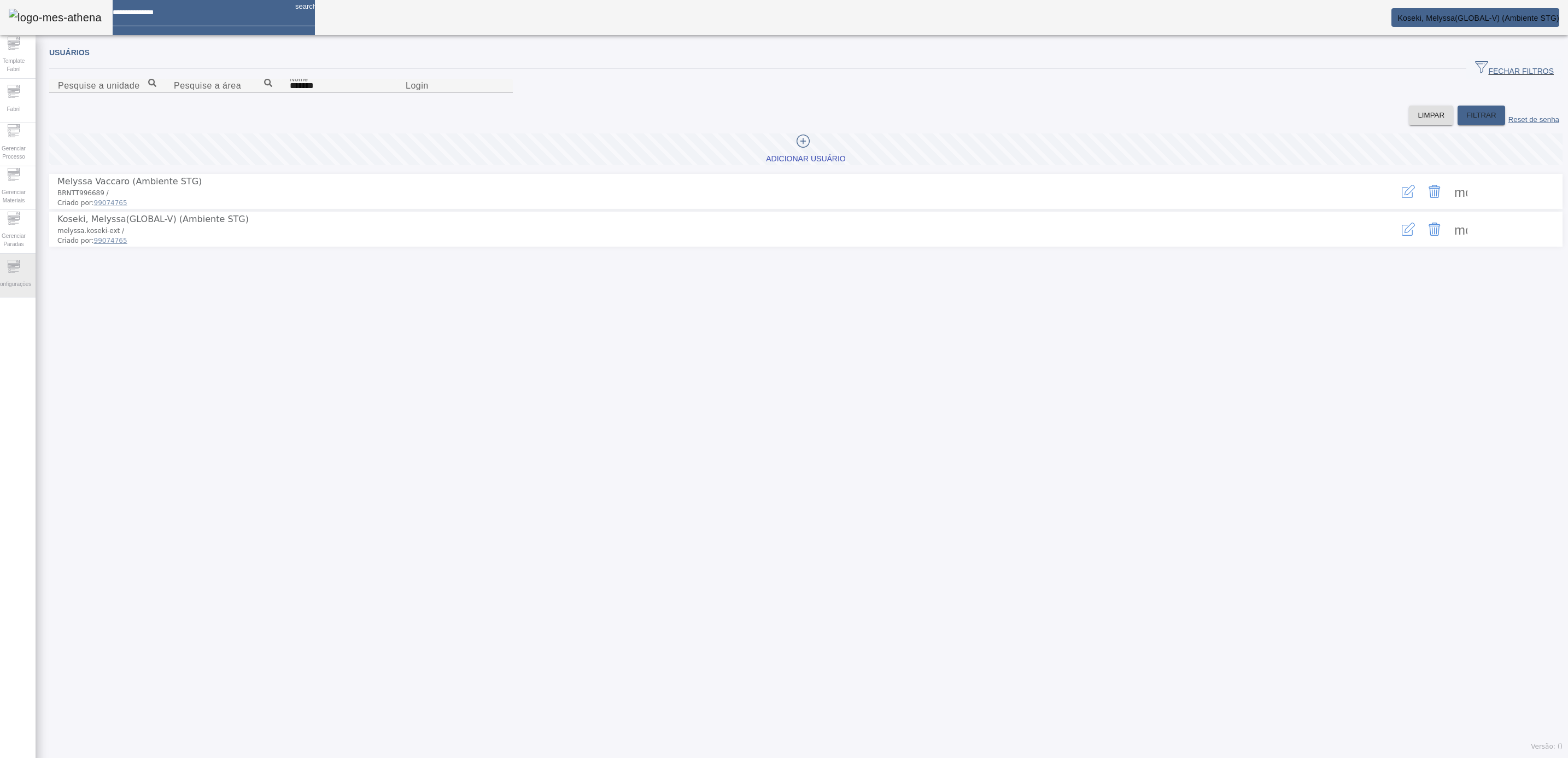
click at [31, 274] on div "Configurações" at bounding box center [13, 276] width 44 height 44
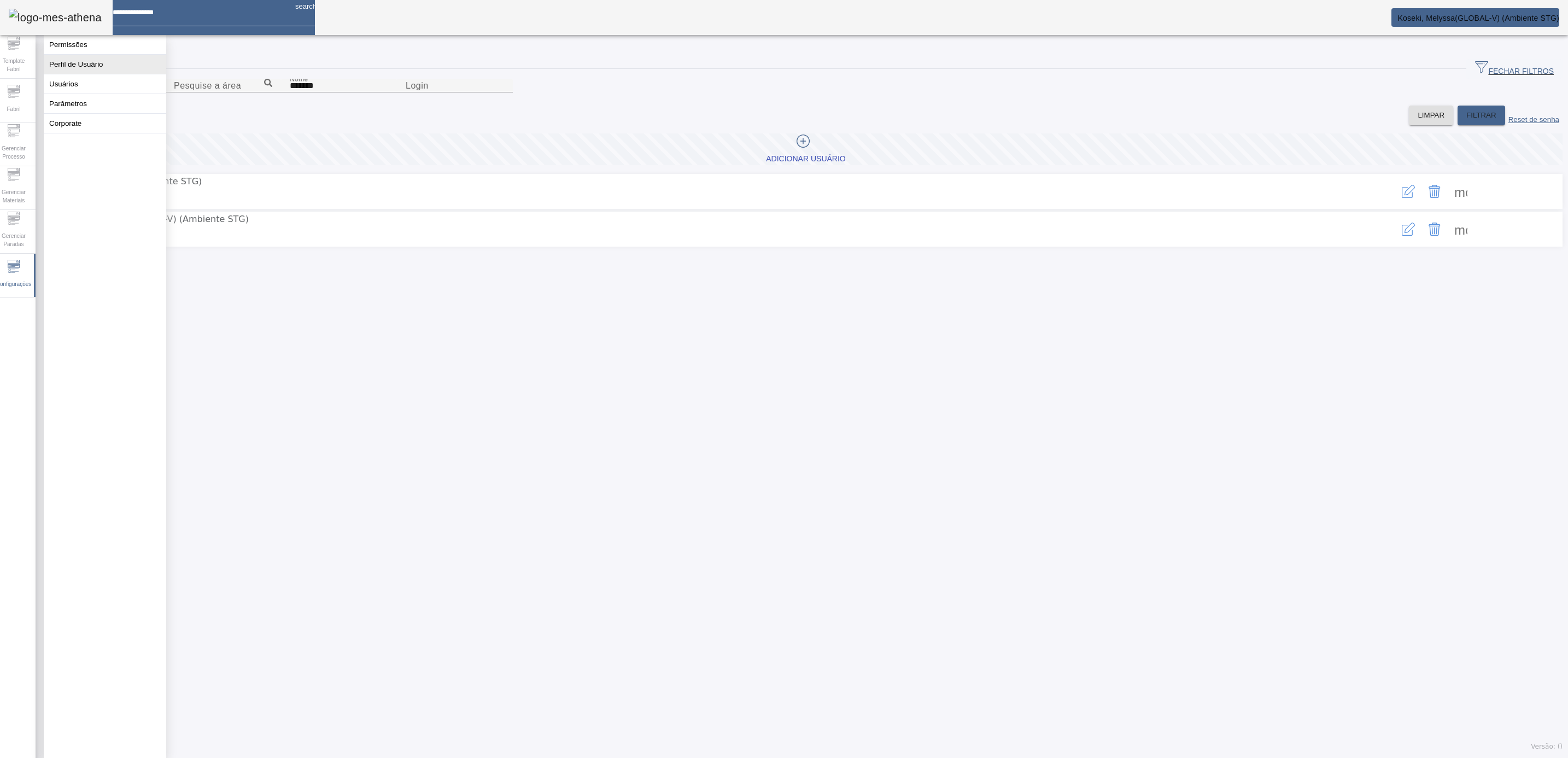
click at [68, 74] on button "Perfil de Usuário" at bounding box center [105, 64] width 122 height 19
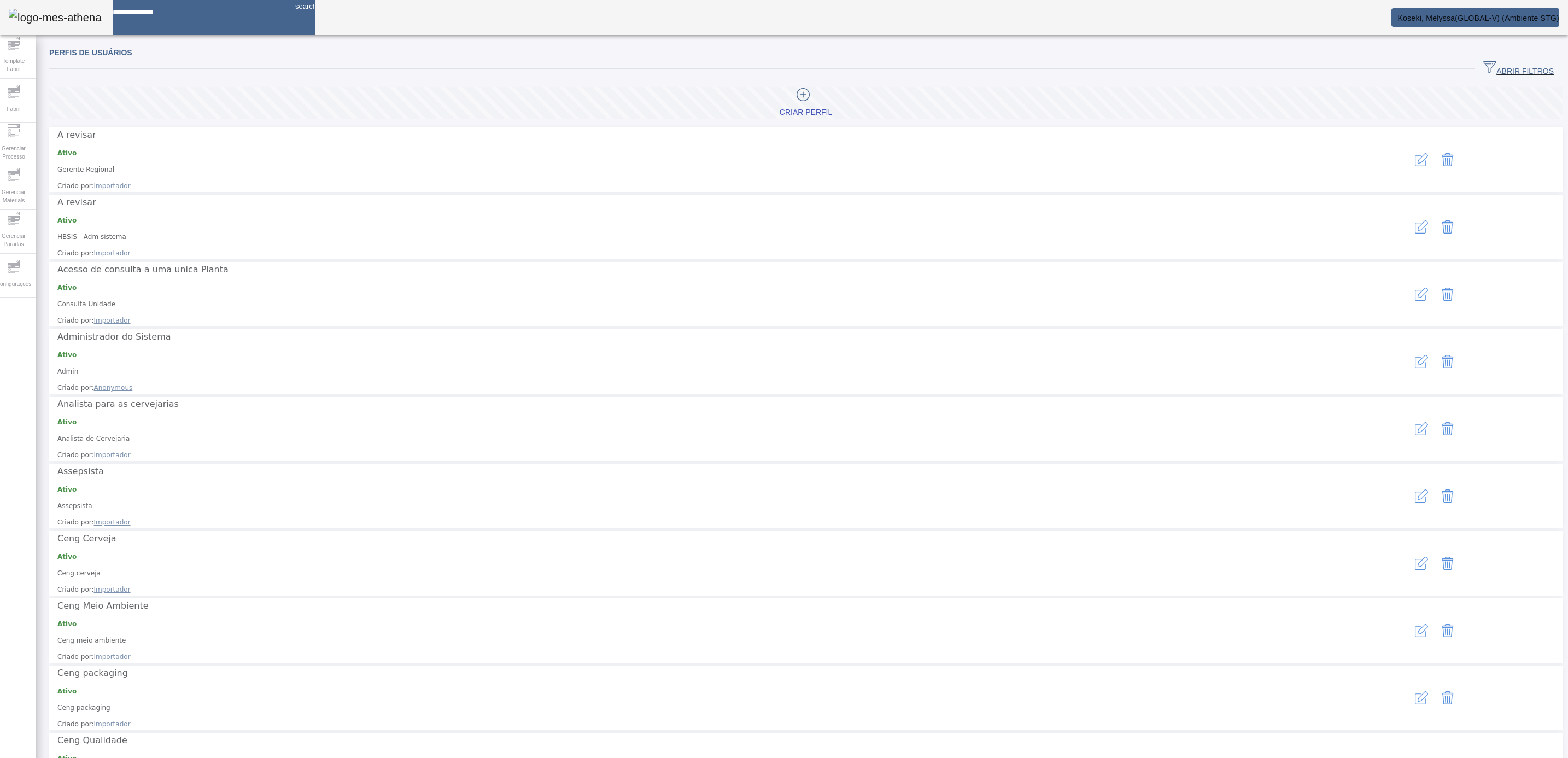
click at [1393, 65] on span "ABRIR FILTROS" at bounding box center [1518, 68] width 70 height 16
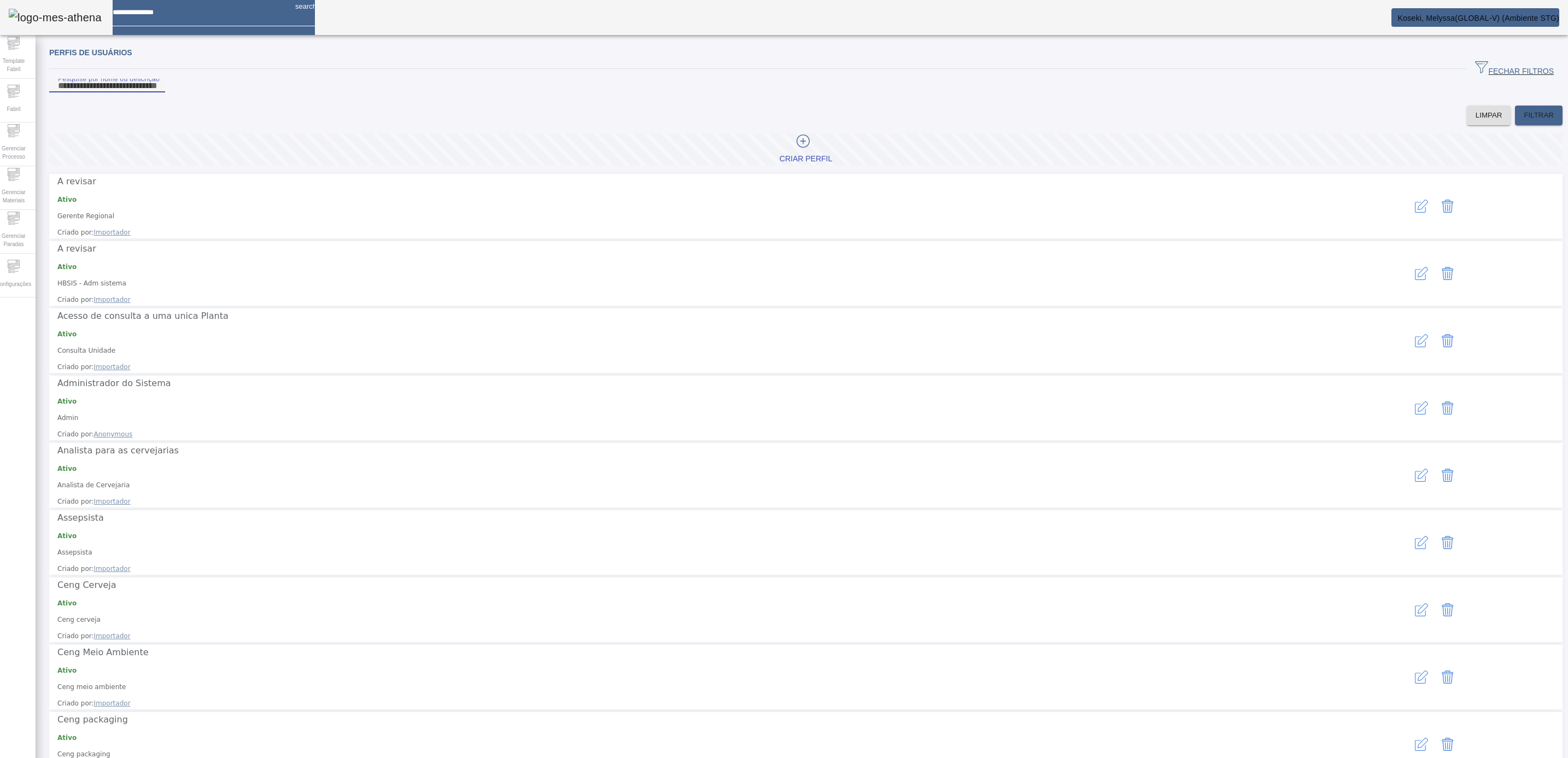
click at [156, 92] on input "Pesquise por nome ou descrição" at bounding box center [107, 86] width 98 height 13
paste input "**********"
type input "**********"
click at [1393, 121] on span "FILTRAR" at bounding box center [1538, 115] width 30 height 11
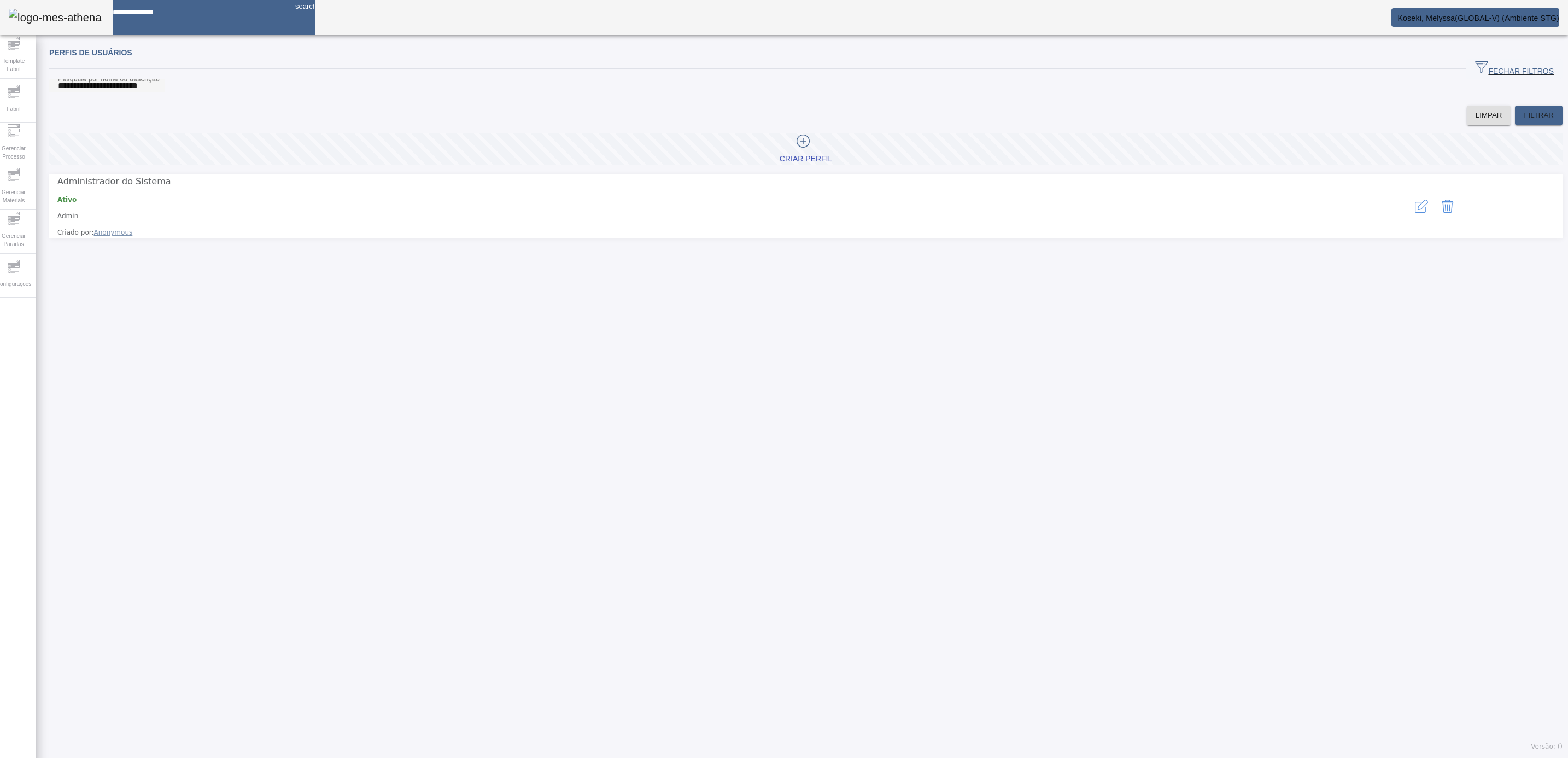
click at [1393, 212] on icon "button" at bounding box center [1421, 206] width 13 height 13
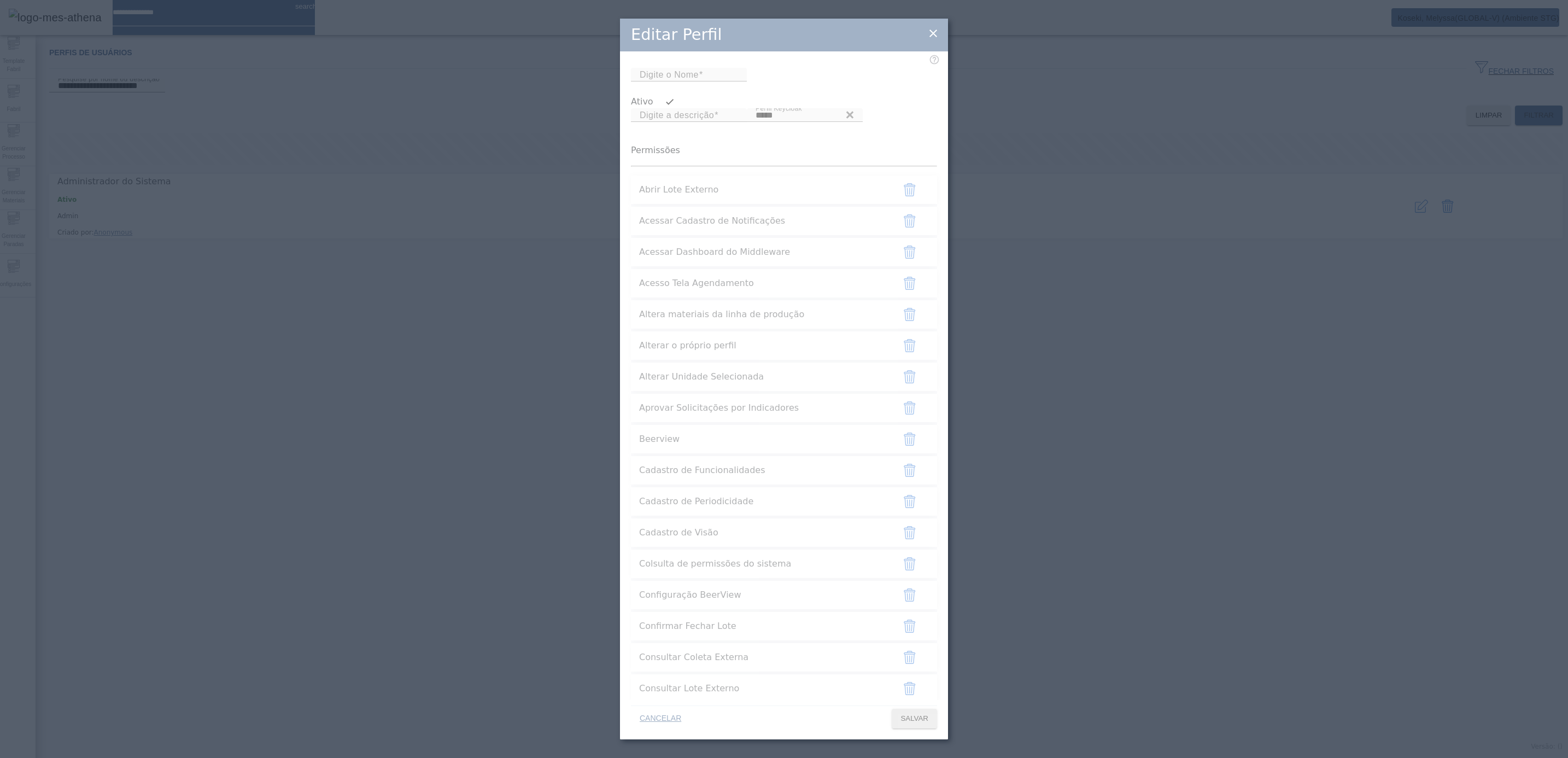
type input "*****"
type input "**********"
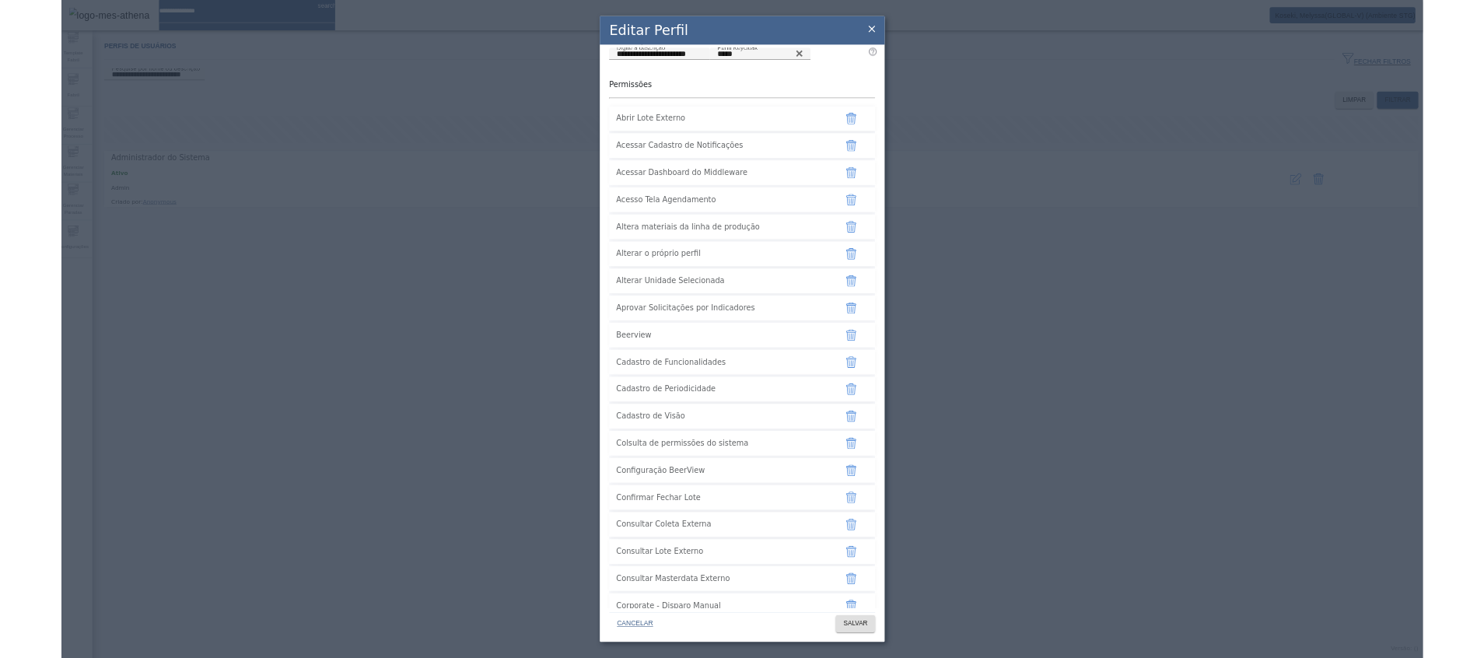
scroll to position [117, 0]
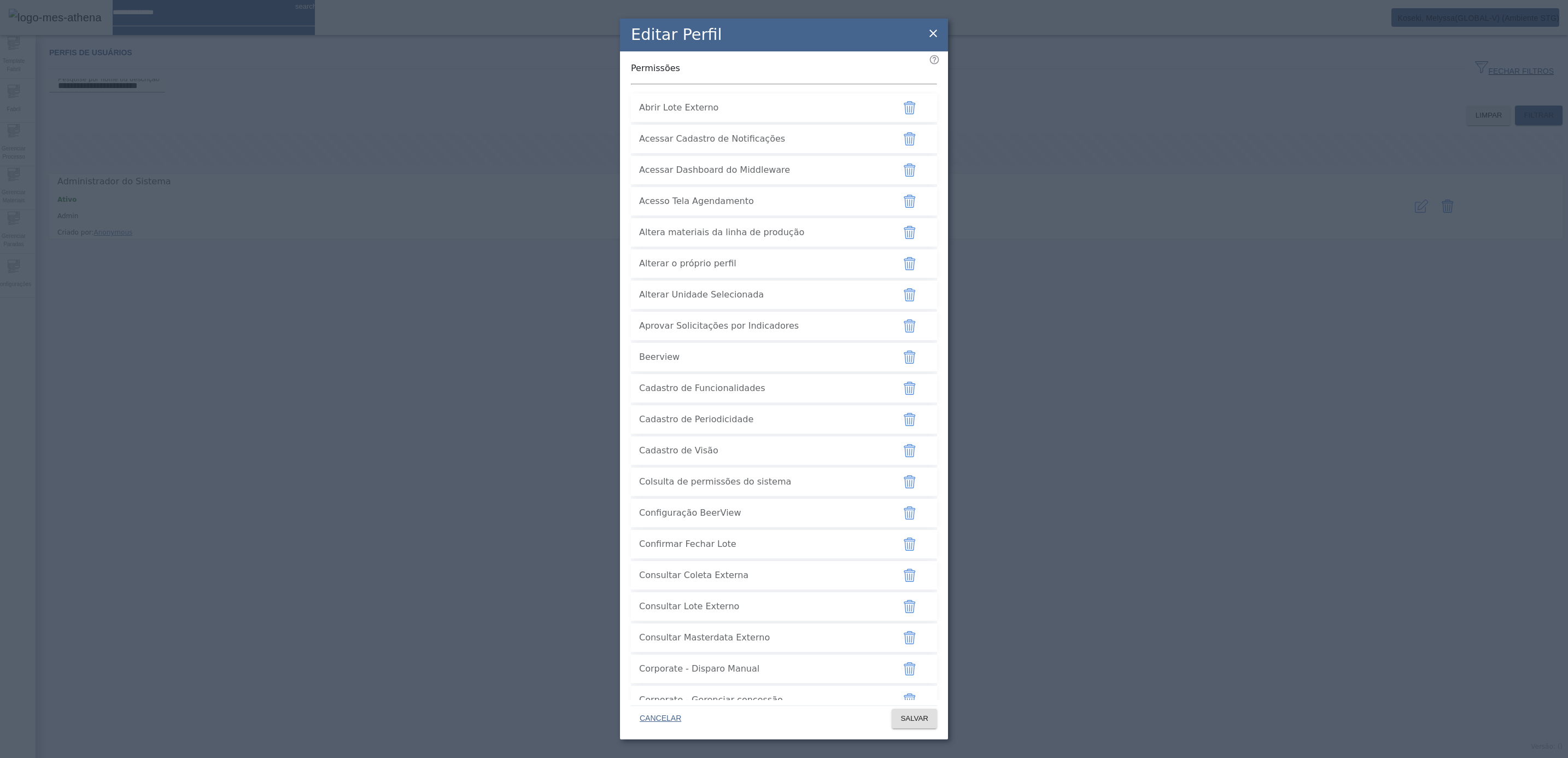
click at [911, 330] on icon "button" at bounding box center [912, 327] width 1 height 7
click at [922, 673] on span "SALVAR" at bounding box center [915, 719] width 28 height 11
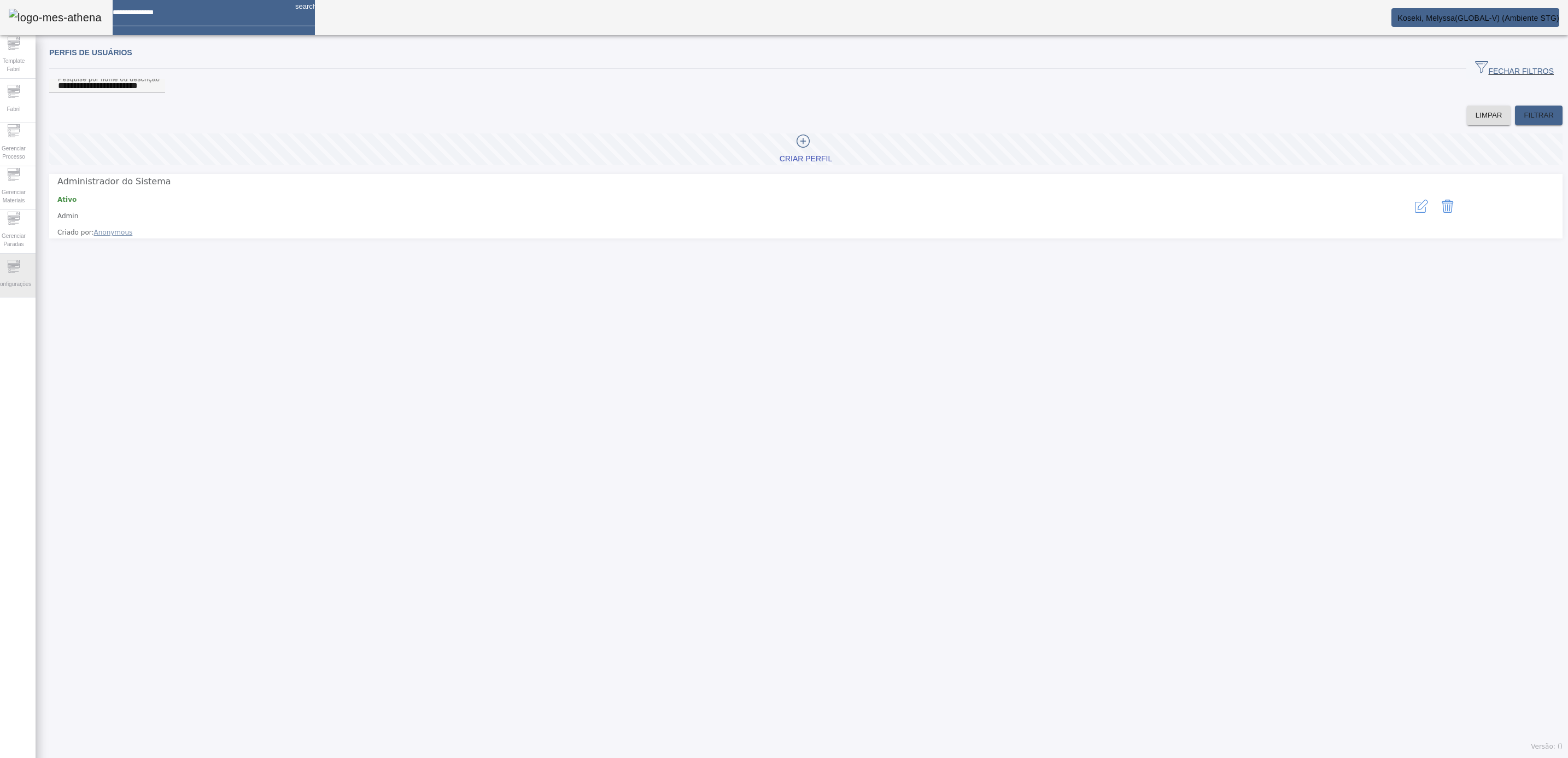
click at [22, 281] on span "Configurações" at bounding box center [13, 283] width 41 height 15
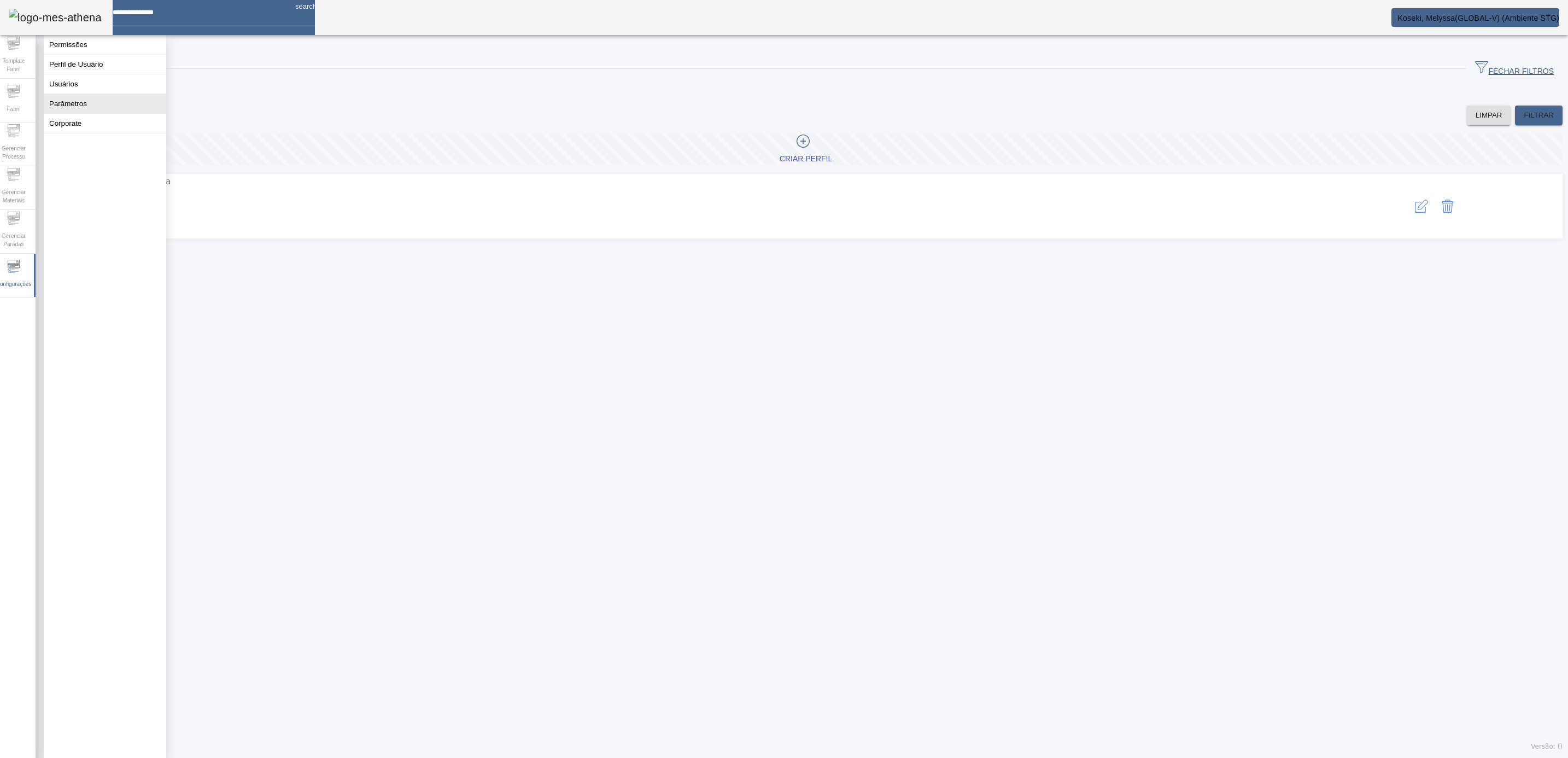
click at [99, 105] on button "Parâmetros" at bounding box center [105, 103] width 122 height 19
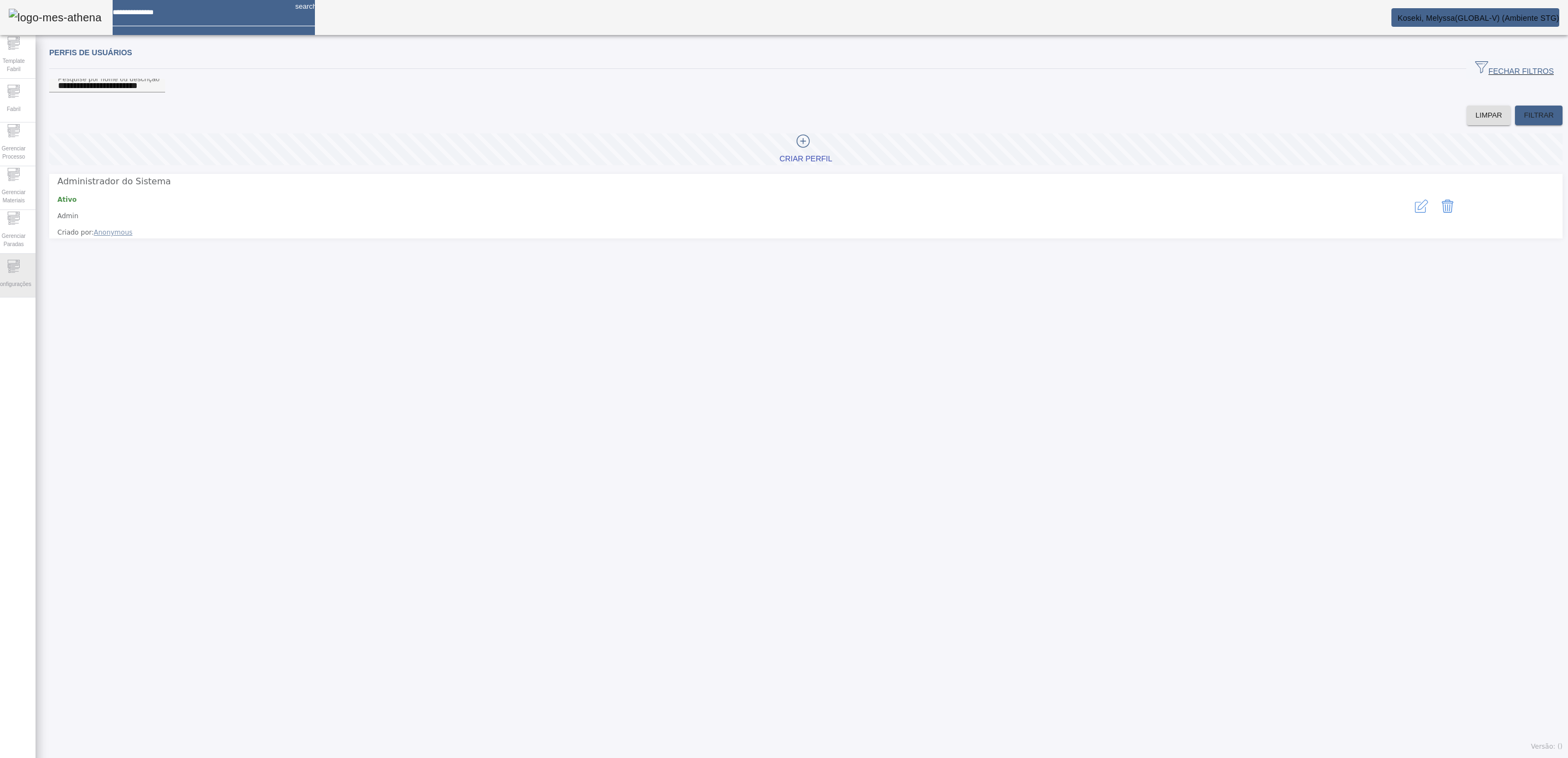
click at [8, 284] on span "Configurações" at bounding box center [13, 283] width 41 height 15
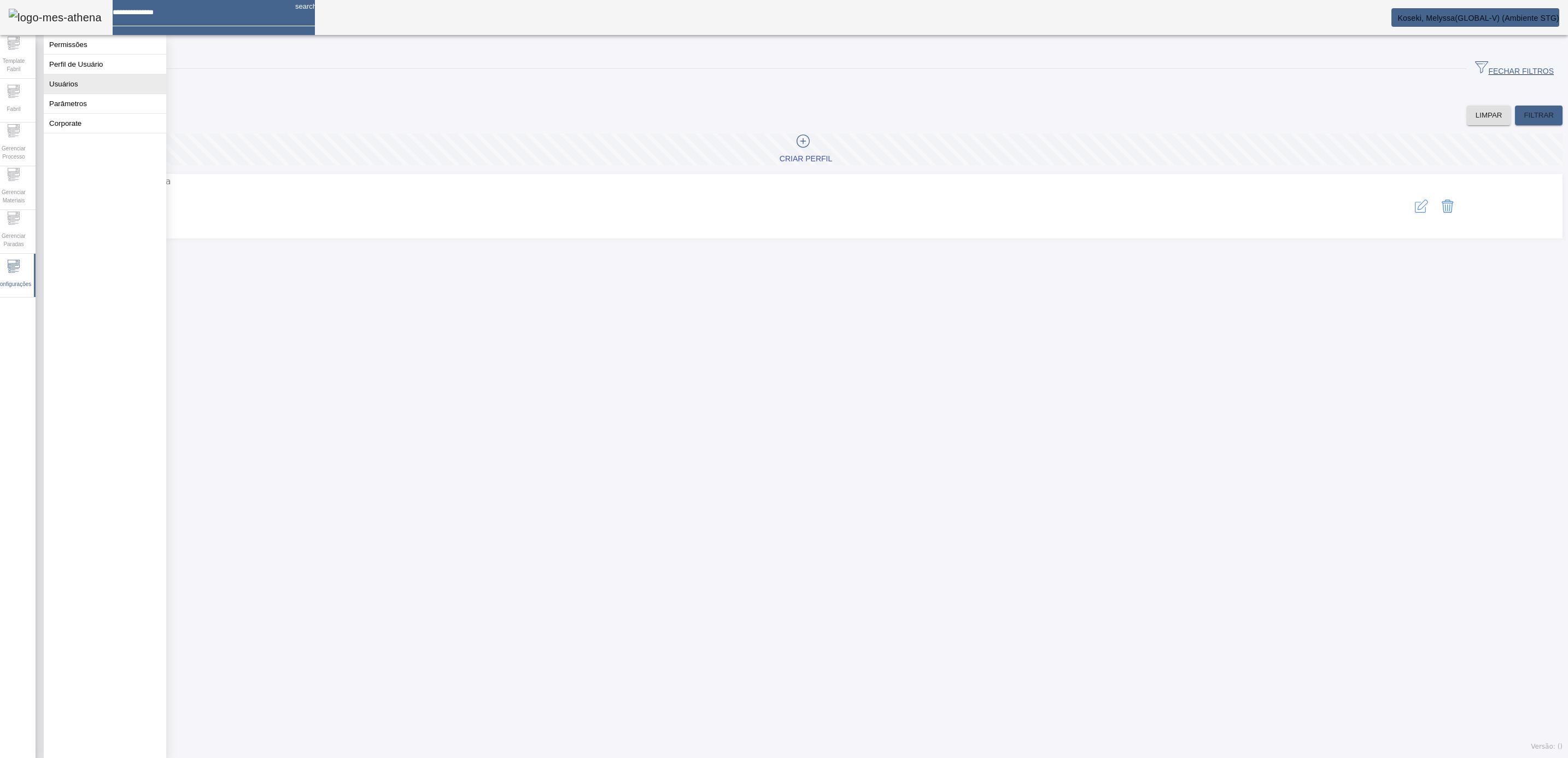
click at [80, 94] on button "Usuários" at bounding box center [105, 84] width 122 height 19
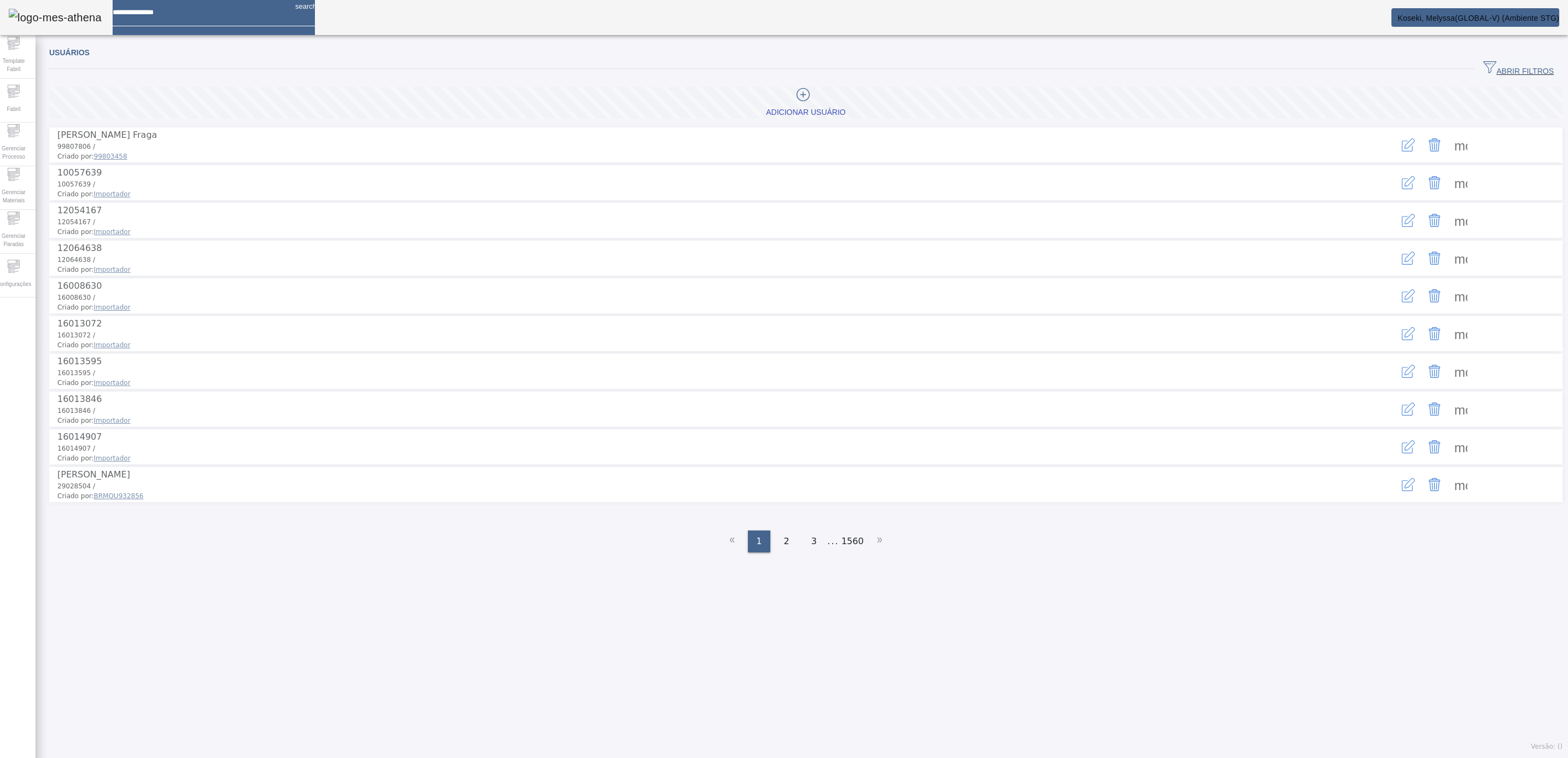
click at [824, 108] on div "Adicionar Usuário" at bounding box center [805, 113] width 79 height 11
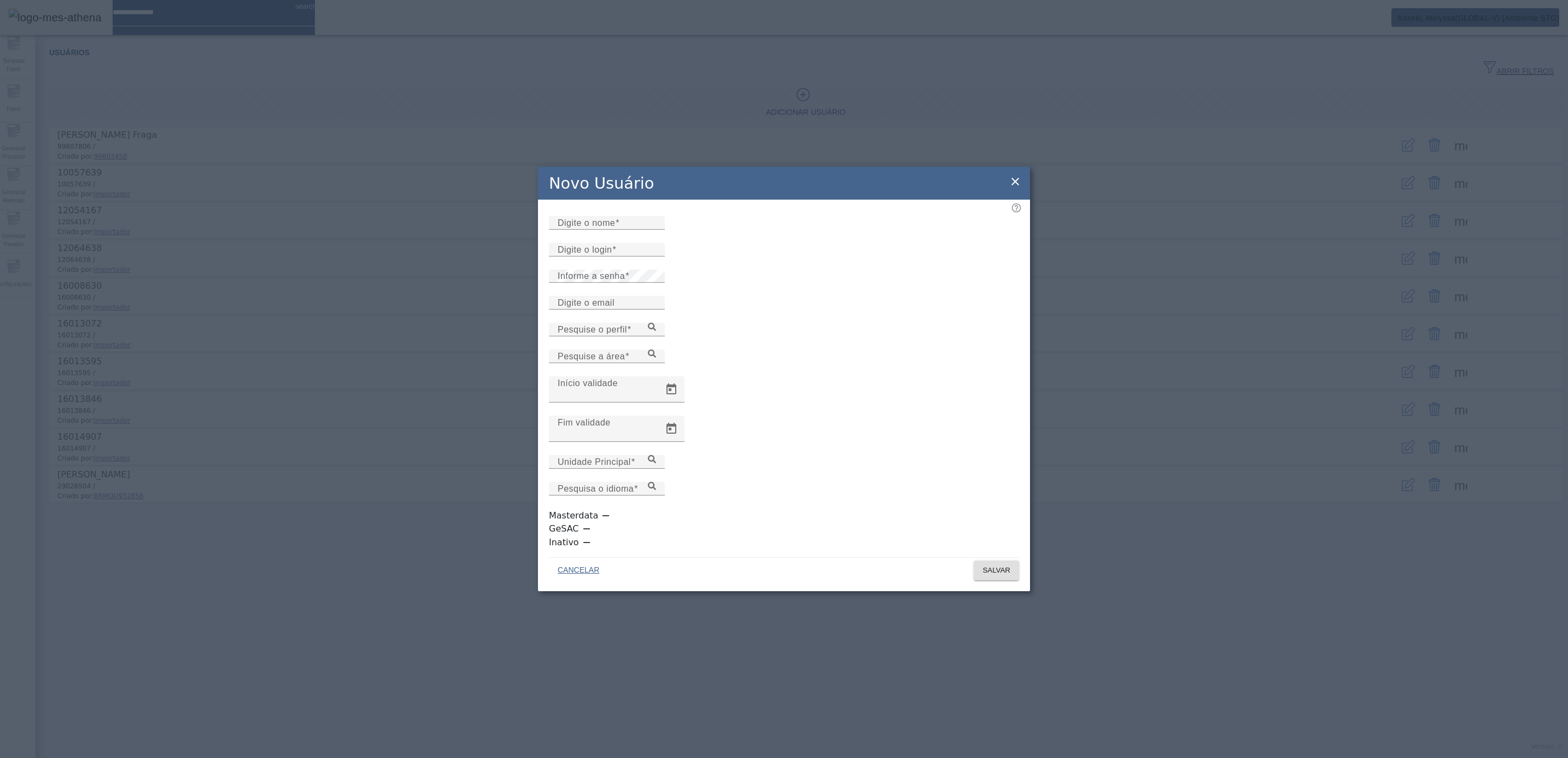
click at [1010, 188] on icon at bounding box center [1015, 181] width 13 height 13
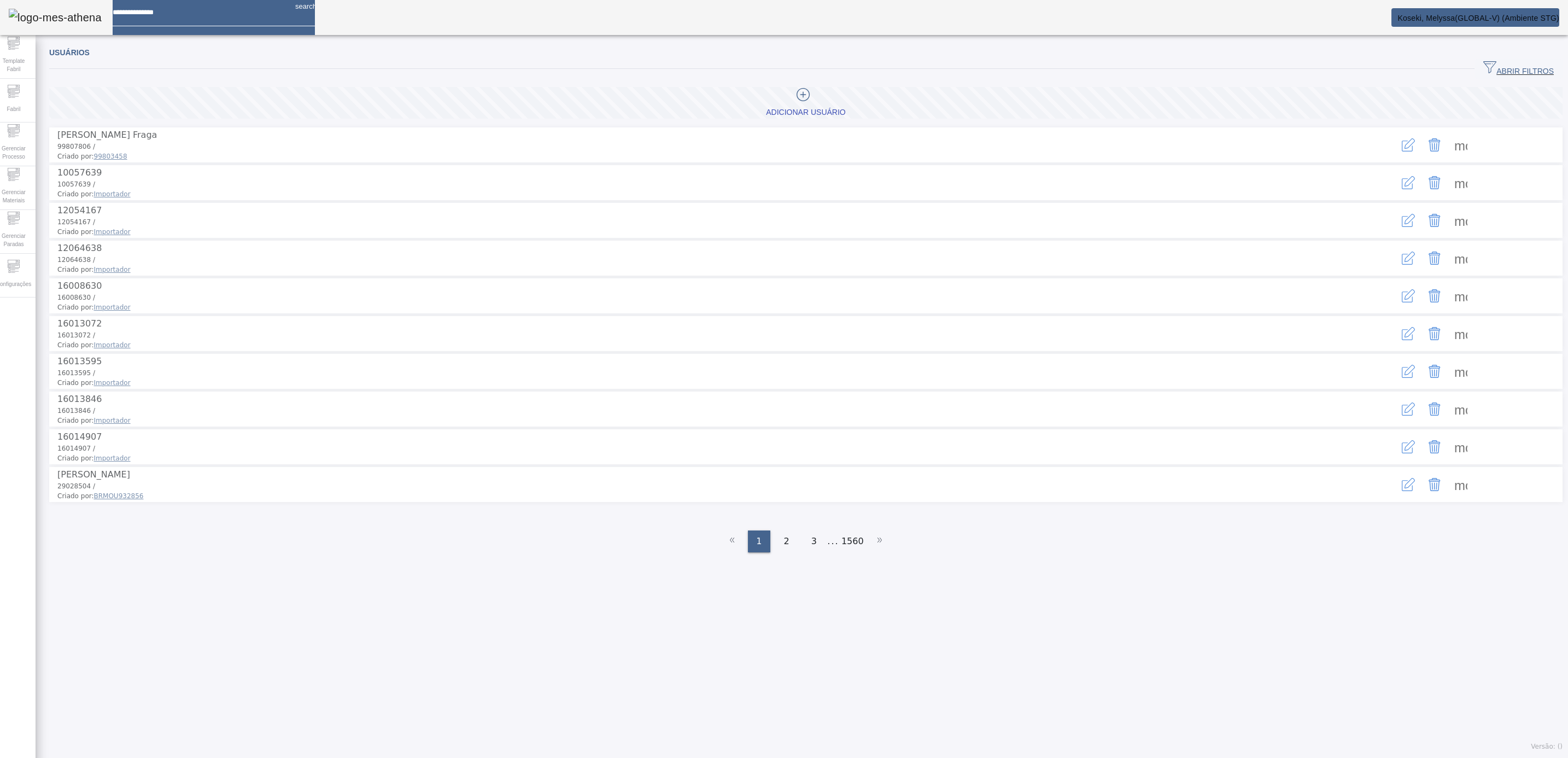
click at [1393, 673] on div "Operação realizada com sucesso!" at bounding box center [784, 764] width 1568 height 13
click at [1393, 68] on span "ABRIR FILTROS" at bounding box center [1518, 68] width 70 height 16
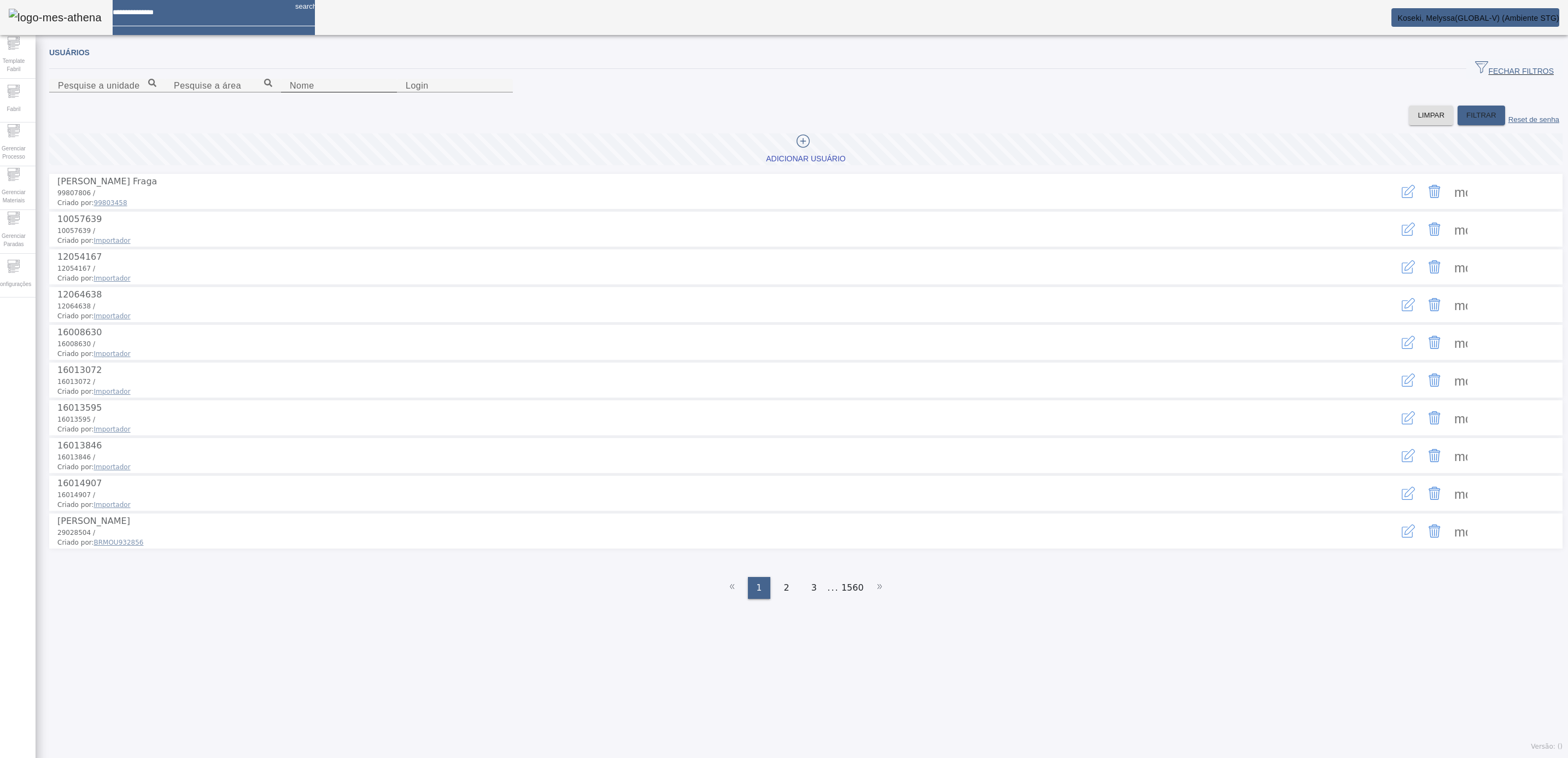
click at [387, 92] on div "Nome" at bounding box center [339, 85] width 98 height 13
type input "*******"
click at [1393, 121] on span "FILTRAR" at bounding box center [1481, 115] width 30 height 11
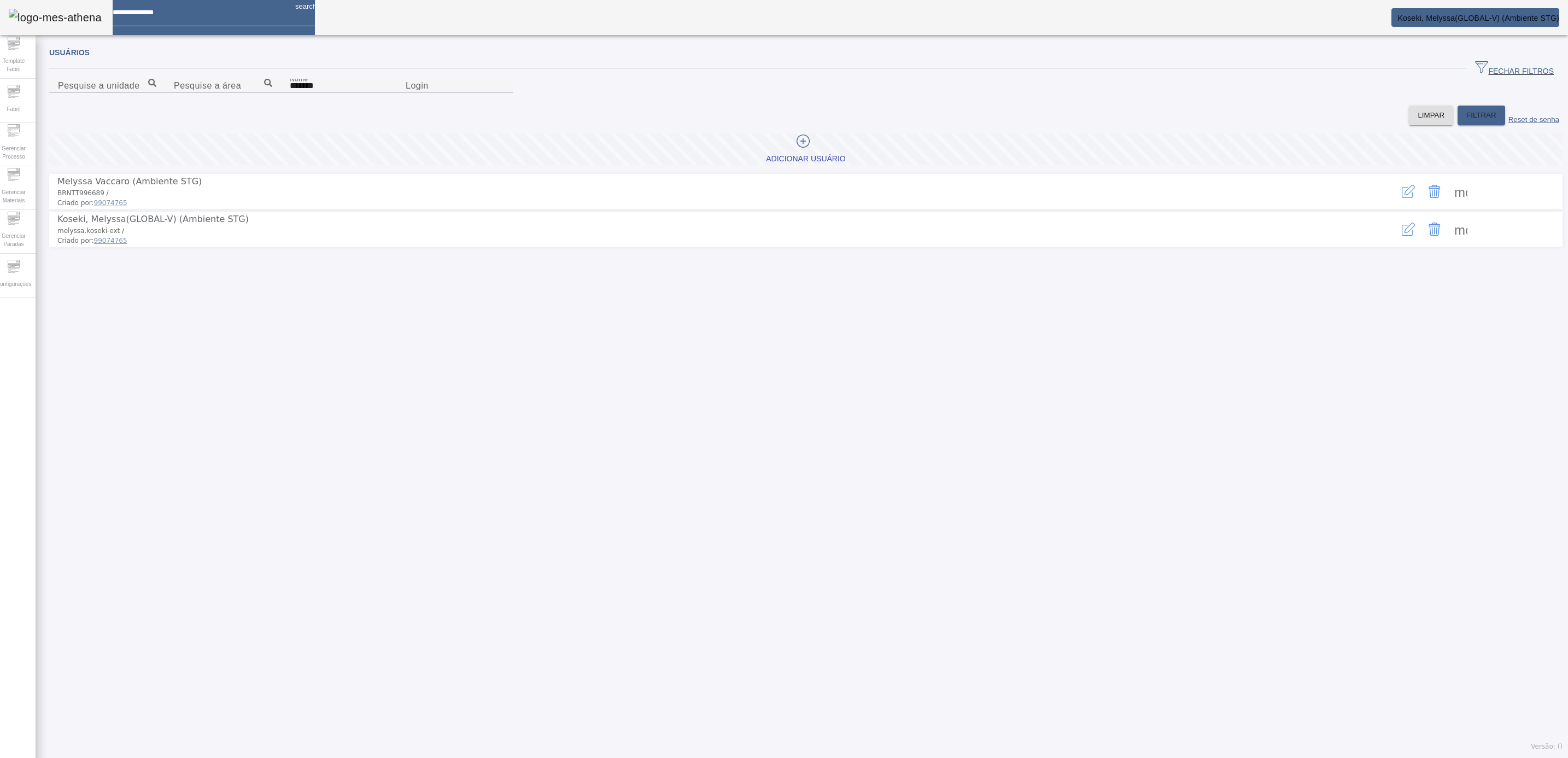
click at [1393, 242] on span at bounding box center [1460, 229] width 26 height 26
click at [1053, 673] on div at bounding box center [784, 758] width 1568 height 0
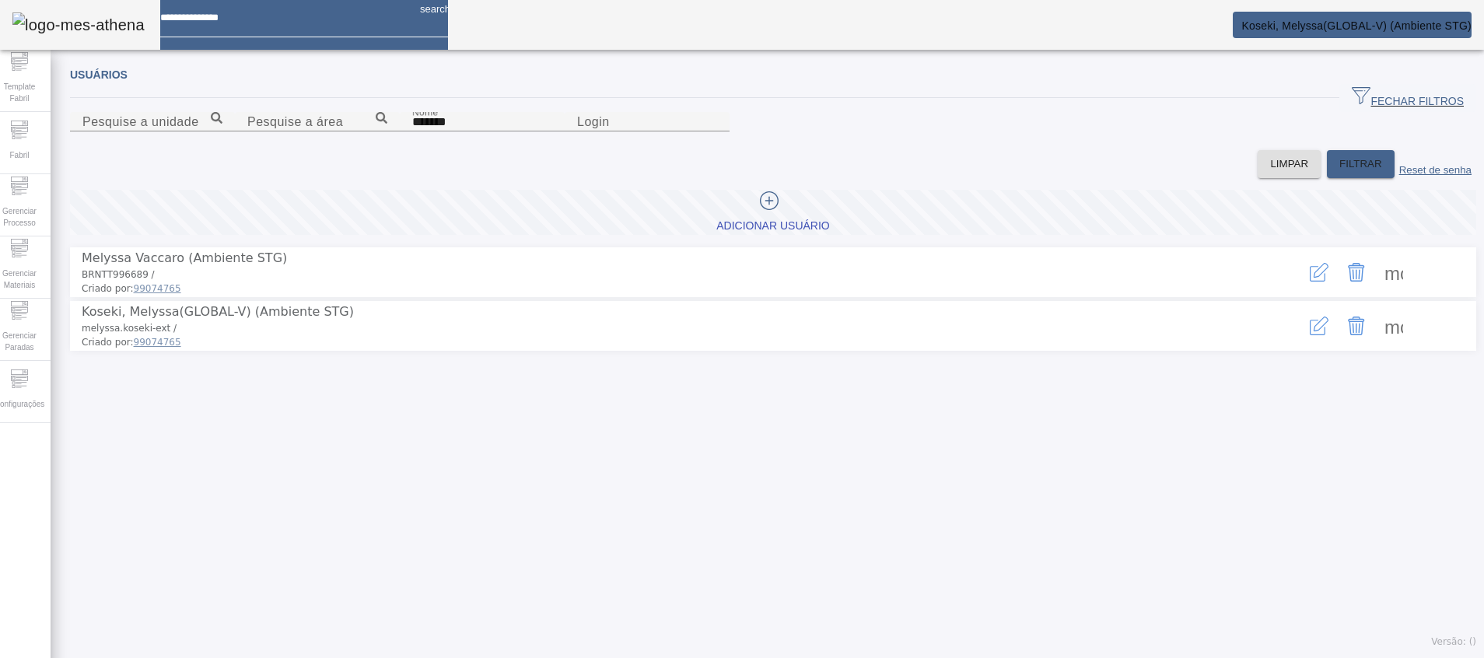
click at [1377, 344] on span at bounding box center [1393, 325] width 37 height 37
click at [803, 658] on div at bounding box center [742, 658] width 1484 height 0
click at [1309, 335] on icon "button" at bounding box center [1318, 325] width 19 height 19
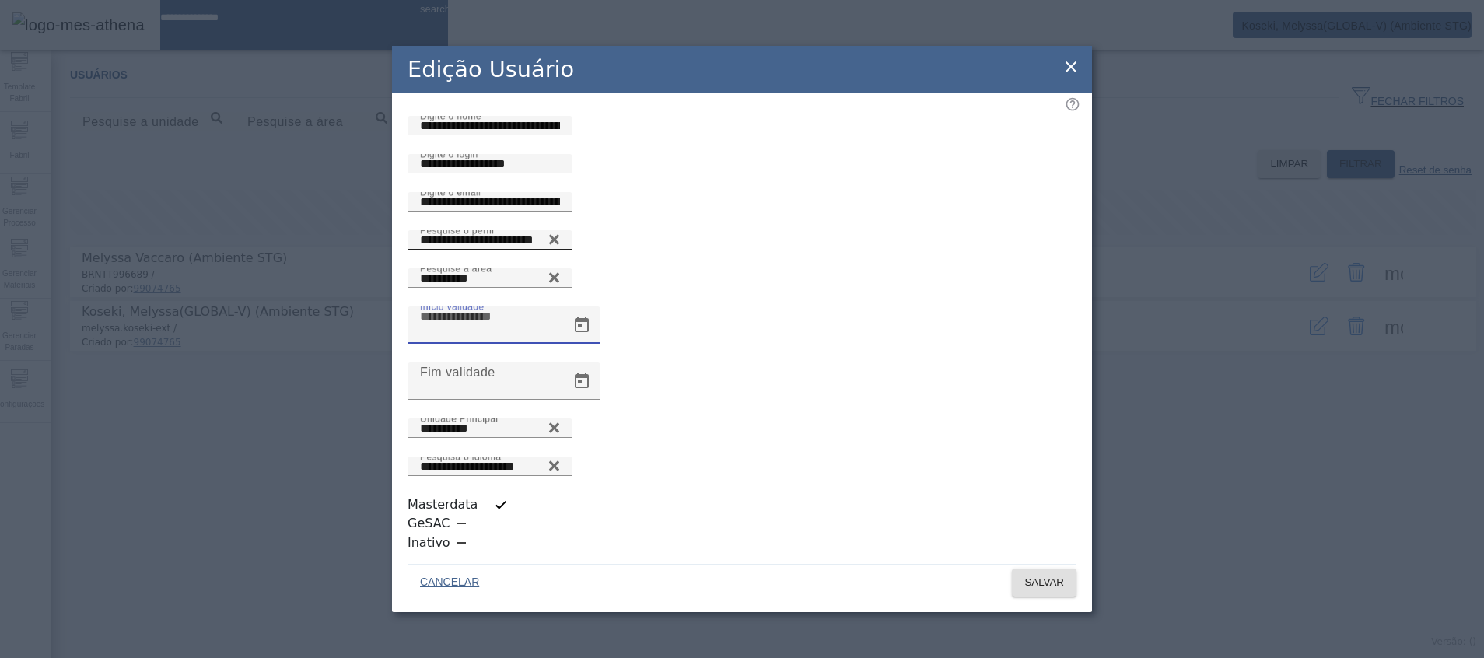
drag, startPoint x: 498, startPoint y: 383, endPoint x: 491, endPoint y: 353, distance: 30.6
click at [491, 358] on div "**********" at bounding box center [741, 391] width 669 height 322
click at [490, 250] on div "**********" at bounding box center [490, 239] width 140 height 19
click at [490, 250] on input "**********" at bounding box center [490, 240] width 140 height 19
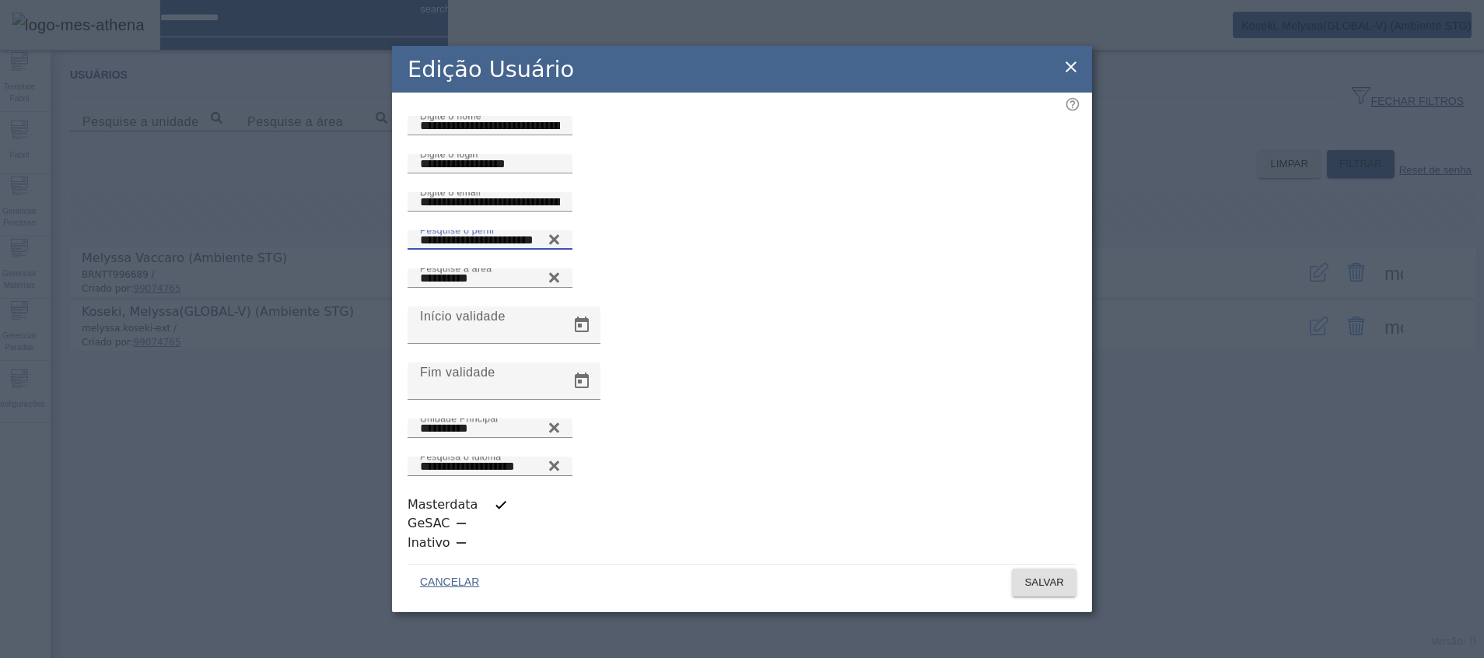
click at [490, 250] on input "**********" at bounding box center [490, 240] width 140 height 19
click at [1069, 76] on icon at bounding box center [1070, 67] width 19 height 19
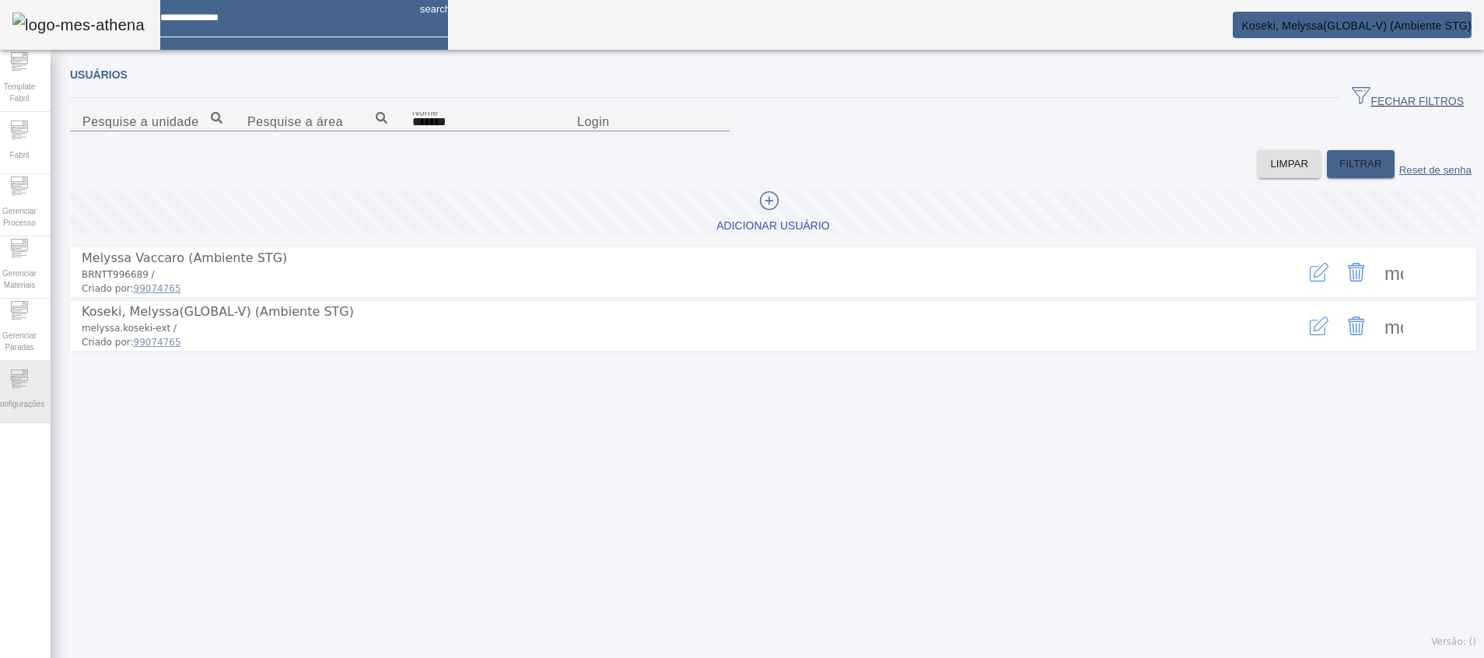
click at [46, 409] on span "Configurações" at bounding box center [19, 403] width 59 height 21
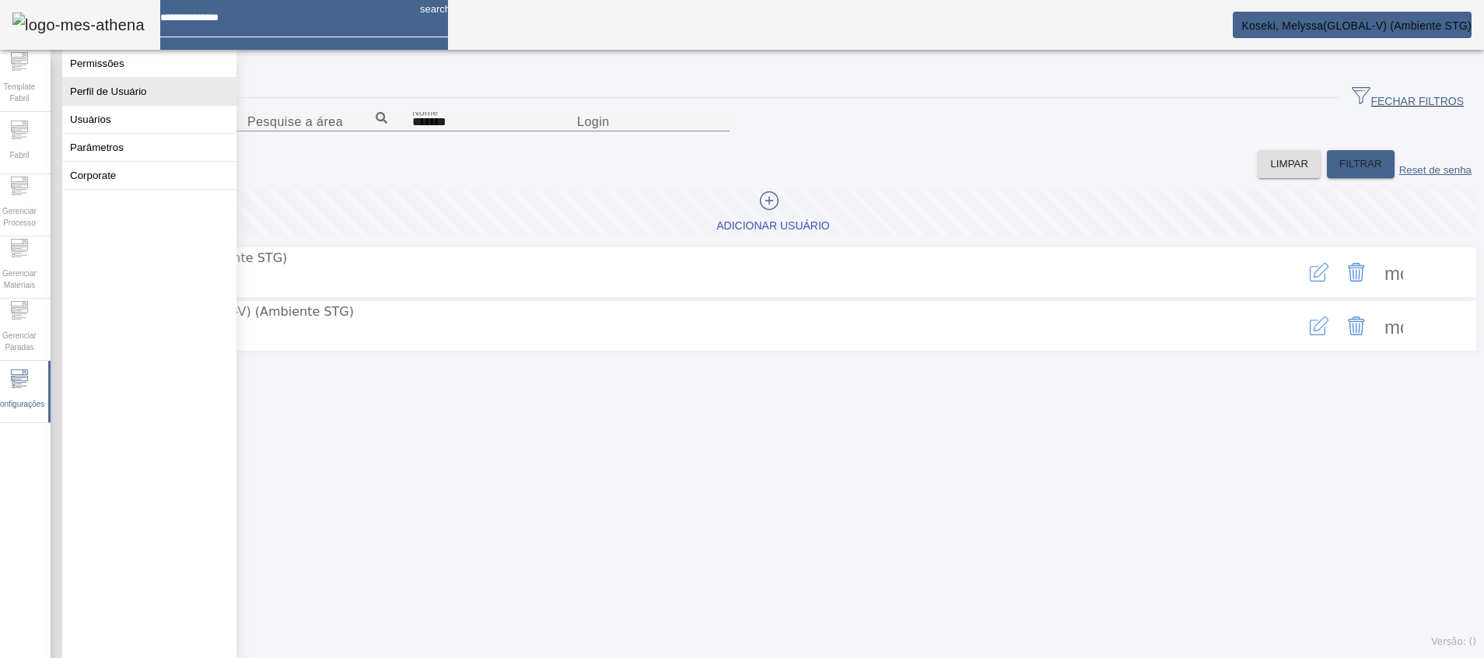
click at [141, 105] on button "Perfil de Usuário" at bounding box center [149, 91] width 174 height 27
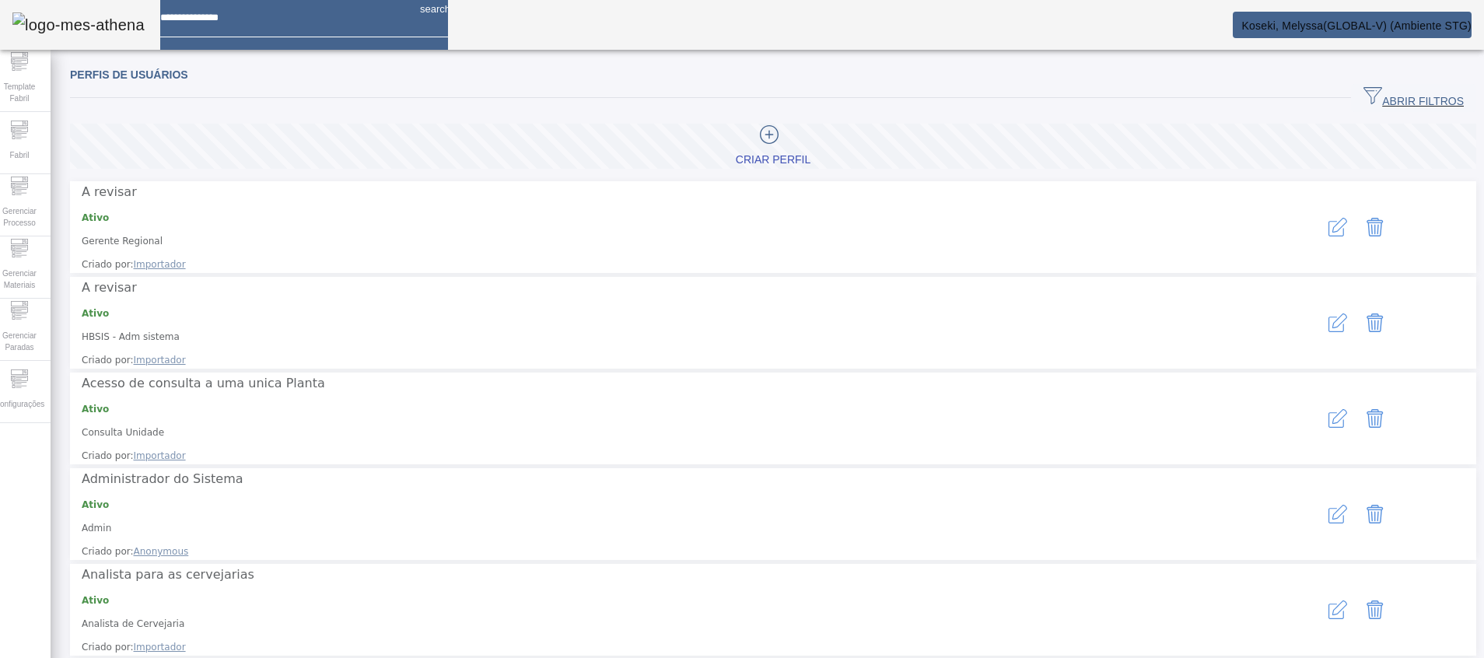
click at [1363, 102] on span "ABRIR FILTROS" at bounding box center [1413, 97] width 100 height 23
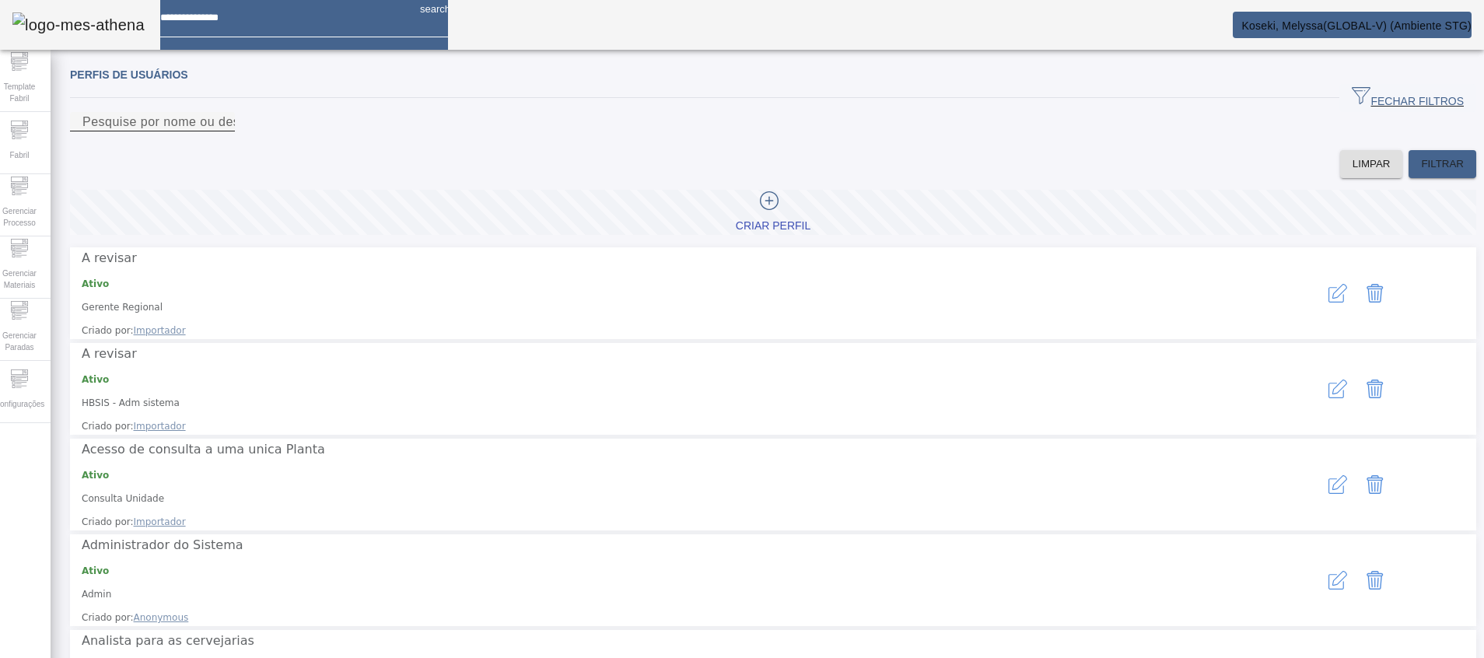
click at [222, 131] on div "Pesquise por nome ou descrição" at bounding box center [152, 121] width 140 height 19
paste input "**********"
type input "**********"
click at [1437, 183] on span at bounding box center [1442, 163] width 68 height 37
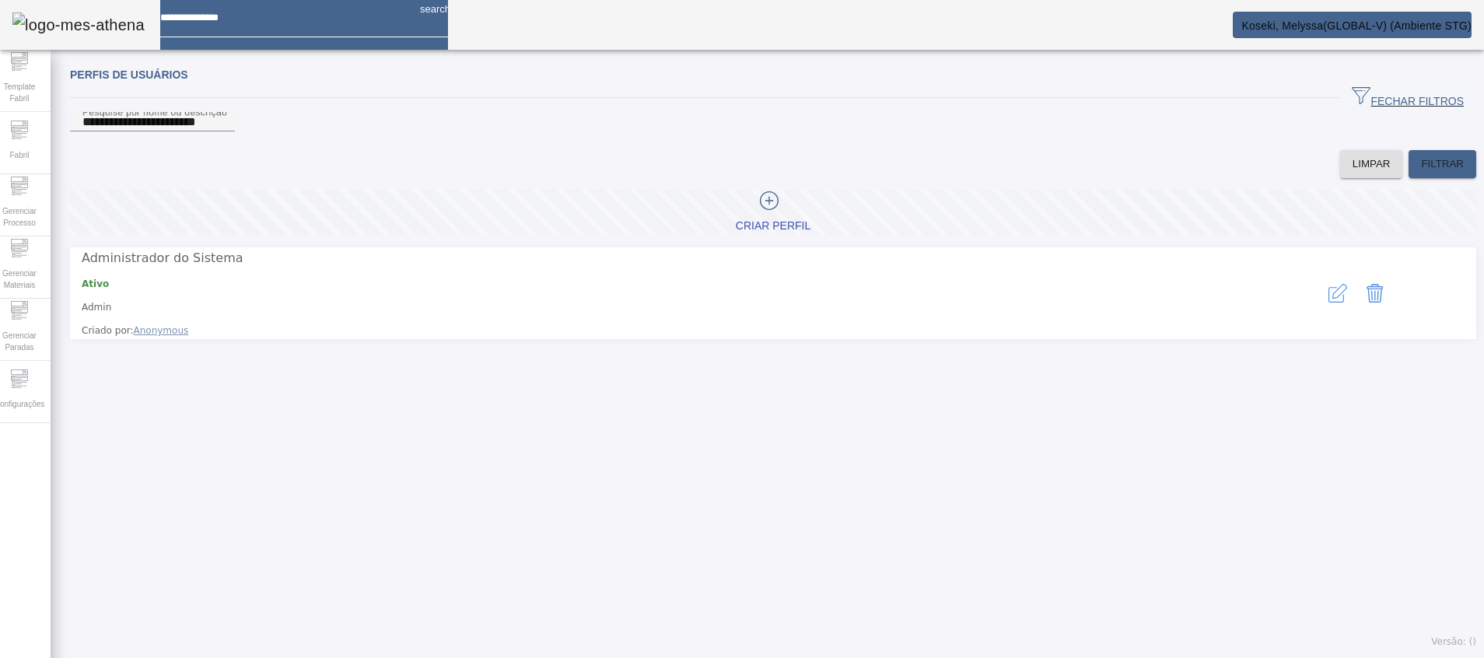
click at [1328, 302] on icon "button" at bounding box center [1337, 293] width 19 height 19
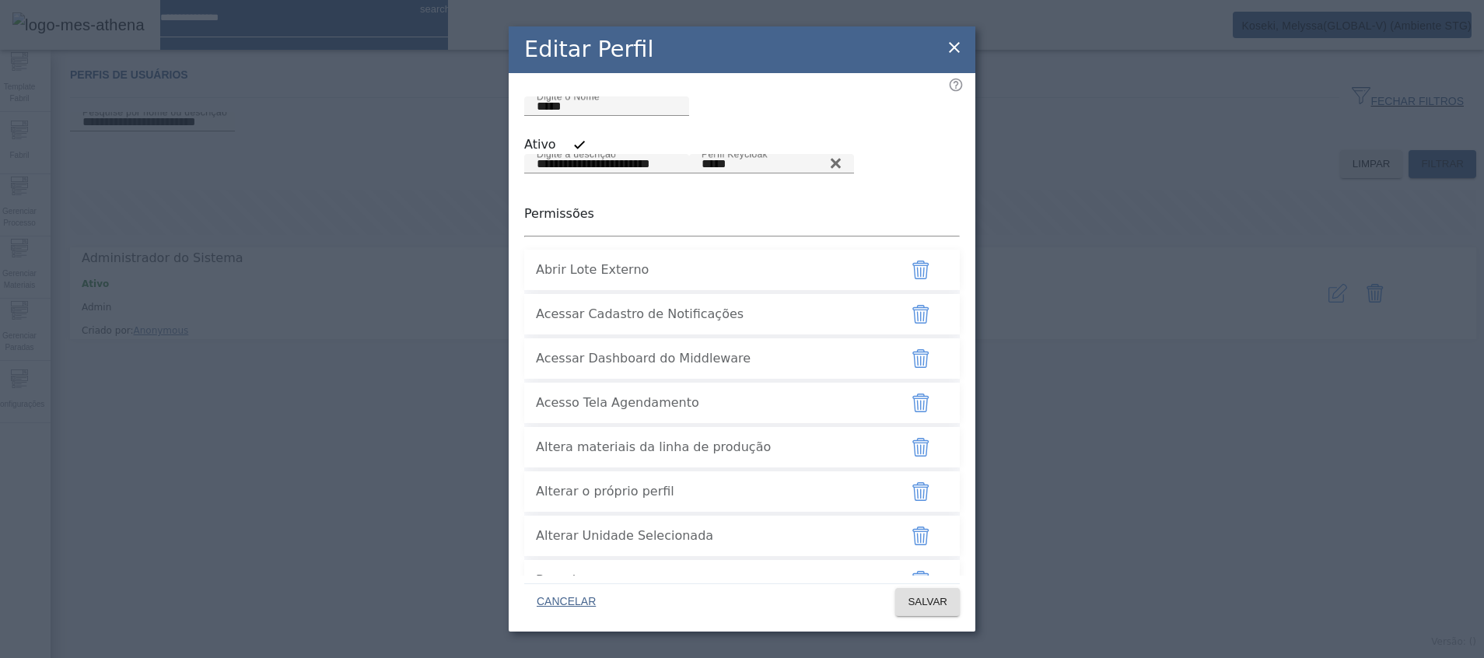
scroll to position [4192, 0]
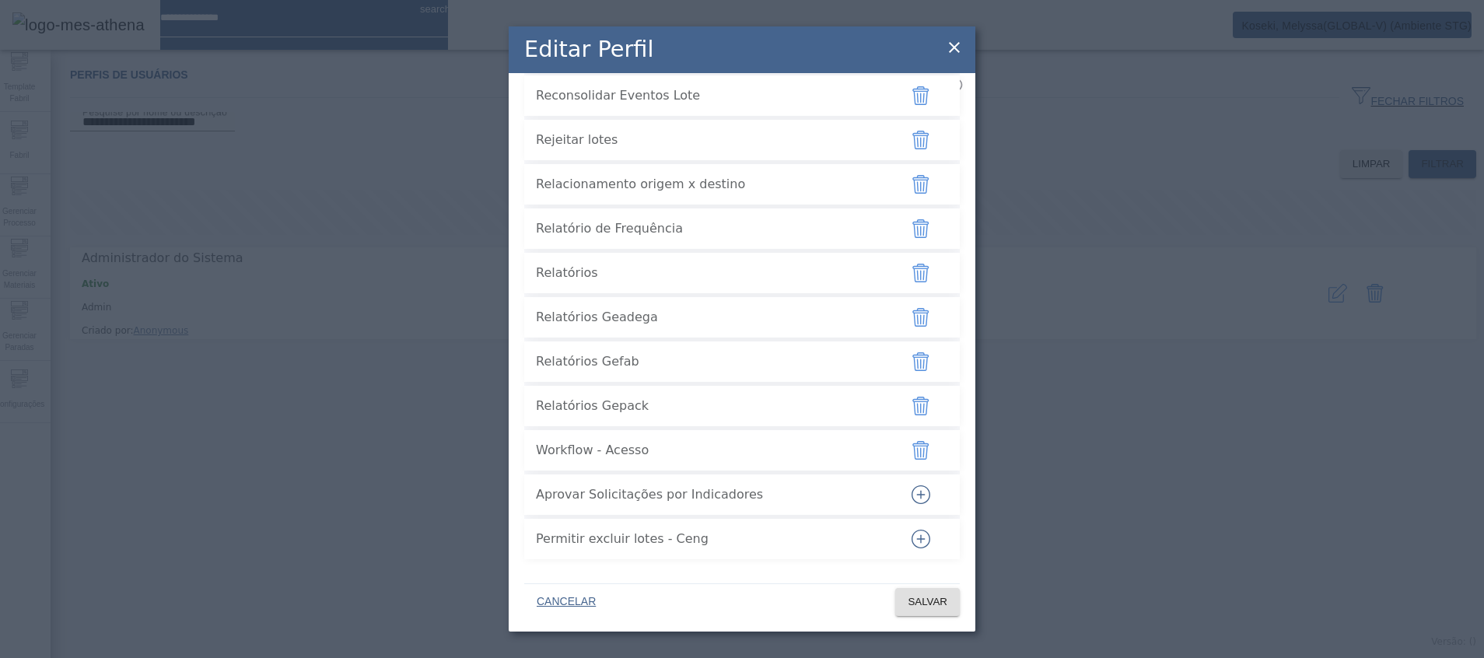
click at [911, 495] on icon "button" at bounding box center [920, 494] width 19 height 19
click at [933, 604] on span "SALVAR" at bounding box center [927, 602] width 40 height 16
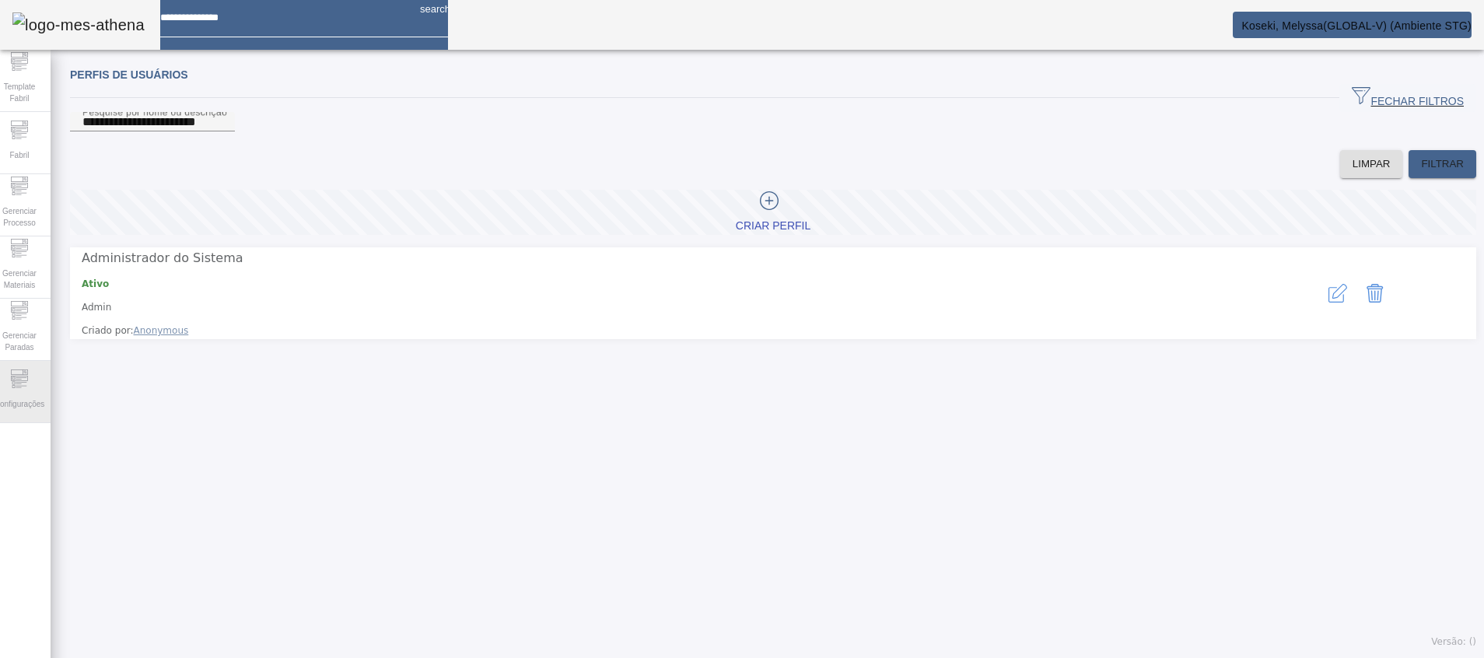
click at [17, 394] on span "Configurações" at bounding box center [19, 403] width 59 height 21
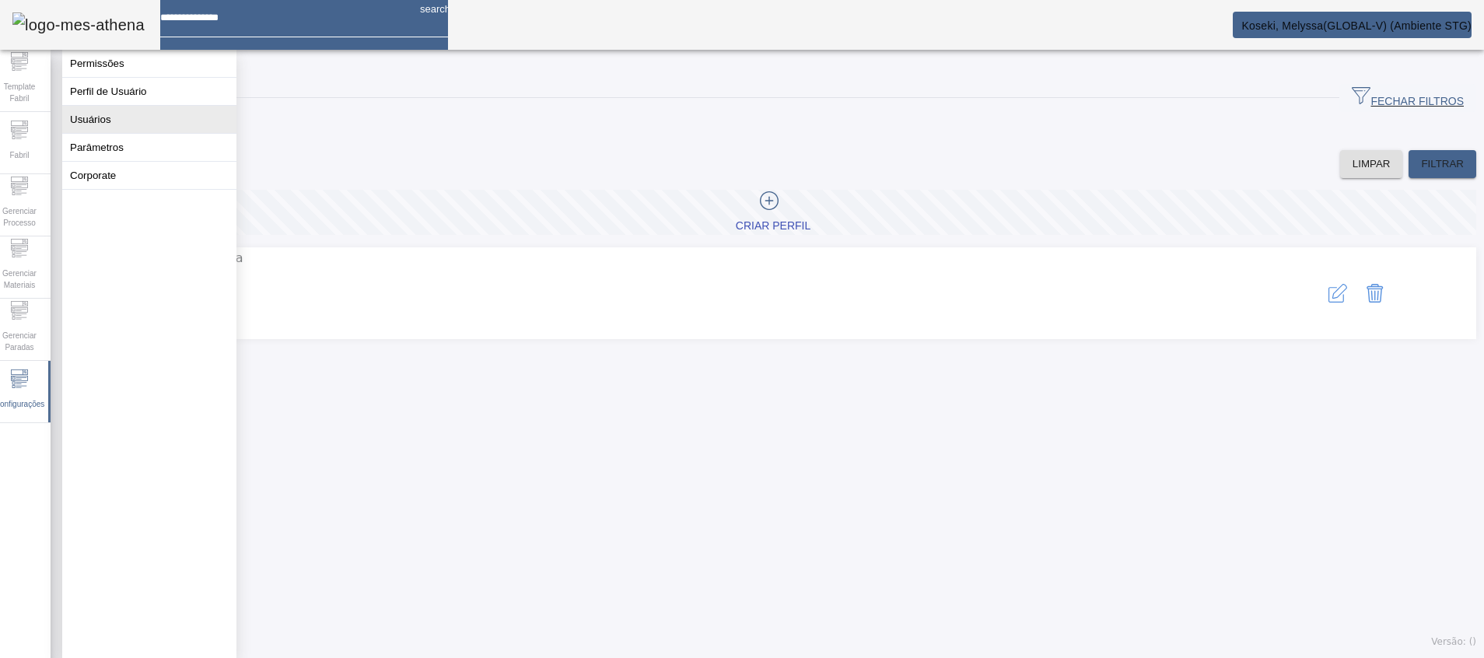
click at [139, 124] on button "Usuários" at bounding box center [149, 119] width 174 height 27
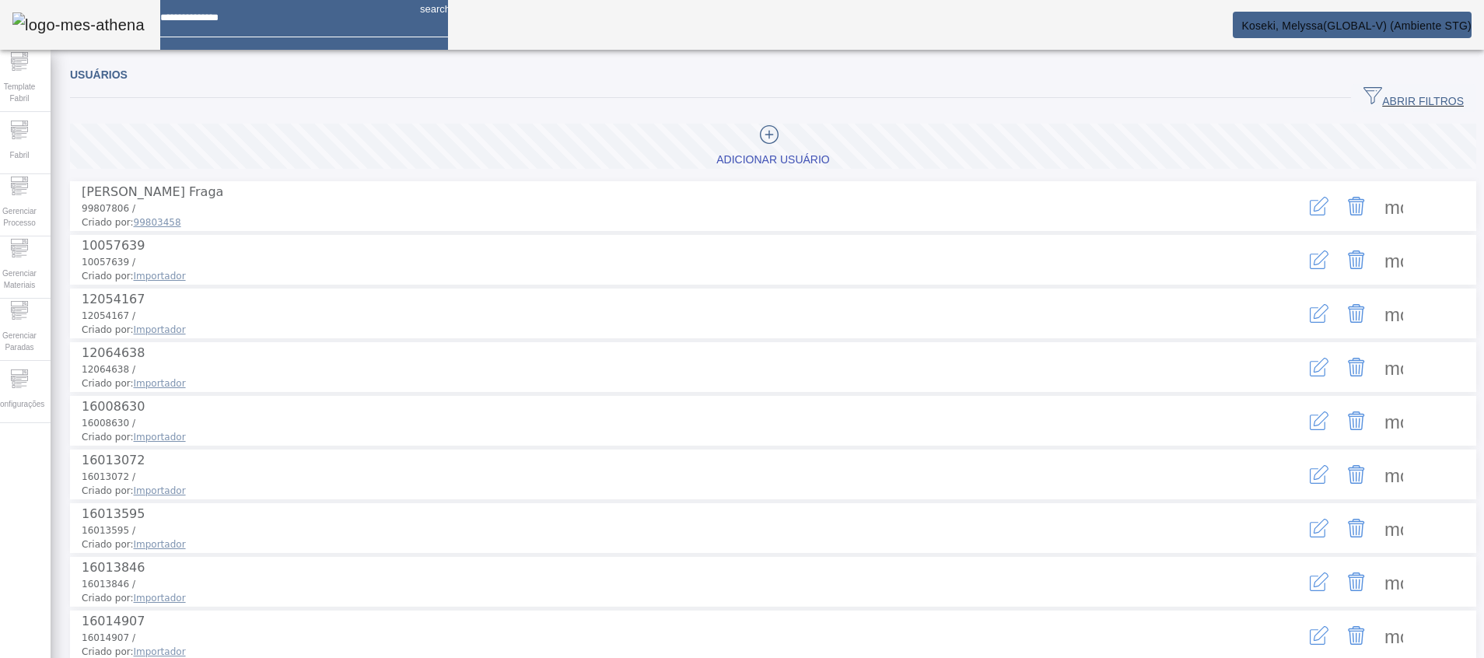
click at [1371, 114] on span "button" at bounding box center [1413, 97] width 125 height 37
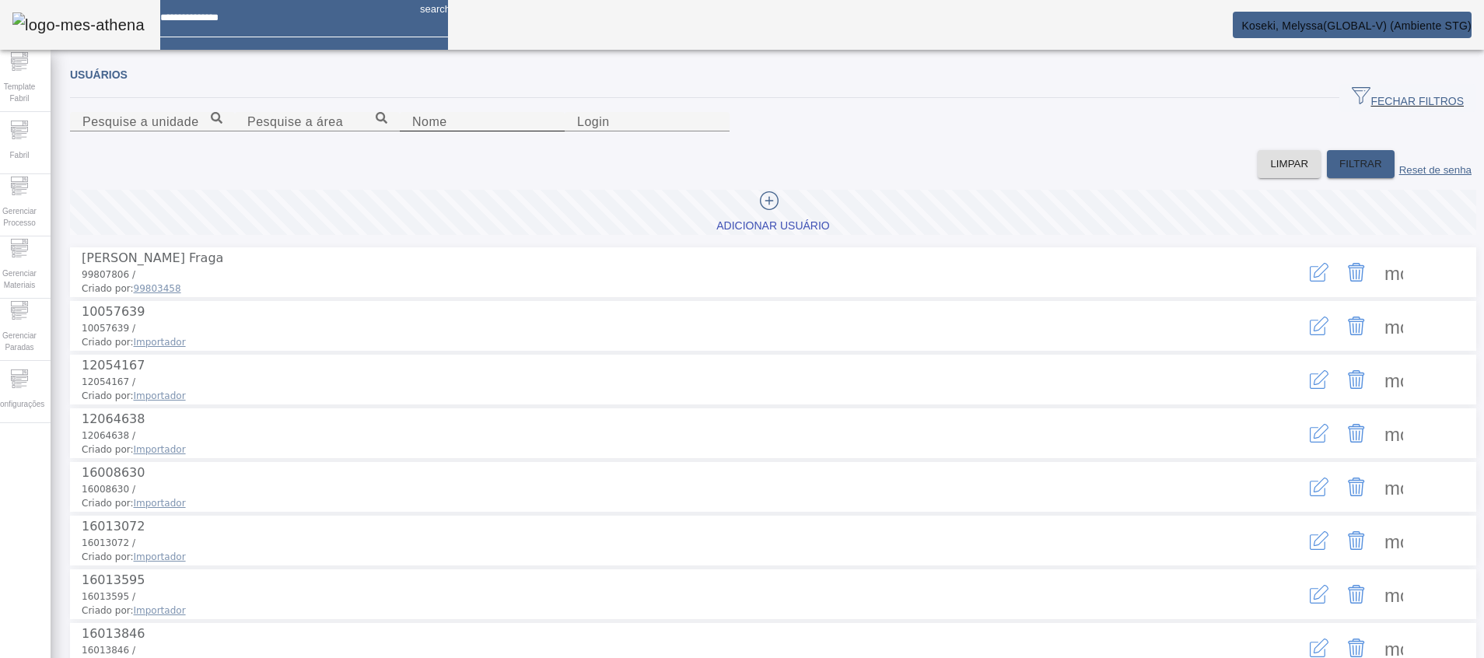
click at [412, 131] on div "Nome" at bounding box center [482, 121] width 140 height 19
type input "*******"
click at [1339, 172] on span "FILTRAR" at bounding box center [1360, 164] width 43 height 16
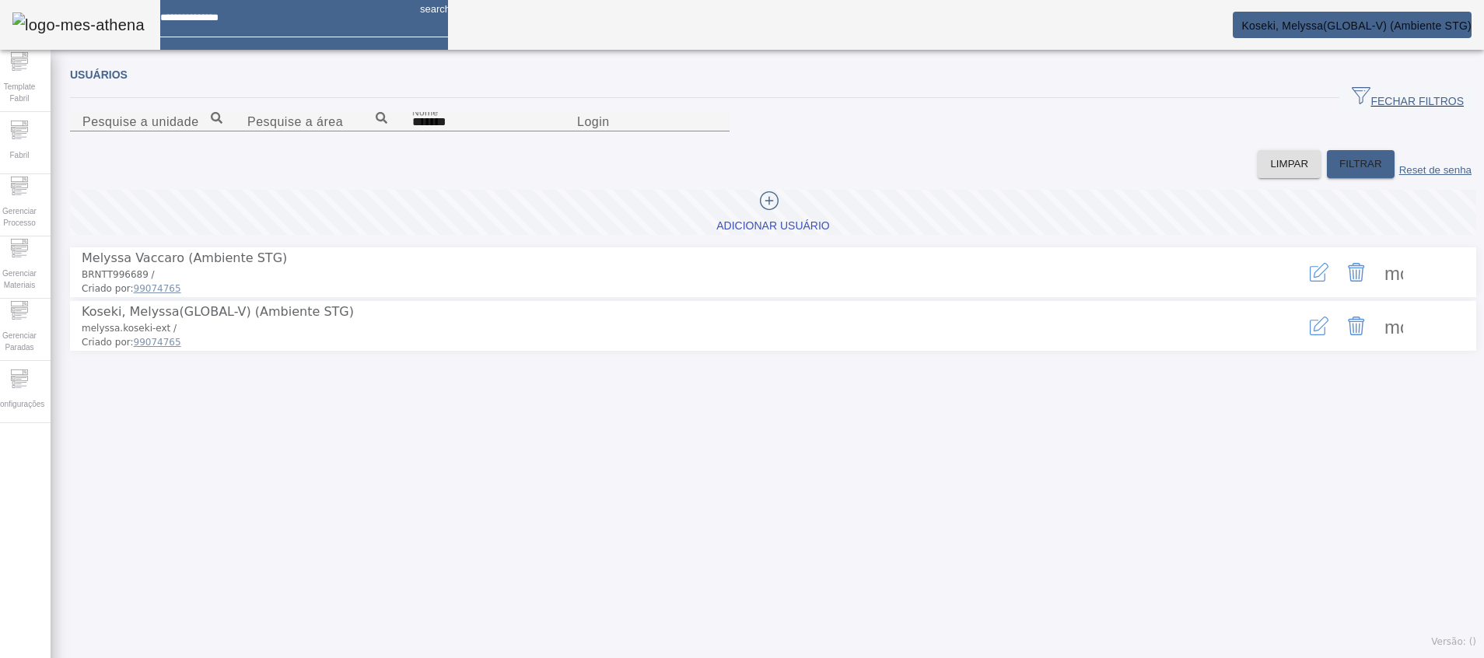
click at [1382, 344] on span at bounding box center [1393, 325] width 37 height 37
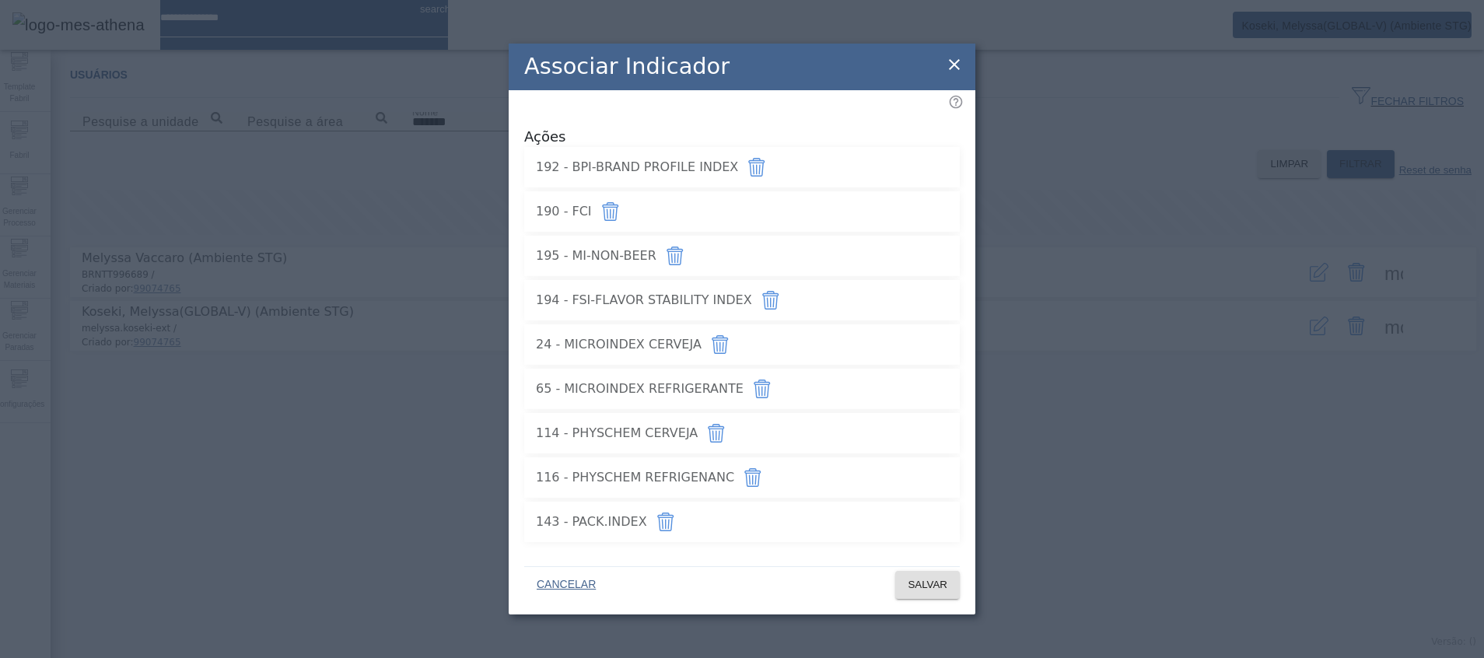
click at [766, 163] on icon "button" at bounding box center [756, 167] width 19 height 19
click at [610, 208] on icon "button" at bounding box center [610, 213] width 1 height 10
click at [684, 247] on icon "button" at bounding box center [675, 255] width 19 height 19
click at [789, 308] on button "button" at bounding box center [770, 299] width 37 height 37
click at [720, 341] on icon "button" at bounding box center [719, 346] width 1 height 10
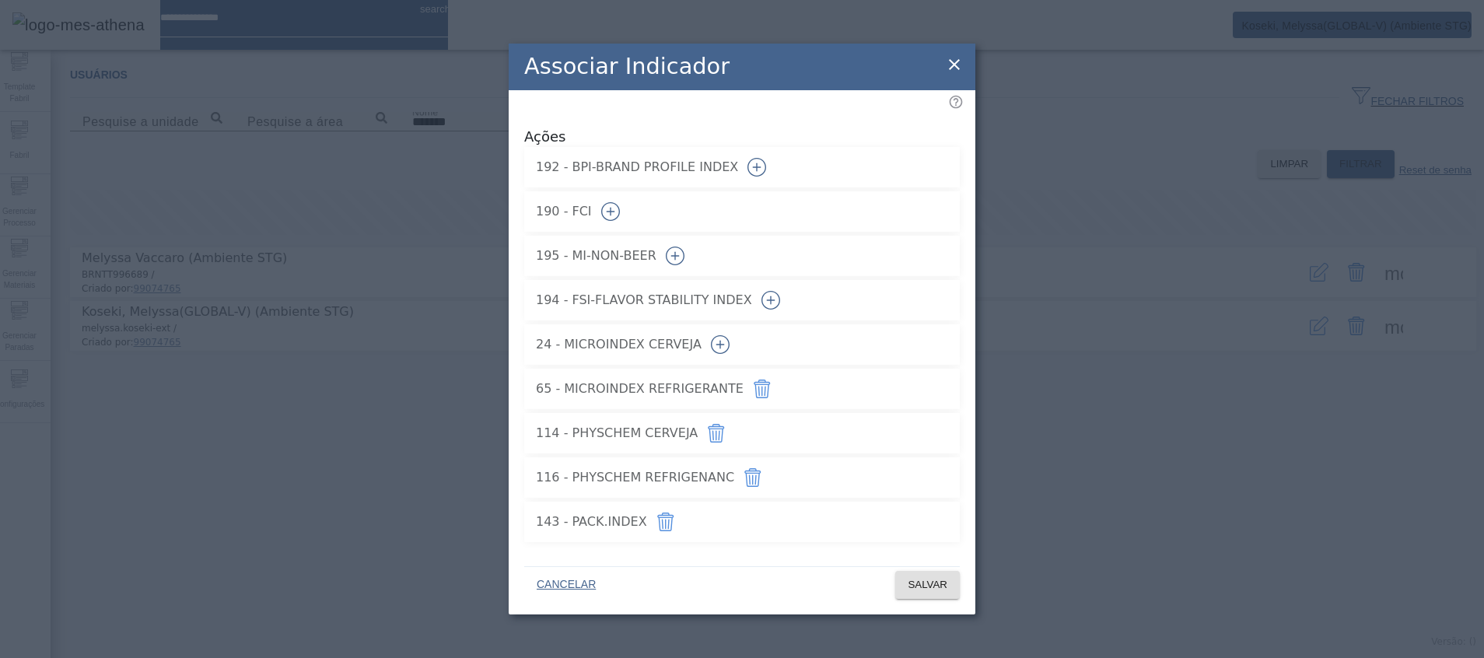
click at [762, 386] on icon "button" at bounding box center [761, 391] width 1 height 10
click at [725, 429] on icon "button" at bounding box center [716, 433] width 19 height 19
click at [771, 486] on button "button" at bounding box center [752, 477] width 37 height 37
click at [669, 521] on icon "button" at bounding box center [668, 524] width 2 height 10
click at [938, 577] on span "SALVAR" at bounding box center [927, 585] width 40 height 16
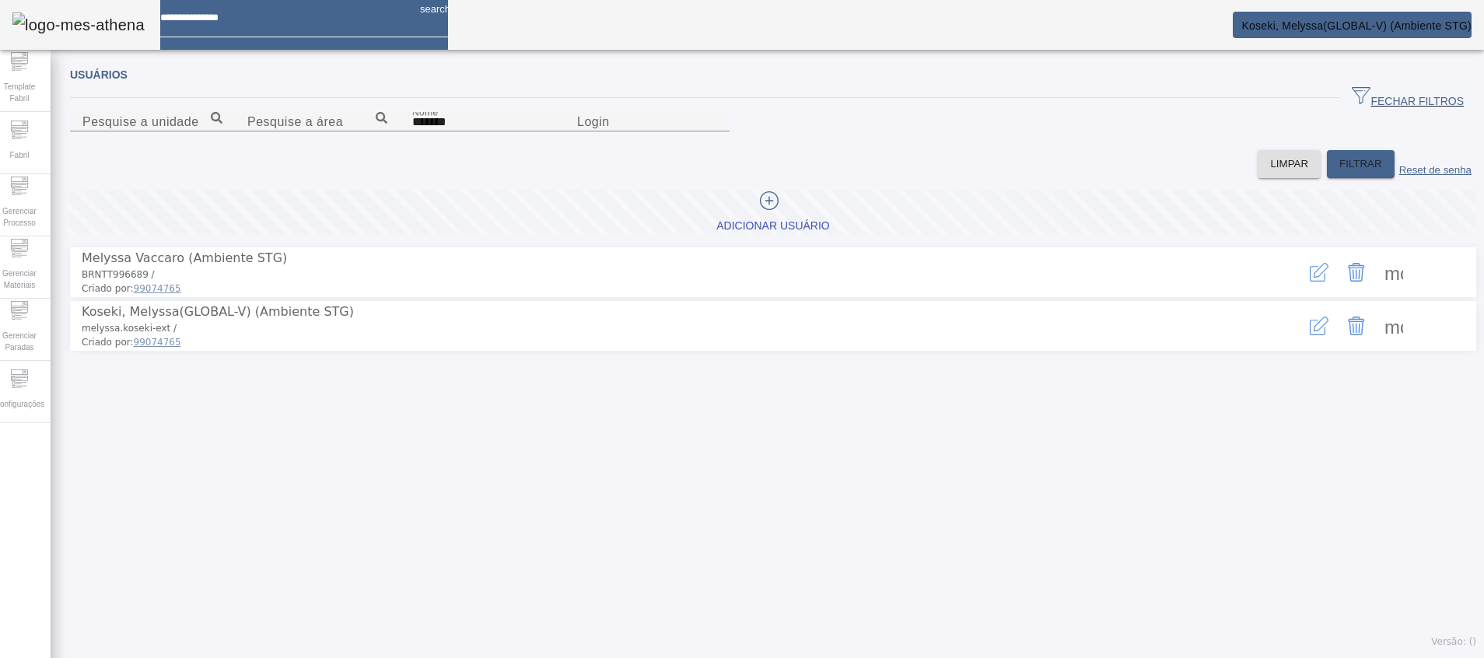
click at [1375, 344] on span at bounding box center [1393, 325] width 37 height 37
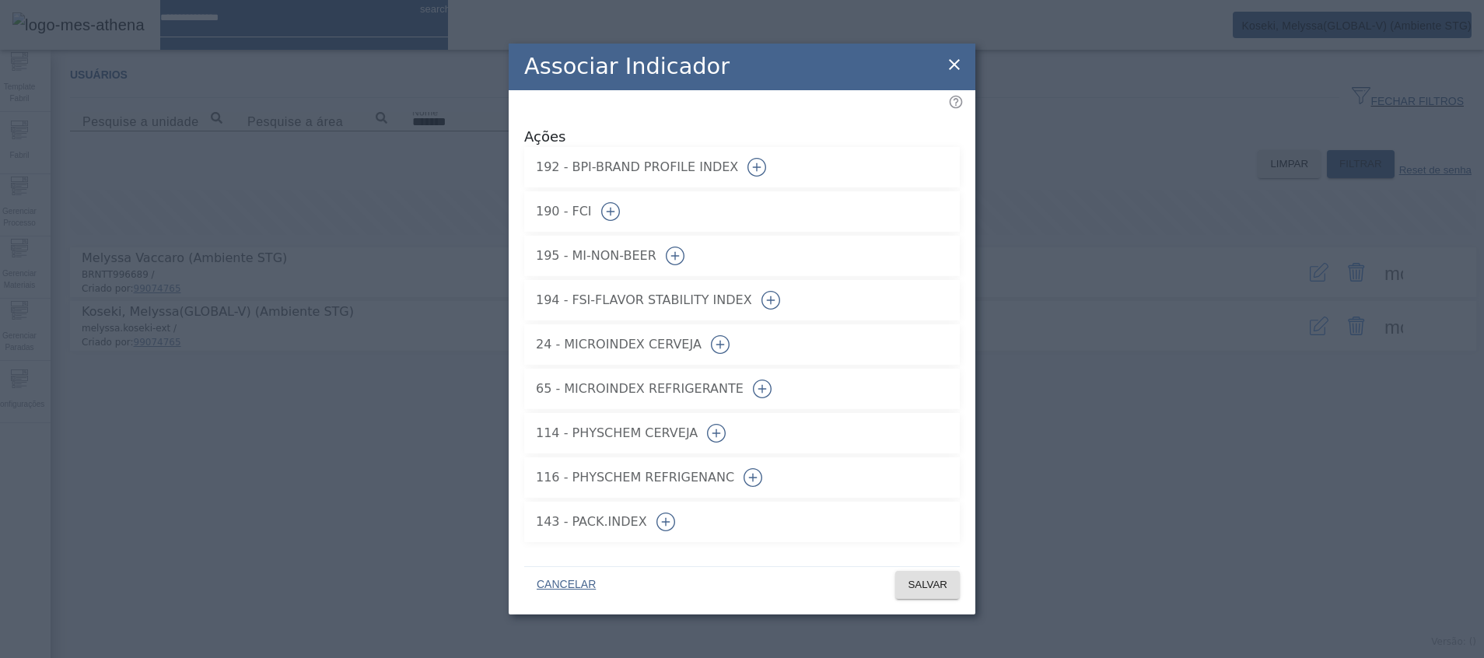
click at [620, 205] on icon "button" at bounding box center [610, 211] width 19 height 19
click at [952, 585] on span at bounding box center [927, 584] width 65 height 37
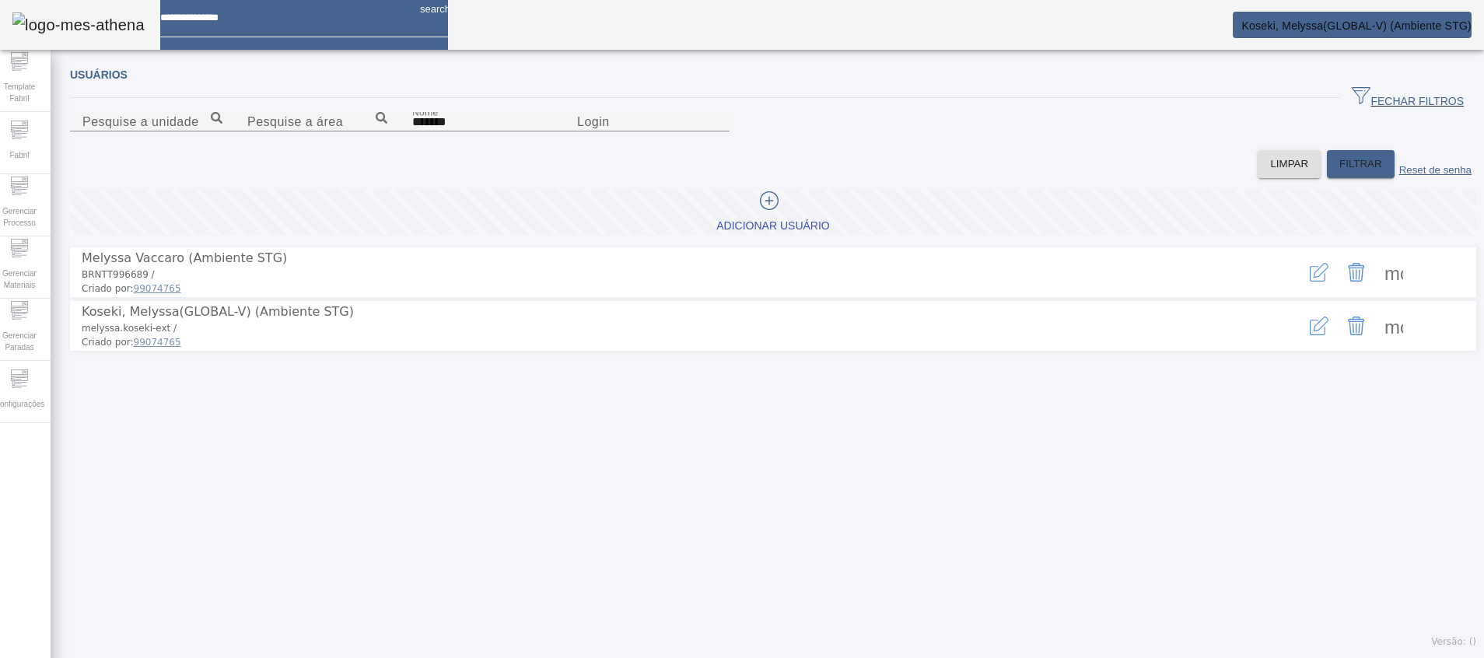
click at [1375, 344] on span at bounding box center [1393, 325] width 37 height 37
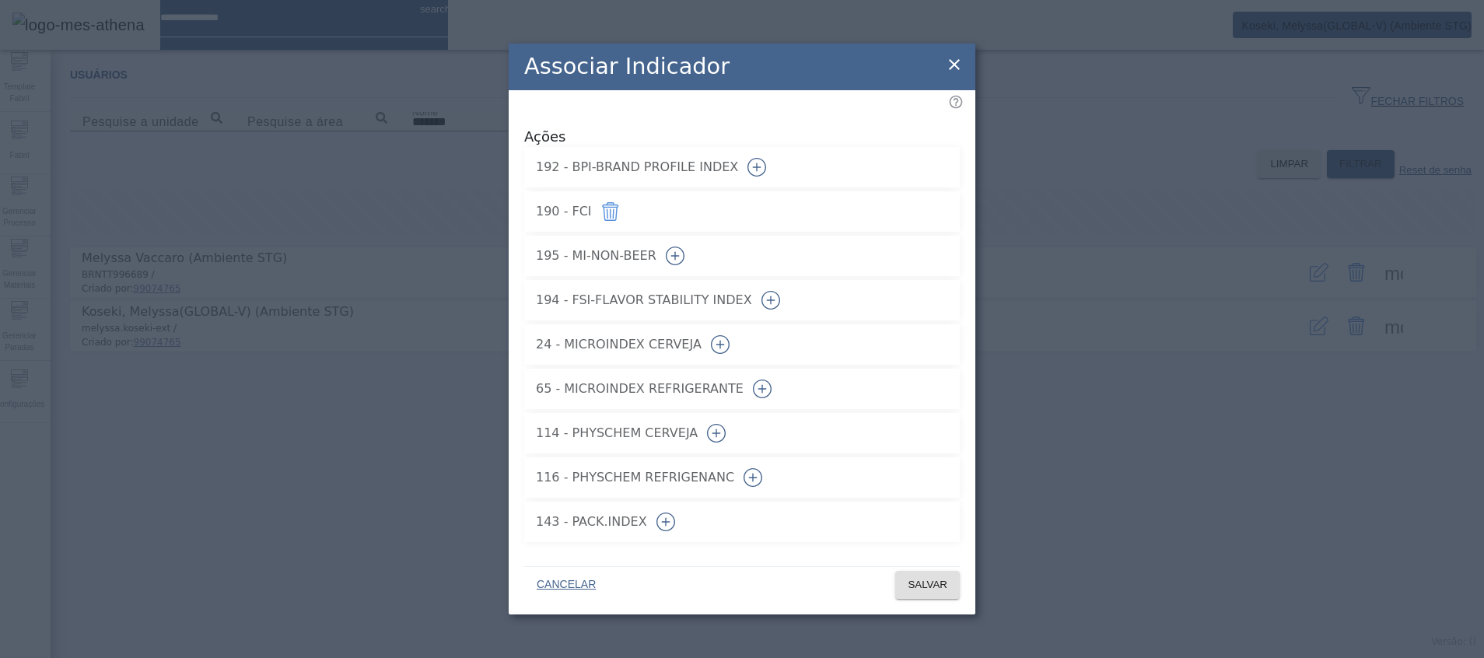
click at [684, 249] on icon "button" at bounding box center [675, 255] width 19 height 19
click at [780, 297] on icon "button" at bounding box center [770, 300] width 19 height 19
click at [729, 335] on icon "button" at bounding box center [720, 344] width 19 height 19
click at [771, 379] on icon "button" at bounding box center [762, 388] width 19 height 19
click at [939, 585] on span "SALVAR" at bounding box center [927, 585] width 40 height 16
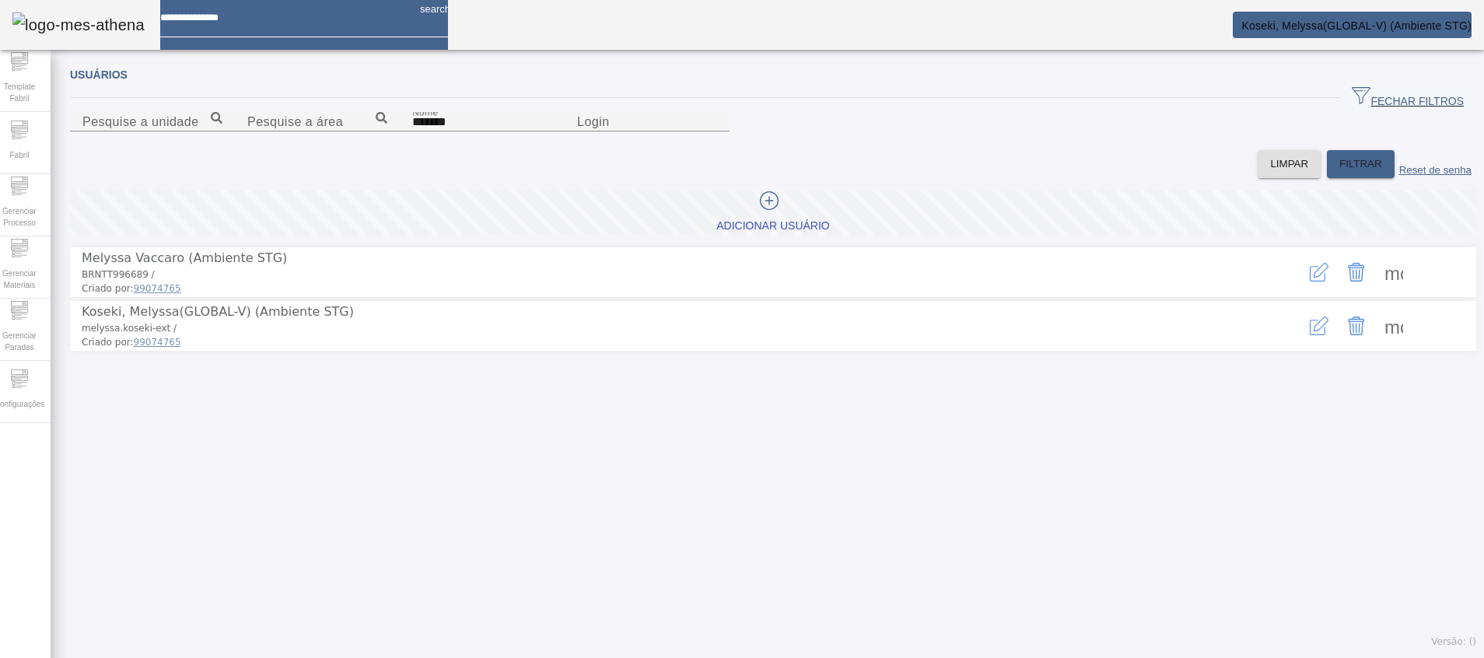
click at [1378, 344] on span at bounding box center [1393, 325] width 37 height 37
click at [796, 658] on div at bounding box center [742, 658] width 1484 height 0
click at [1375, 344] on span at bounding box center [1393, 325] width 37 height 37
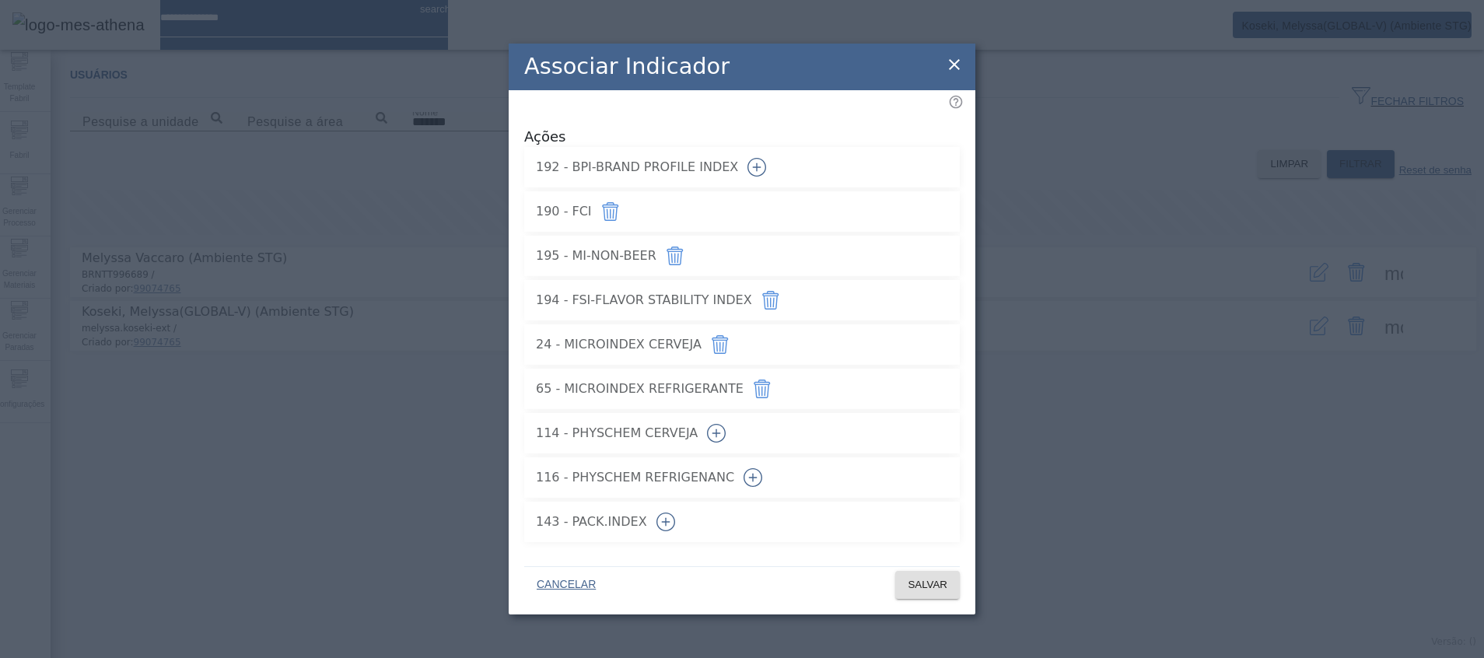
click at [1152, 477] on div "Associar Indicador Ações 192 - BPI-BRAND PROFILE INDEX 190 - FCI 195 - MI-NON-B…" at bounding box center [742, 329] width 1484 height 658
click at [725, 427] on icon "button" at bounding box center [716, 433] width 19 height 19
click at [762, 480] on icon "button" at bounding box center [752, 477] width 19 height 19
click at [675, 519] on icon "button" at bounding box center [665, 521] width 19 height 19
click at [766, 162] on icon "button" at bounding box center [756, 167] width 19 height 19
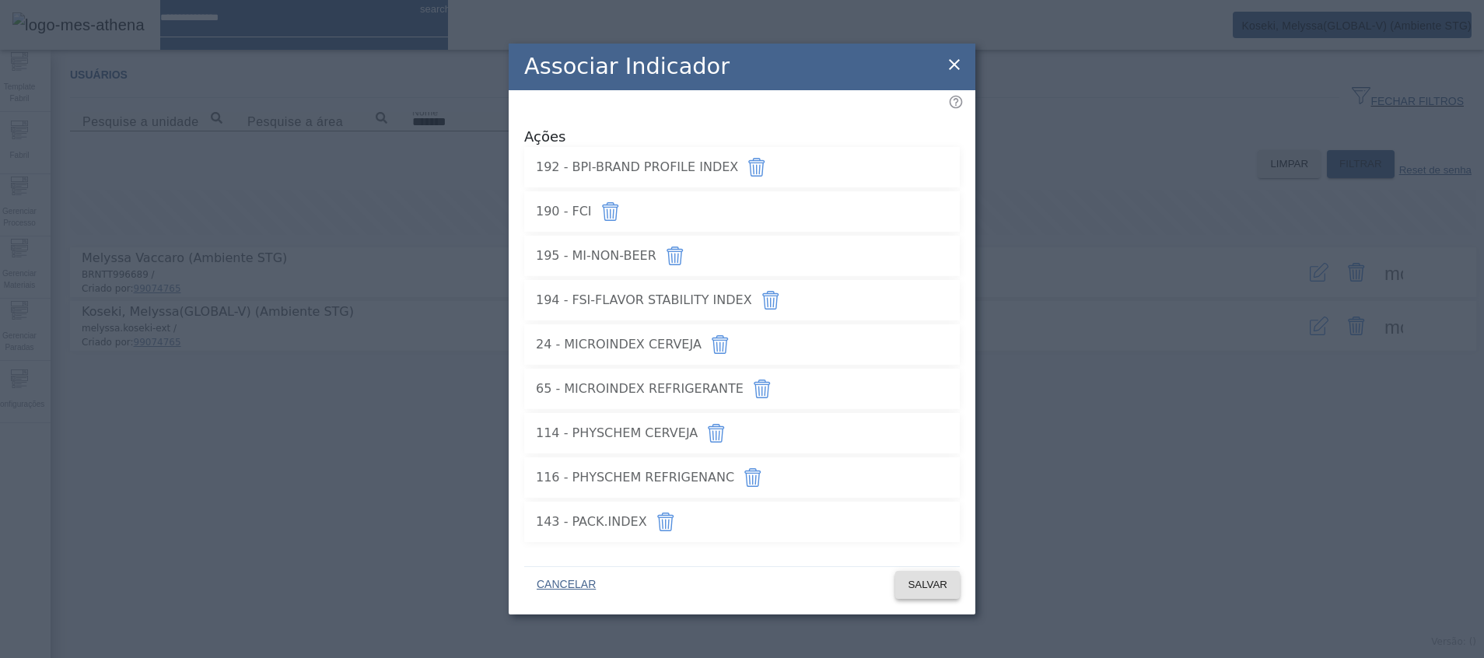
click at [941, 580] on span "SALVAR" at bounding box center [927, 585] width 40 height 16
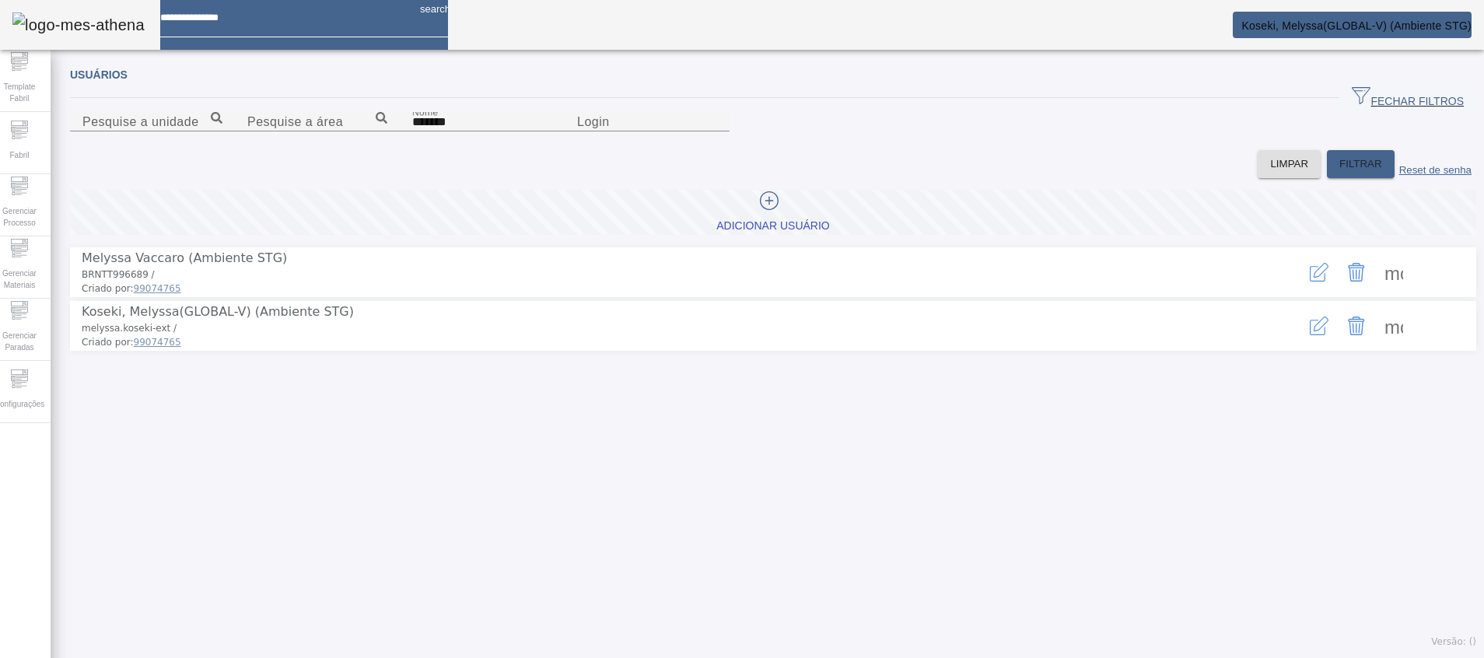
click at [772, 215] on div at bounding box center [768, 202] width 105 height 23
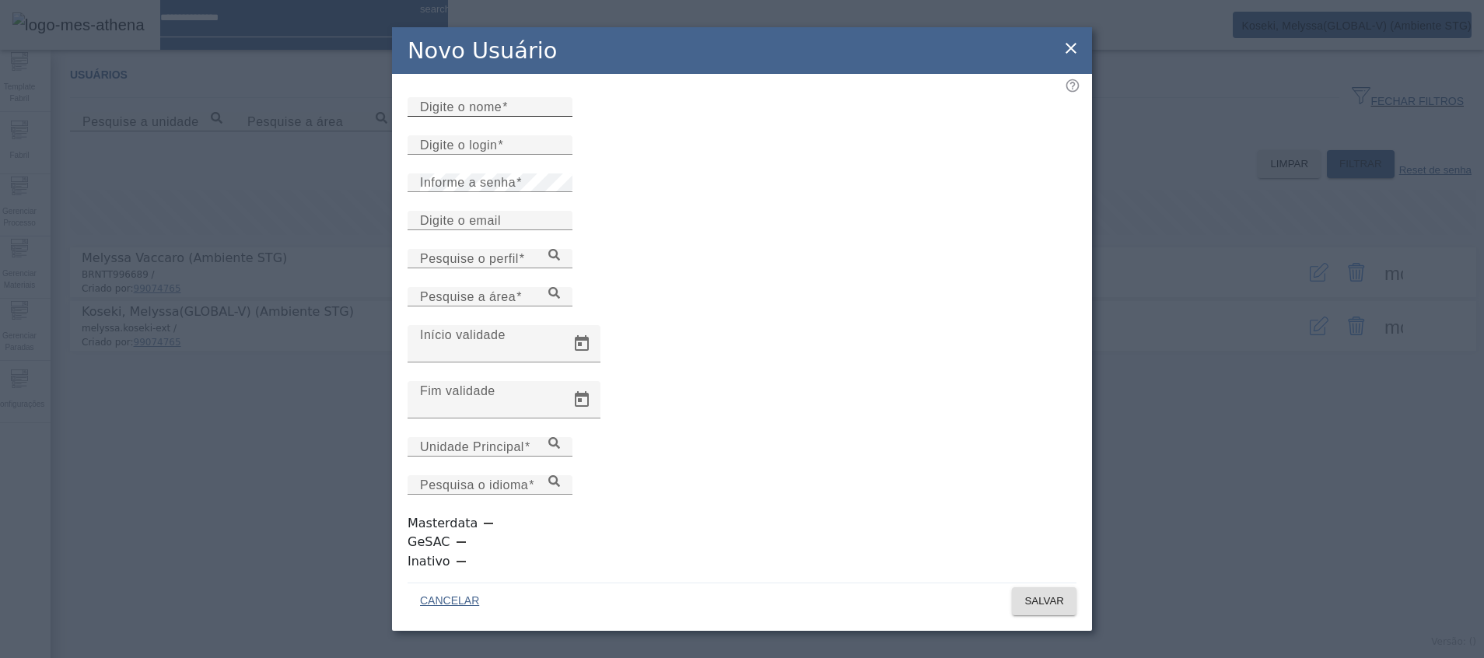
click at [474, 117] on div "Digite o nome" at bounding box center [490, 106] width 140 height 19
type input "********"
click at [538, 155] on input "Digite o login" at bounding box center [490, 145] width 140 height 19
type input "*"
type input "********"
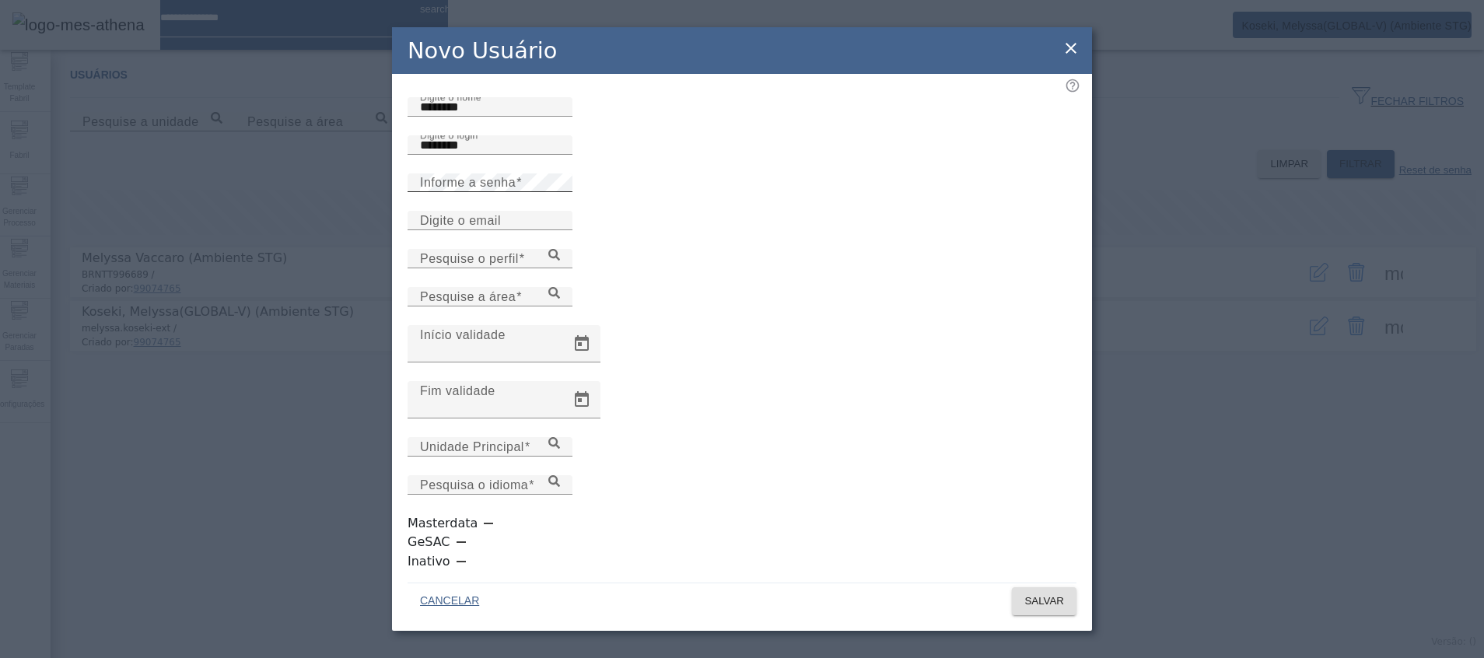
click at [429, 192] on div "Informe a senha" at bounding box center [490, 182] width 140 height 19
click at [425, 230] on div "Digite o email" at bounding box center [490, 220] width 140 height 19
click at [560, 260] on icon at bounding box center [554, 255] width 12 height 12
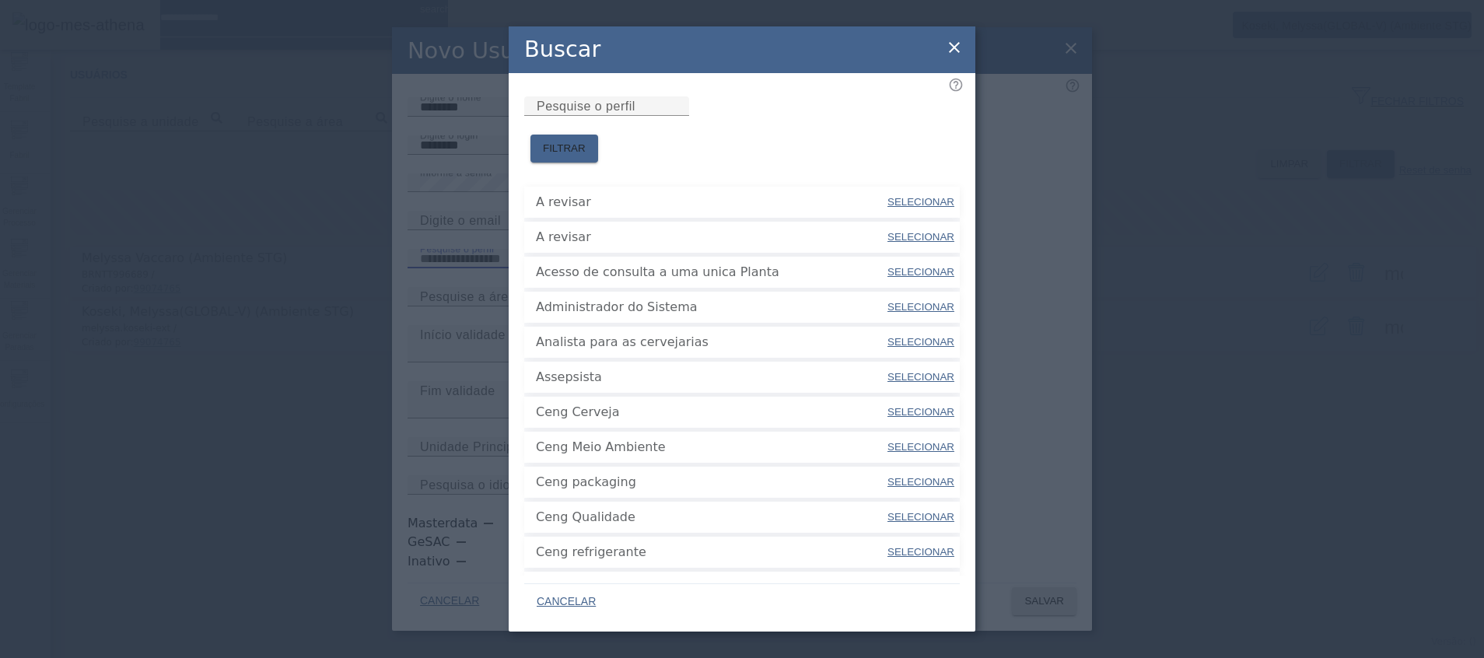
click at [931, 301] on span "SELECIONAR" at bounding box center [920, 307] width 67 height 12
type input "**********"
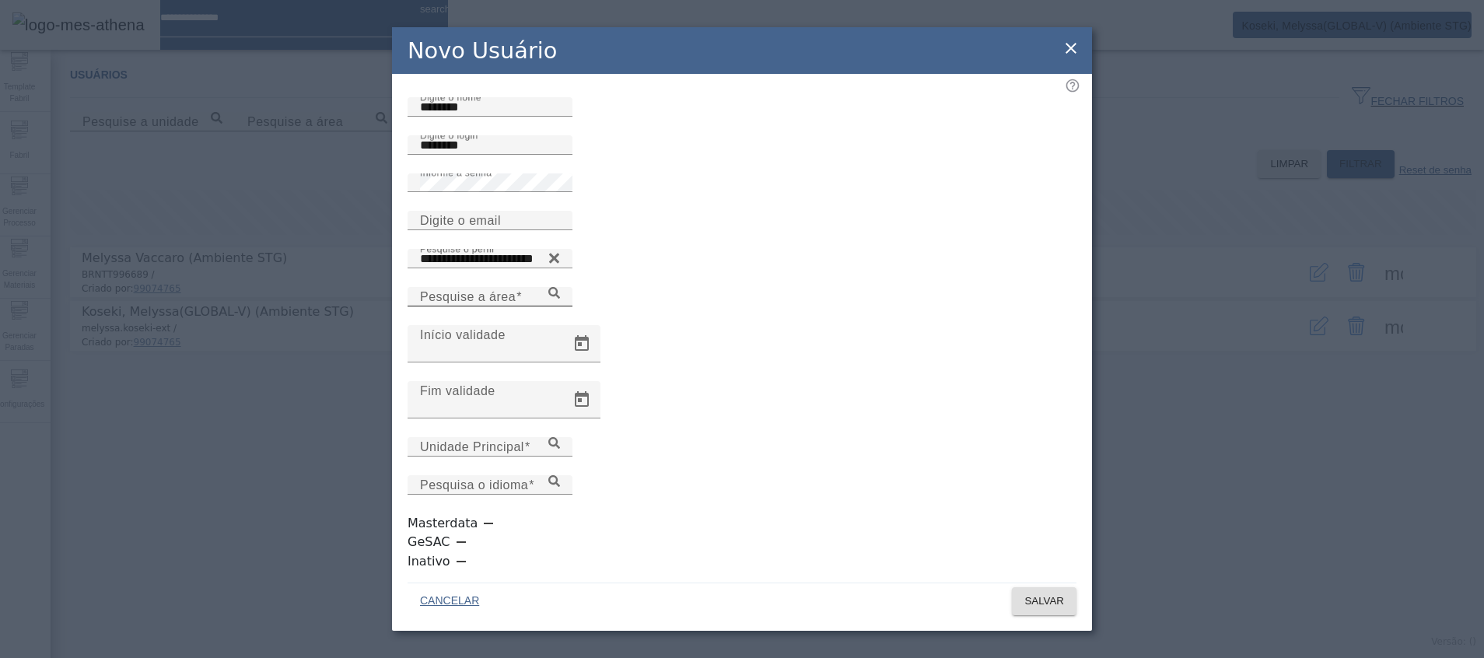
click at [560, 306] on div "Pesquise a área" at bounding box center [490, 296] width 140 height 19
click at [560, 299] on icon at bounding box center [554, 293] width 12 height 12
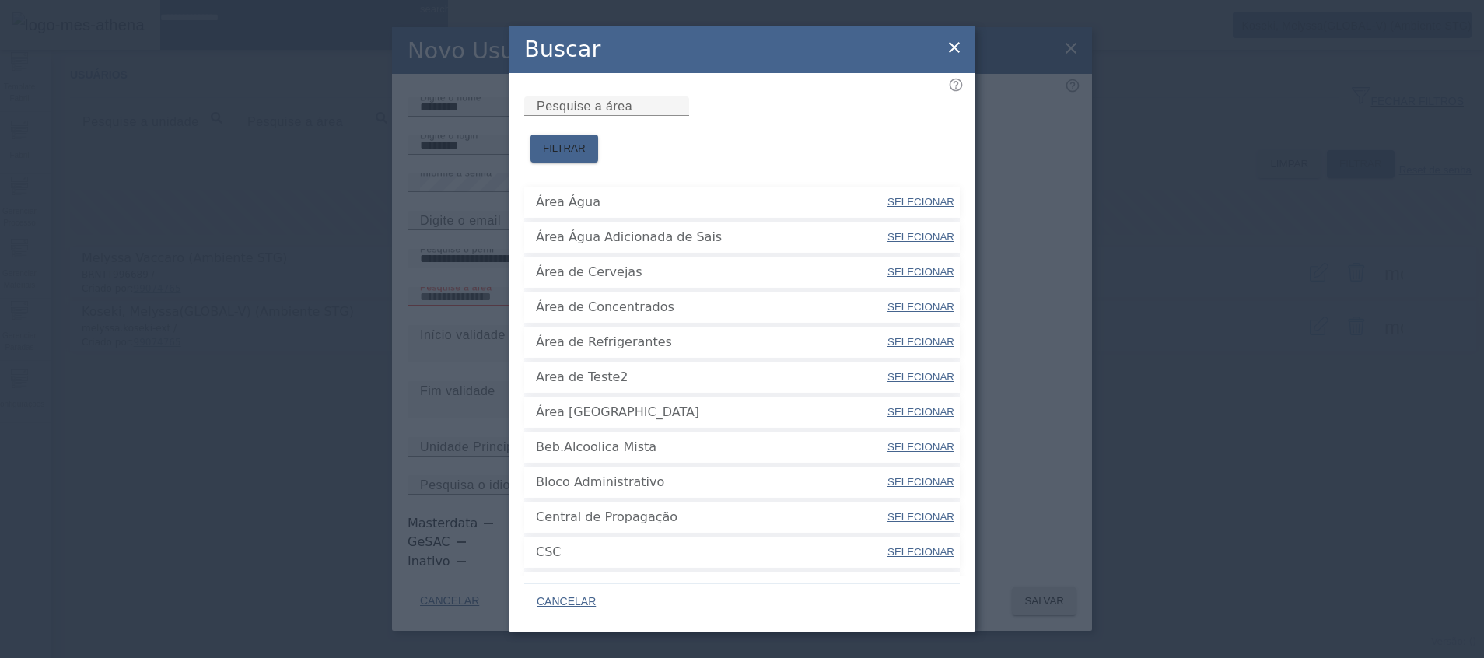
click at [903, 264] on span "SELECIONAR" at bounding box center [920, 272] width 67 height 16
type input "**********"
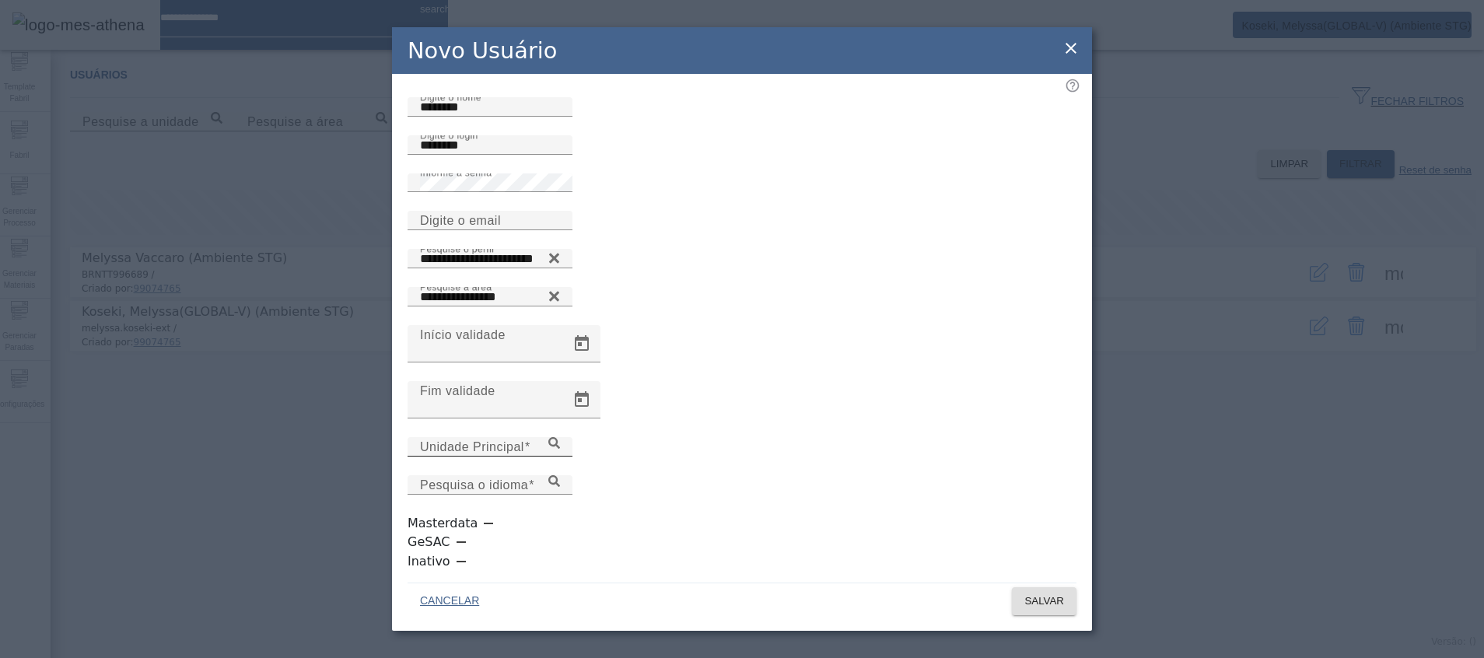
click at [560, 456] on input "Unidade Principal" at bounding box center [490, 447] width 140 height 19
click at [560, 449] on icon at bounding box center [554, 443] width 12 height 12
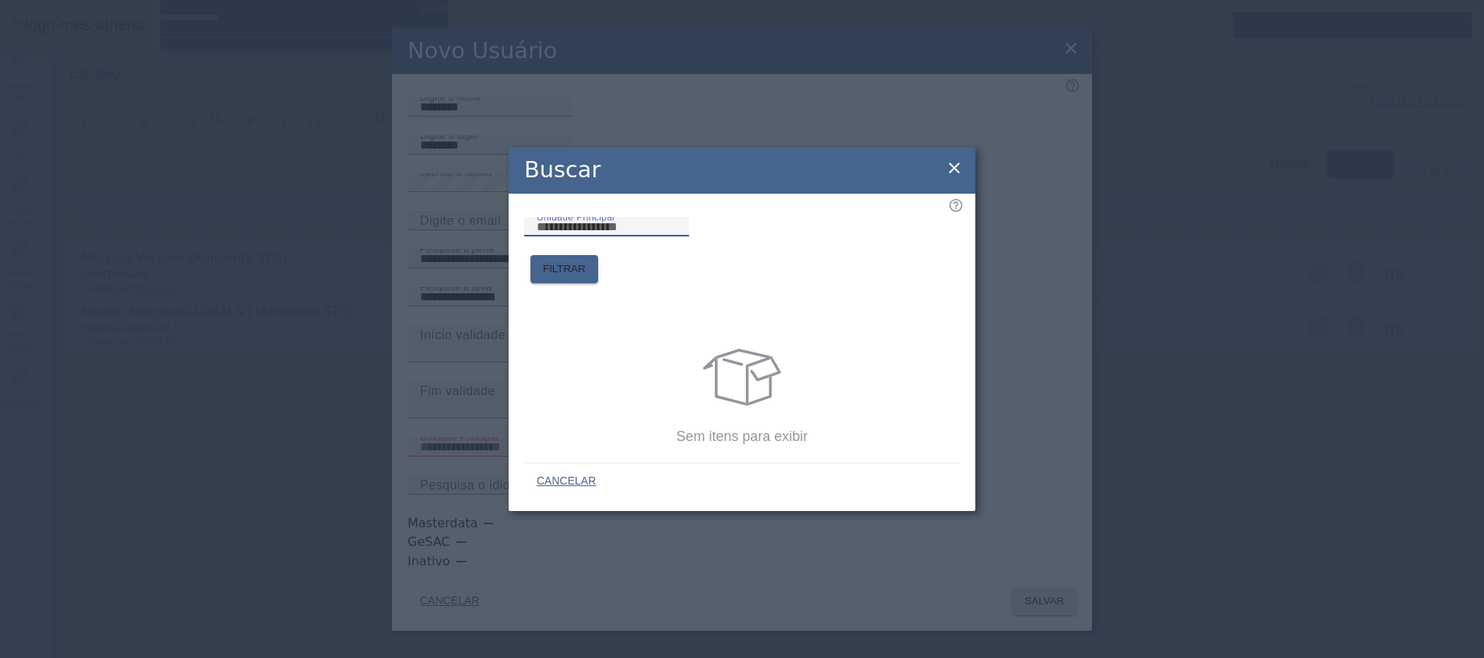
click at [676, 236] on input "Unidade Principal" at bounding box center [607, 227] width 140 height 19
type input "****"
click at [585, 261] on span "FILTRAR" at bounding box center [564, 269] width 43 height 16
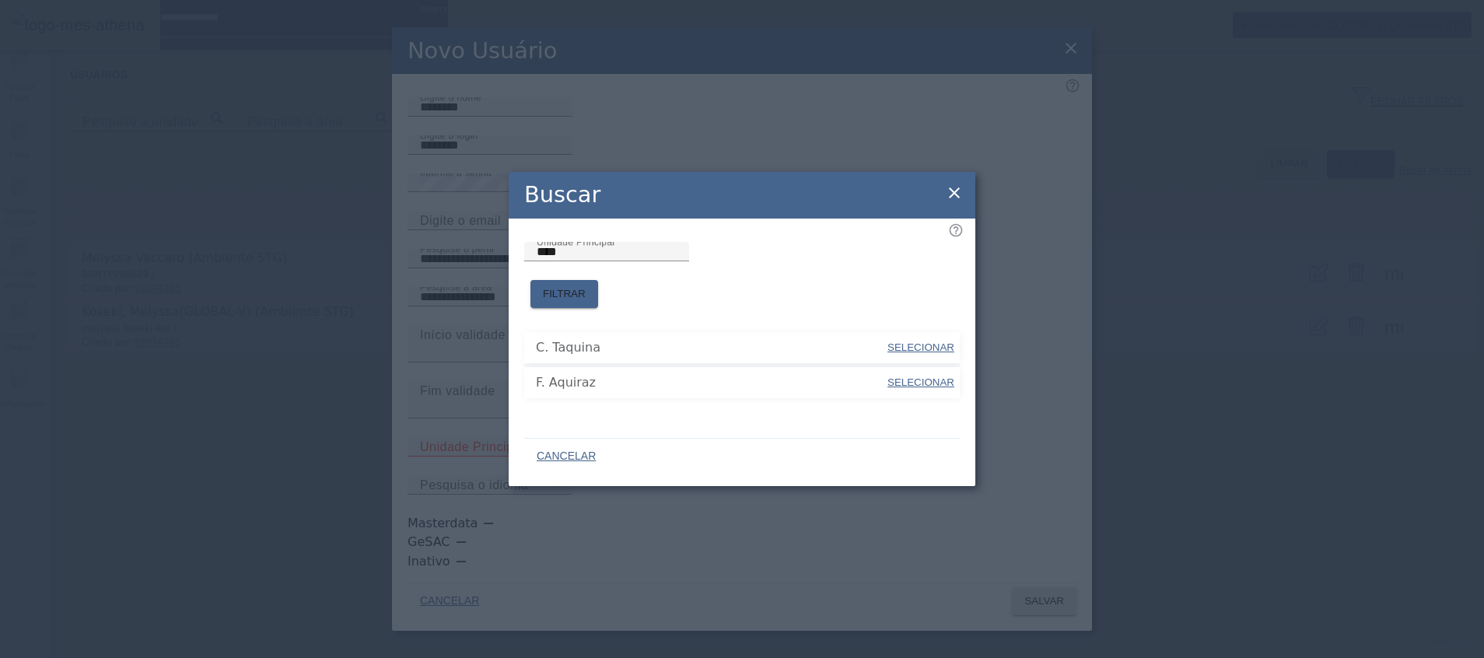
click at [906, 376] on span "SELECIONAR" at bounding box center [920, 382] width 67 height 12
type input "**********"
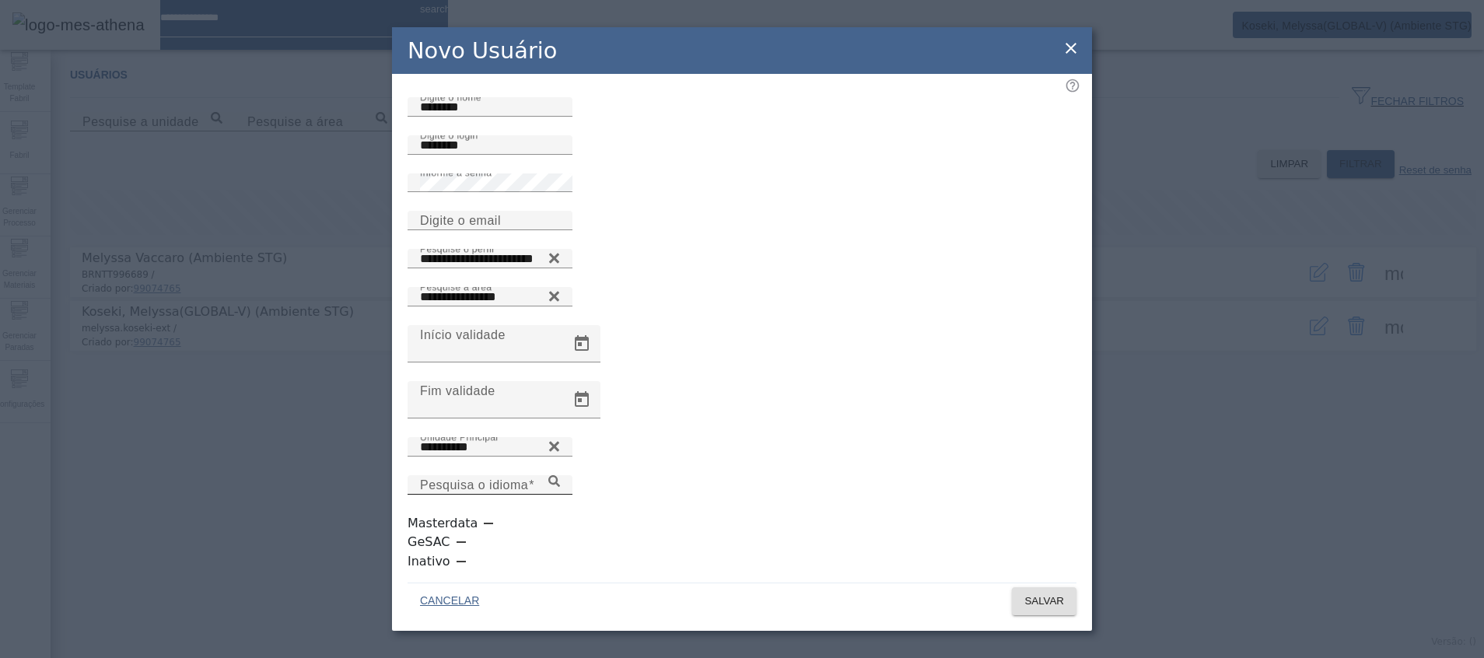
click at [560, 487] on icon at bounding box center [554, 481] width 12 height 12
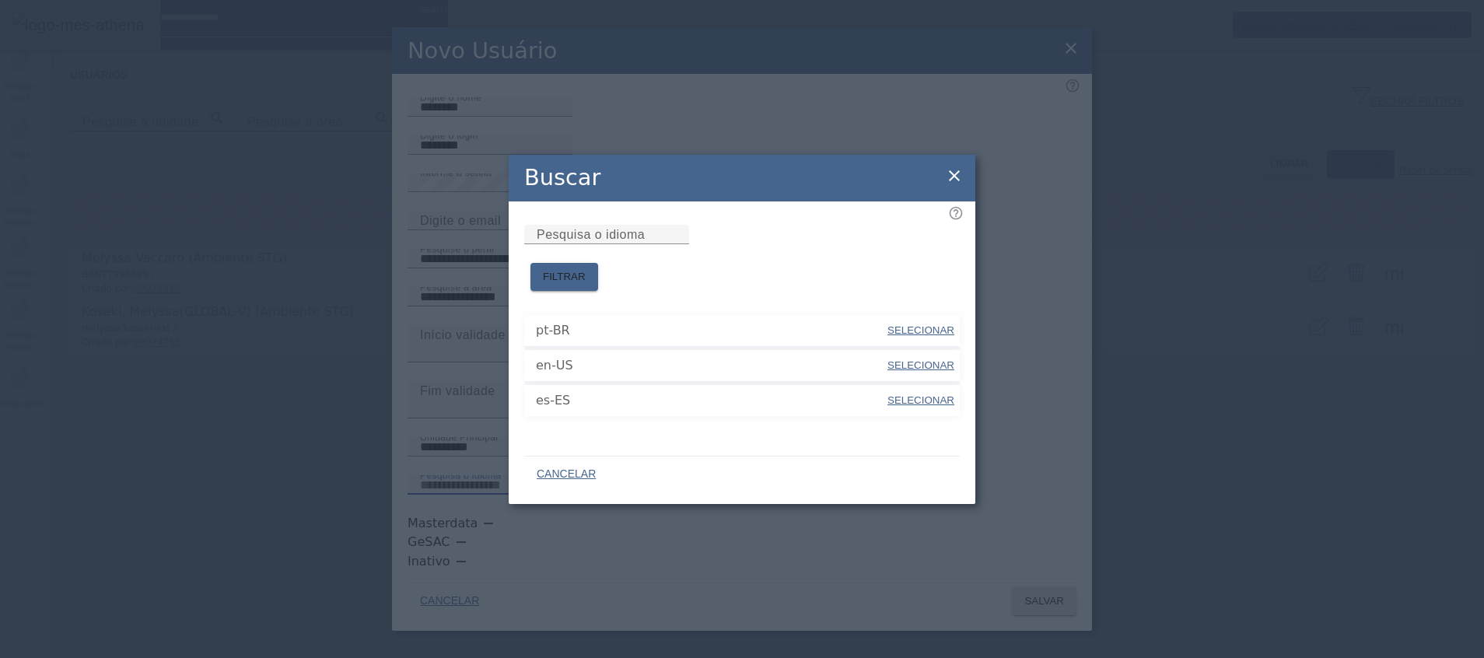
click at [897, 324] on span "SELECIONAR" at bounding box center [920, 330] width 67 height 12
type input "*****"
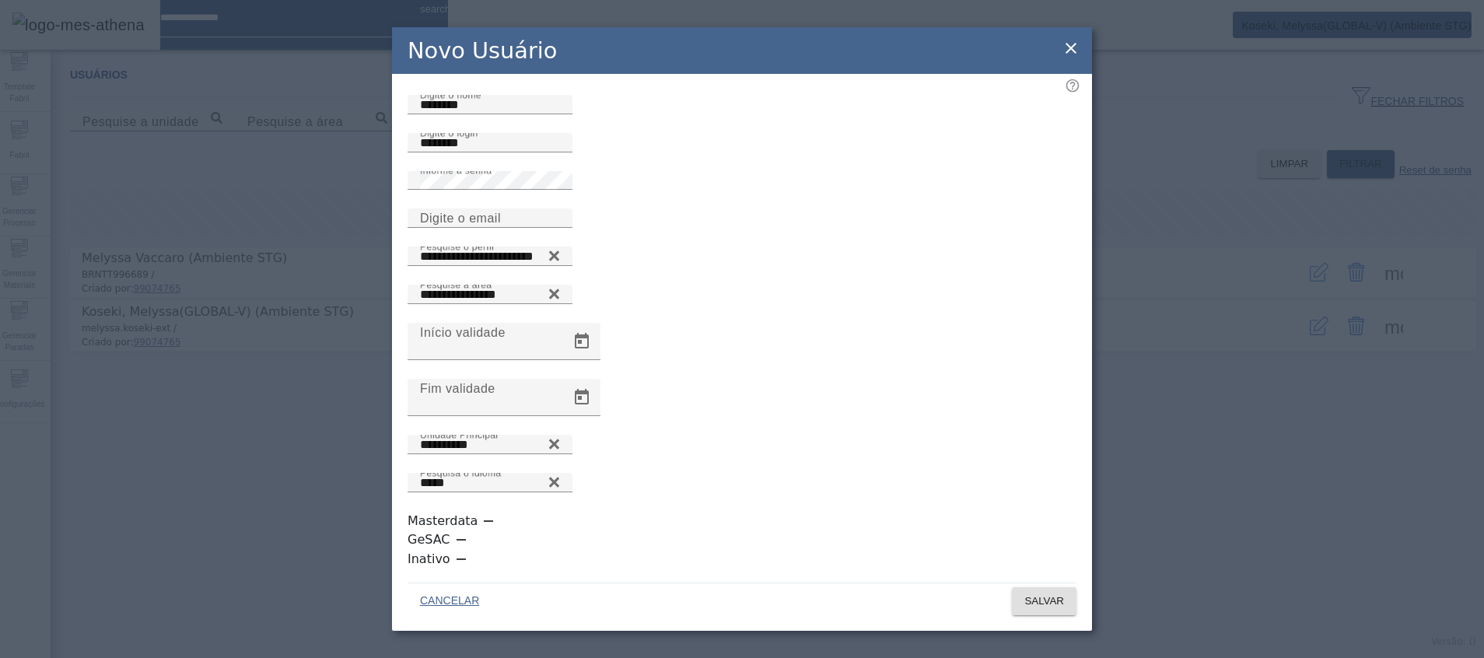
scroll to position [4, 0]
drag, startPoint x: 464, startPoint y: 131, endPoint x: 382, endPoint y: 125, distance: 82.6
click at [382, 125] on div "**********" at bounding box center [742, 329] width 1484 height 658
click at [1057, 593] on span "SALVAR" at bounding box center [1044, 601] width 40 height 16
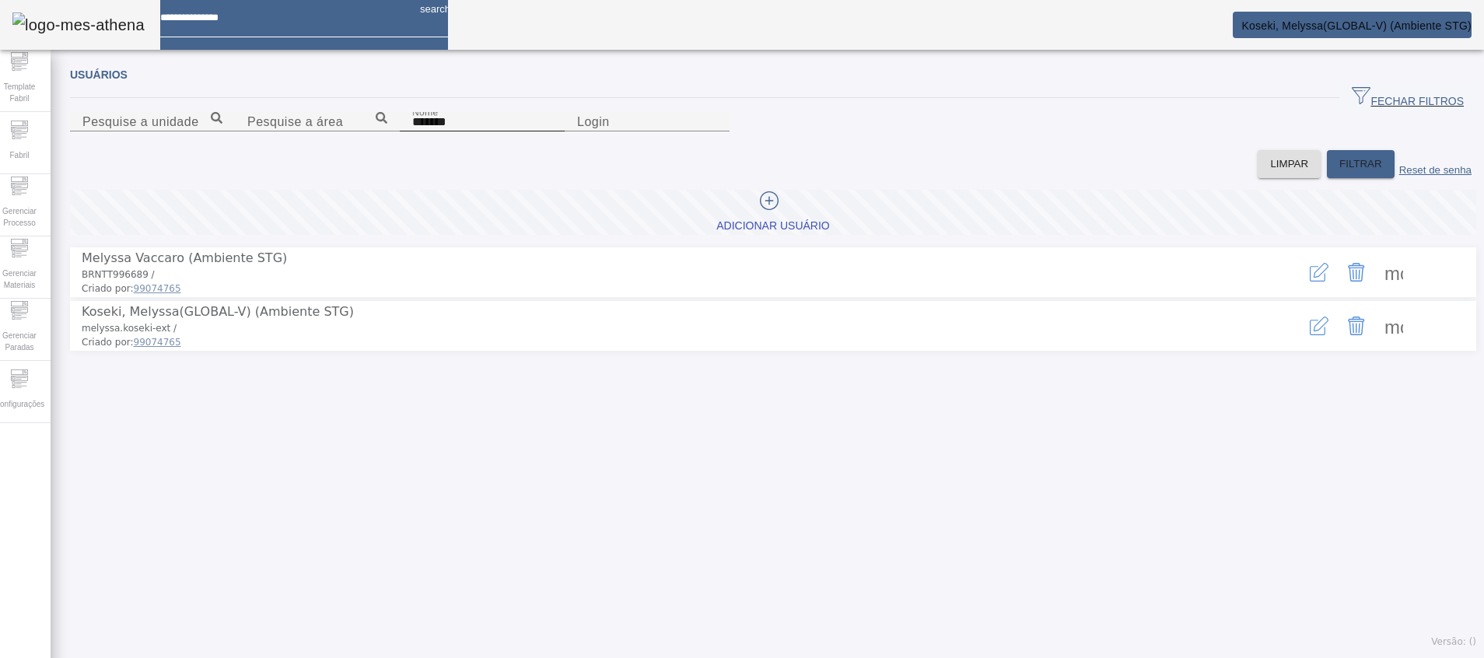
click at [412, 131] on input "*******" at bounding box center [482, 122] width 140 height 19
paste input "*"
type input "********"
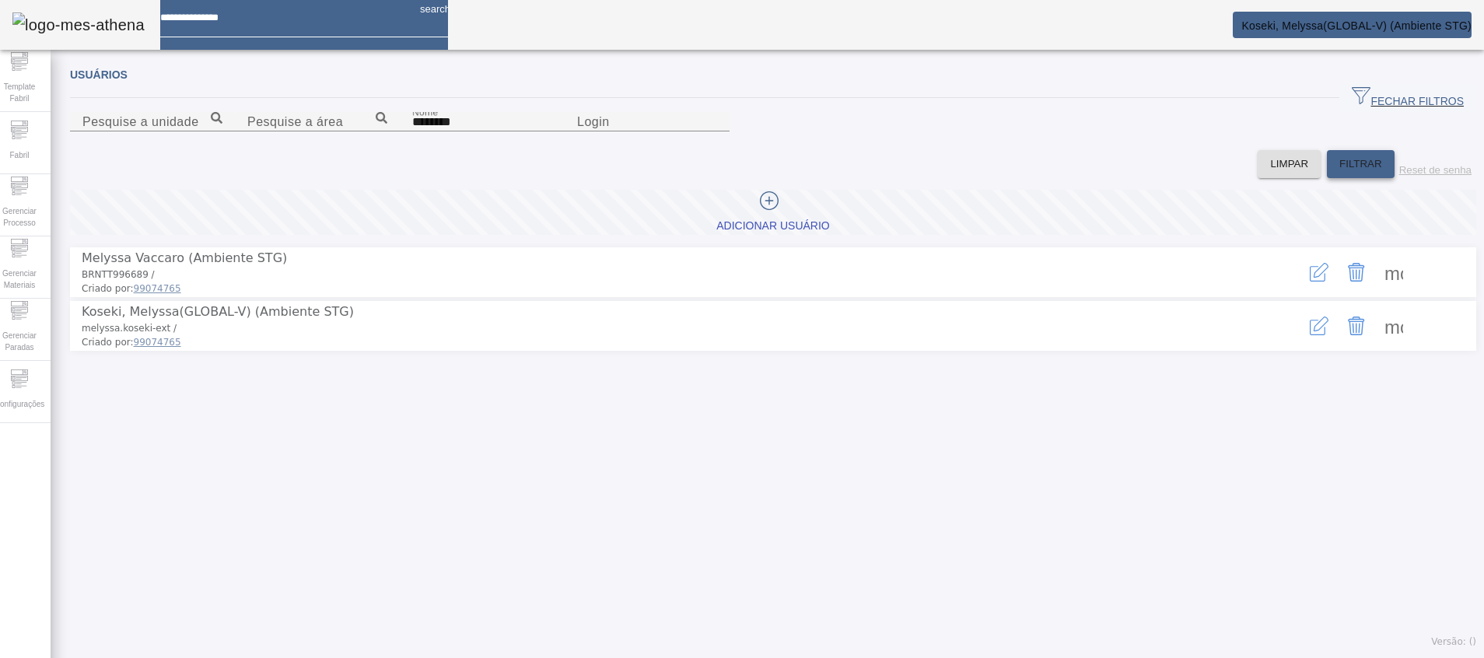
click at [1328, 183] on span at bounding box center [1360, 163] width 68 height 37
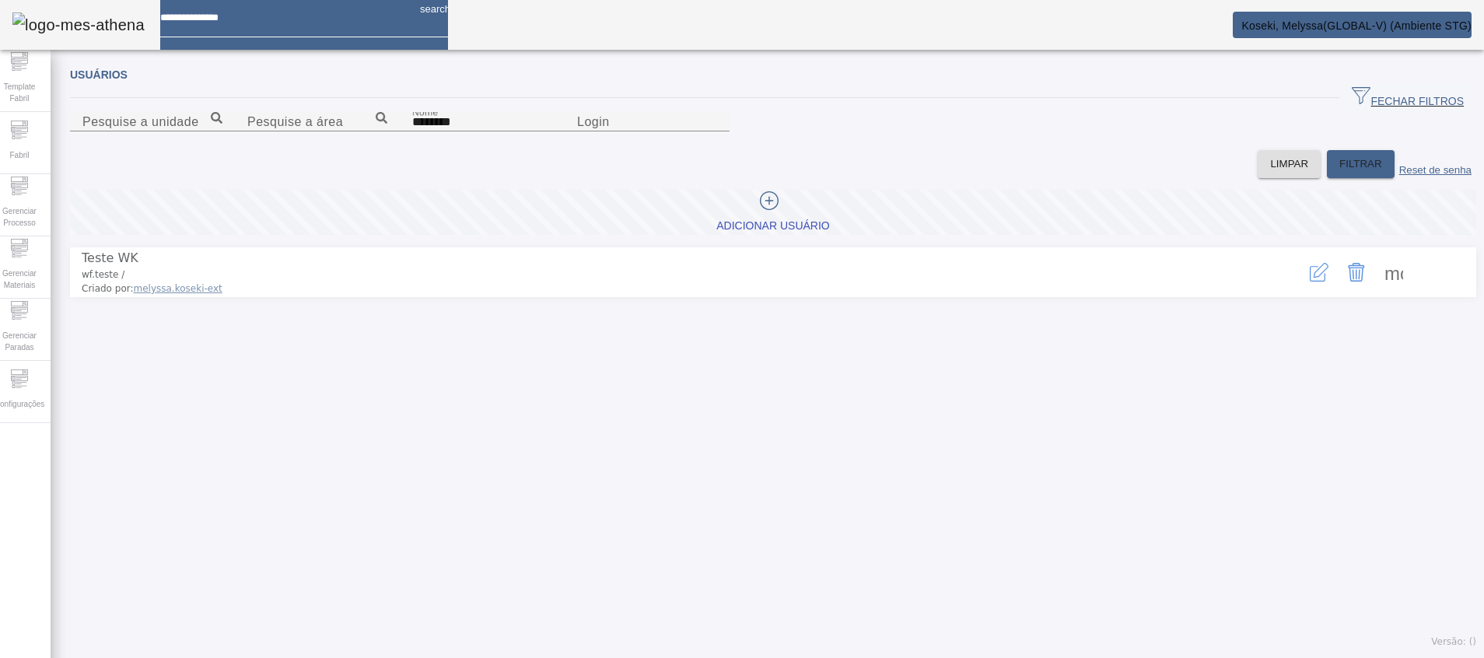
click at [1380, 291] on span at bounding box center [1393, 271] width 37 height 37
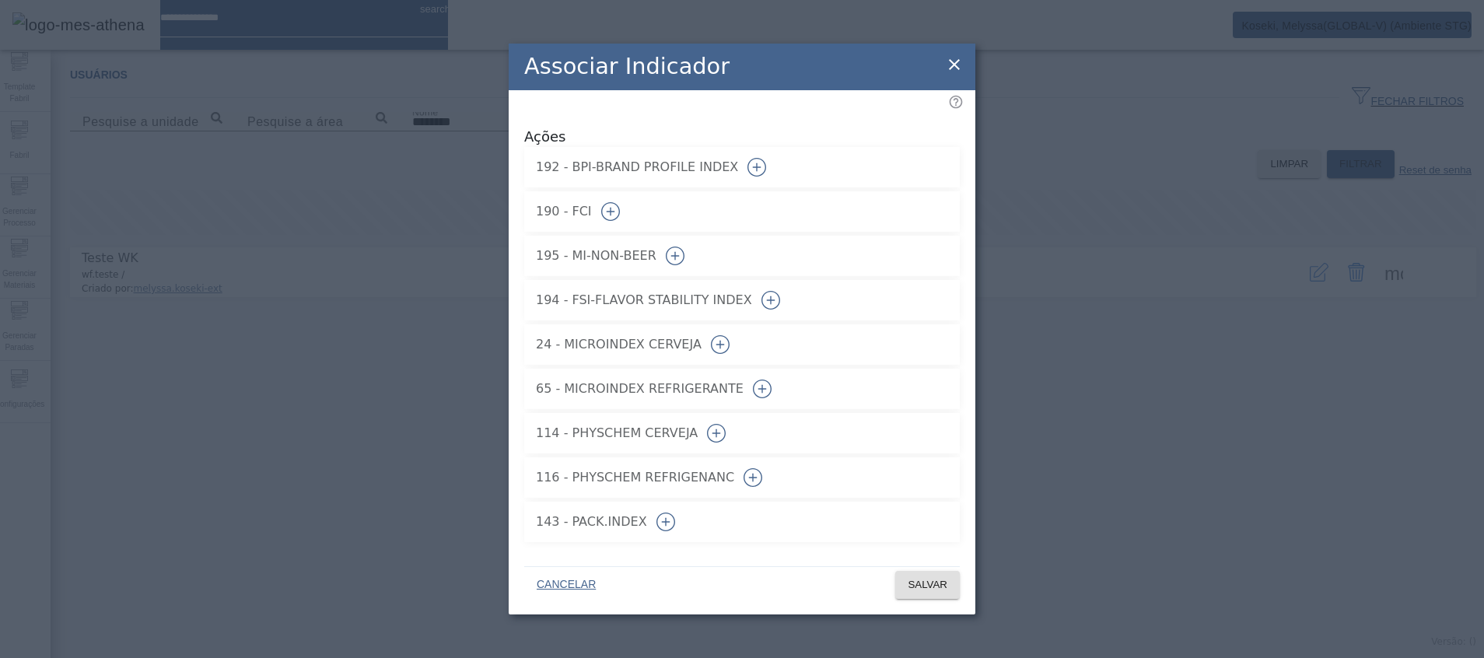
click at [620, 206] on icon "button" at bounding box center [610, 211] width 19 height 19
click at [771, 380] on icon "button" at bounding box center [762, 388] width 19 height 19
click at [936, 589] on span at bounding box center [927, 584] width 65 height 37
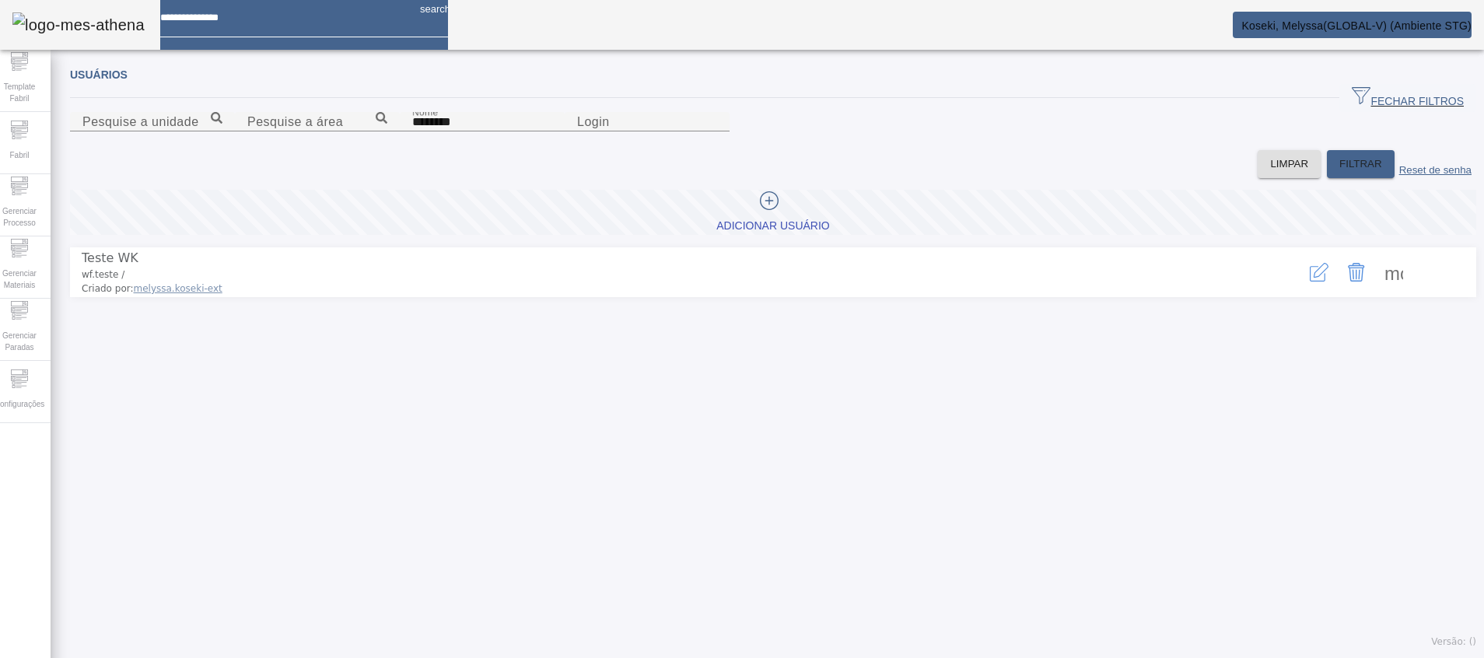
click at [109, 280] on span "wf.teste /" at bounding box center [103, 274] width 43 height 11
drag, startPoint x: 109, startPoint y: 352, endPoint x: 108, endPoint y: 361, distance: 8.6
click at [111, 280] on span "wf.teste /" at bounding box center [103, 274] width 43 height 11
drag, startPoint x: 89, startPoint y: 360, endPoint x: 123, endPoint y: 358, distance: 33.5
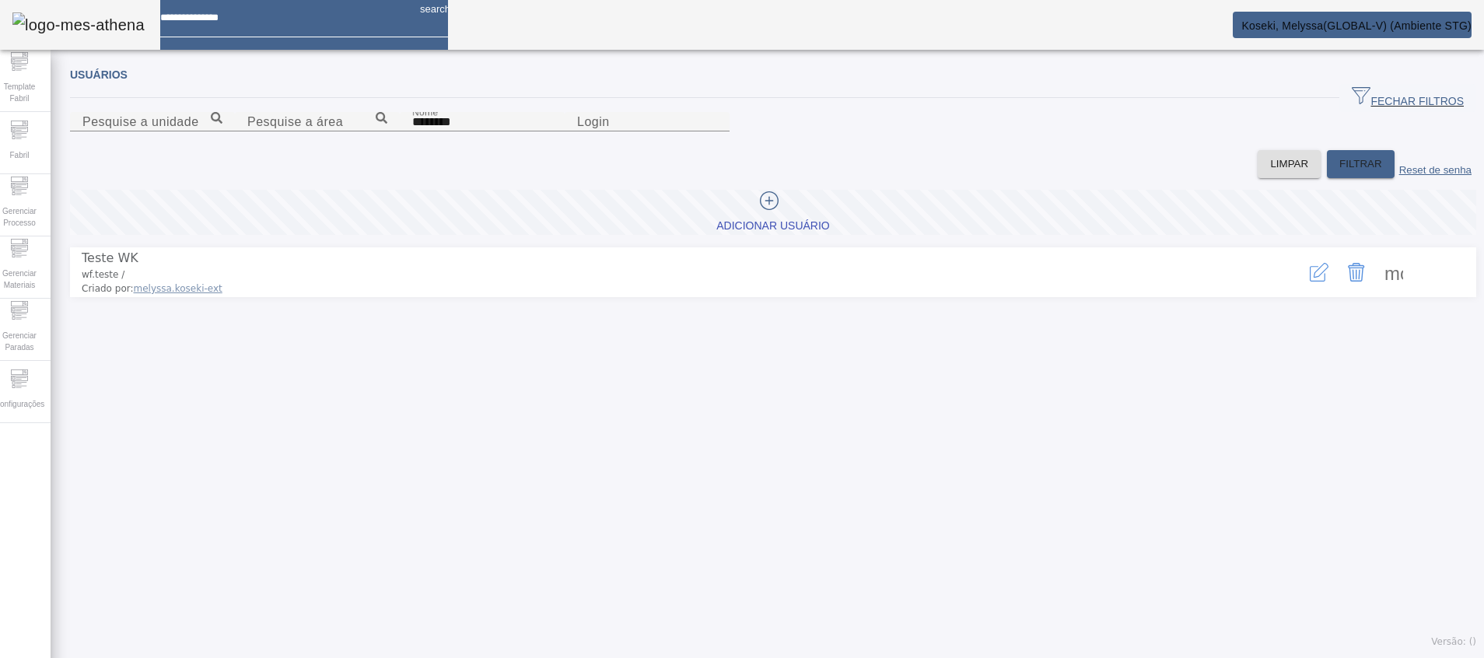
click at [123, 297] on li "Teste WK wf.teste / Criado por: melyssa.koseki-ext more_vert" at bounding box center [773, 272] width 1406 height 50
copy span "wf.teste"
click at [1309, 281] on icon "button" at bounding box center [1318, 272] width 19 height 19
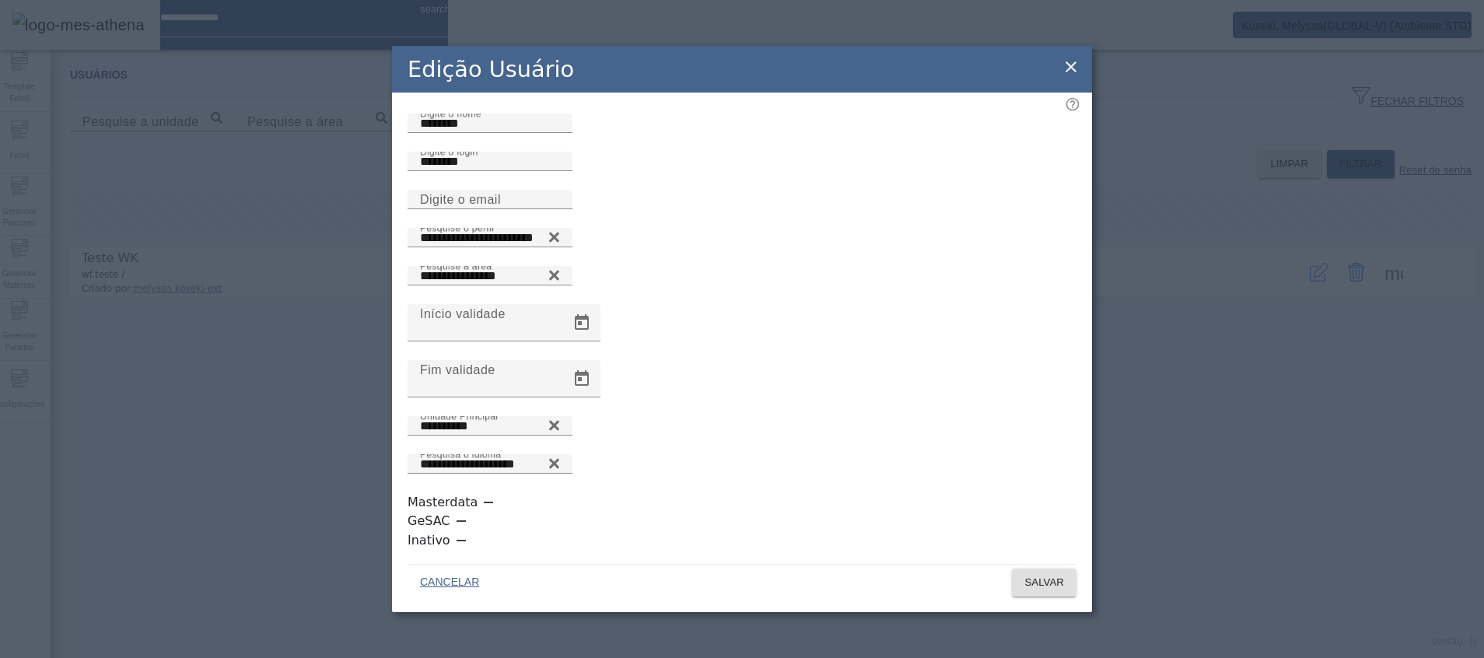
click at [1073, 76] on icon at bounding box center [1070, 67] width 19 height 19
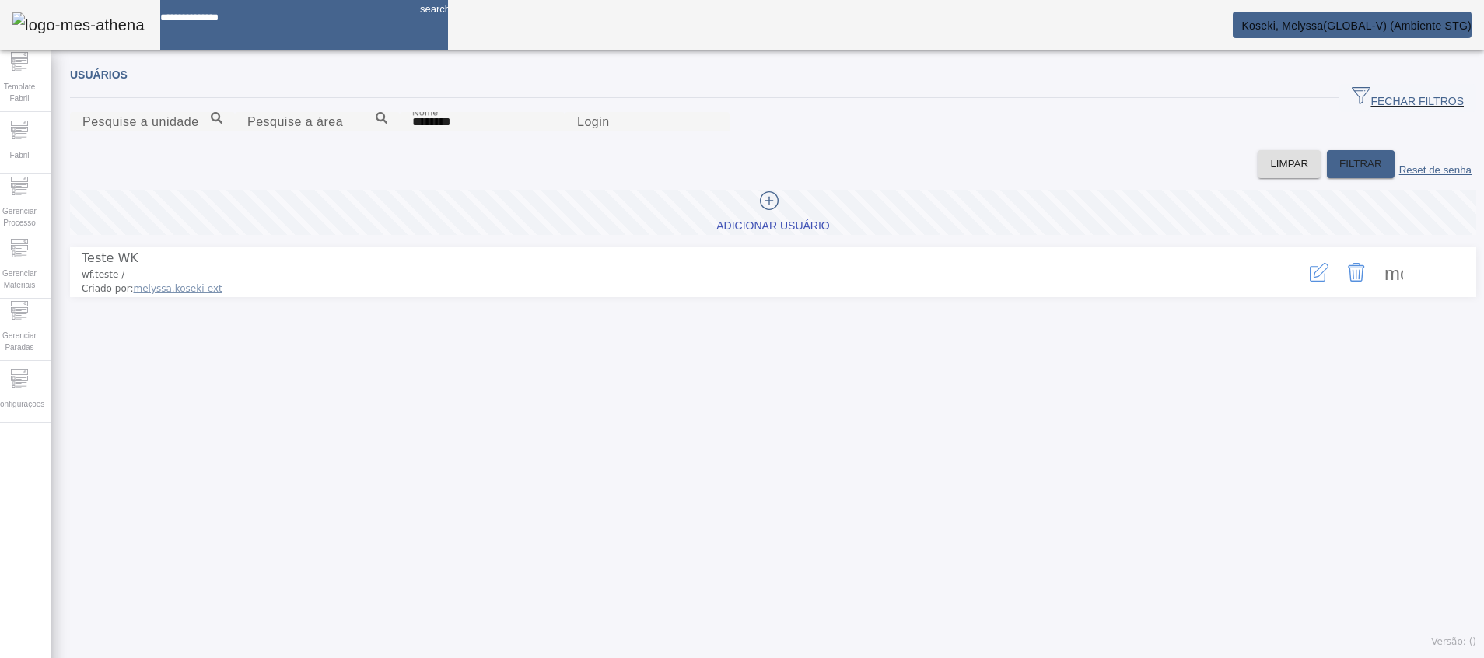
click at [285, 24] on input at bounding box center [283, 12] width 247 height 24
click at [48, 419] on div "Configurações" at bounding box center [19, 392] width 62 height 62
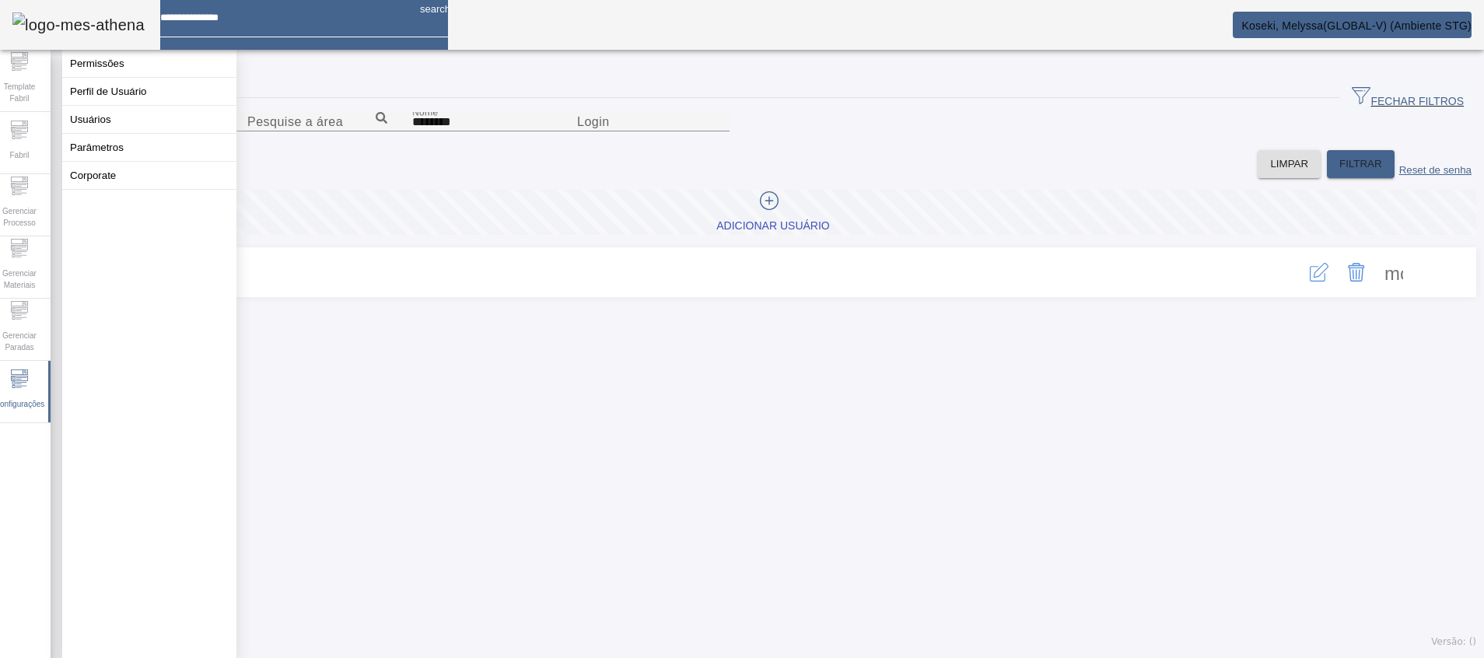
click at [910, 609] on div "Usuários FECHAR FILTROS Pesquise a unidade Pesquise a área Nome ******** Login …" at bounding box center [773, 358] width 1445 height 600
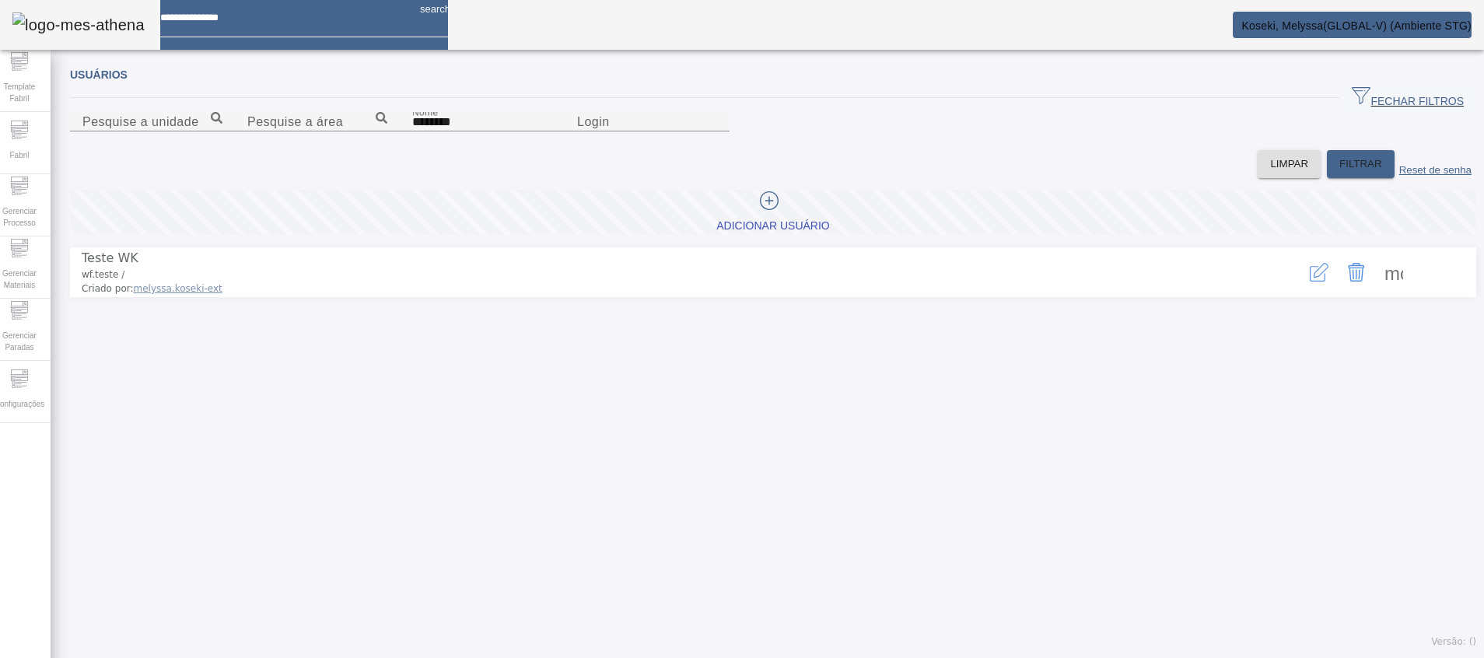
click at [1309, 281] on icon "button" at bounding box center [1318, 272] width 19 height 19
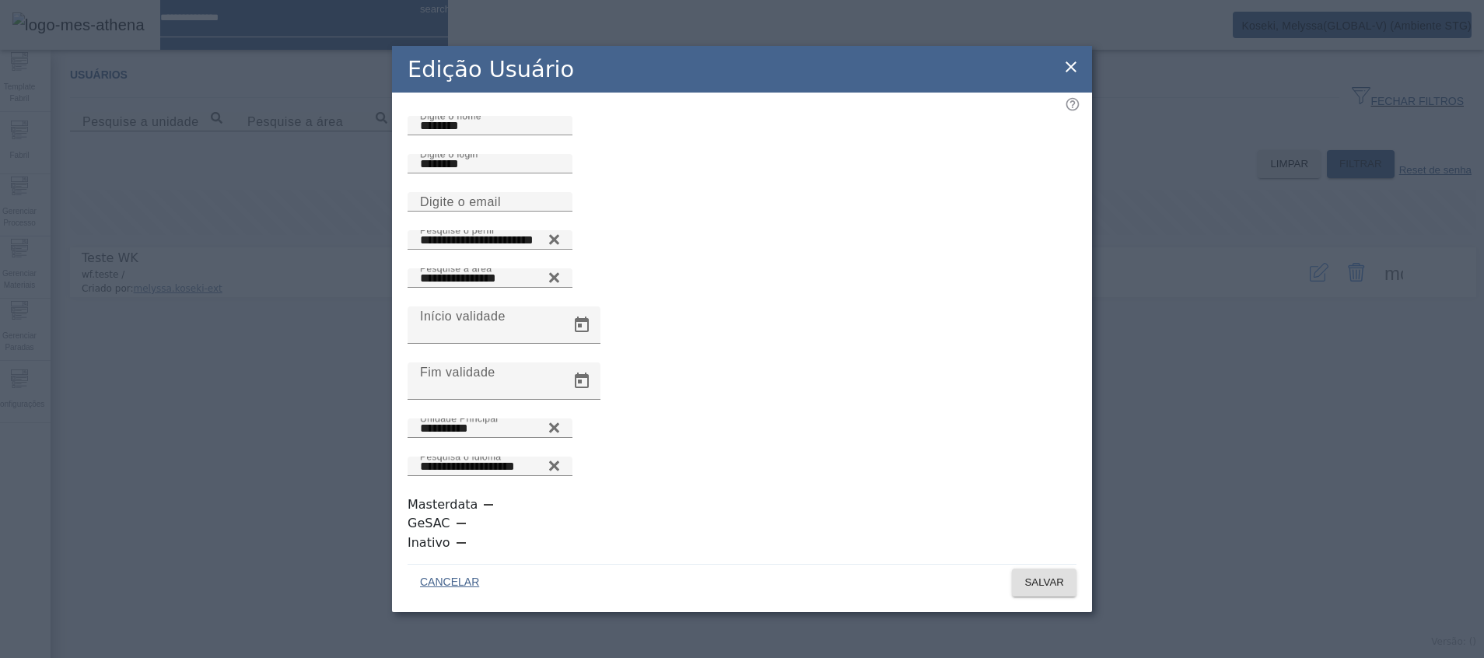
click at [1080, 93] on div "Edição Usuário" at bounding box center [742, 69] width 700 height 47
click at [1071, 76] on icon at bounding box center [1070, 67] width 19 height 19
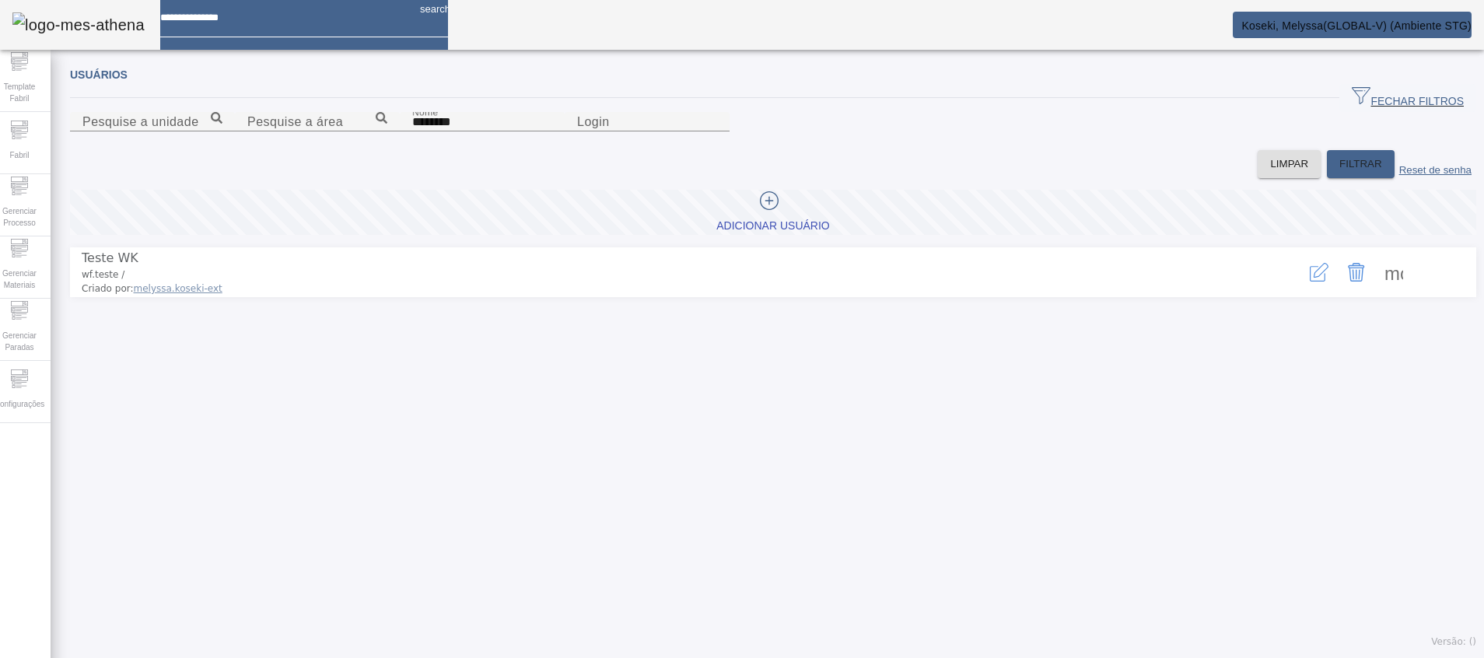
click at [1375, 291] on span at bounding box center [1393, 271] width 37 height 37
click at [877, 658] on div at bounding box center [742, 658] width 1484 height 0
drag, startPoint x: 89, startPoint y: 355, endPoint x: 123, endPoint y: 357, distance: 34.3
click at [123, 297] on li "Teste WK wf.teste / Criado por: melyssa.koseki-ext more_vert" at bounding box center [773, 272] width 1406 height 50
copy span "wf.teste"
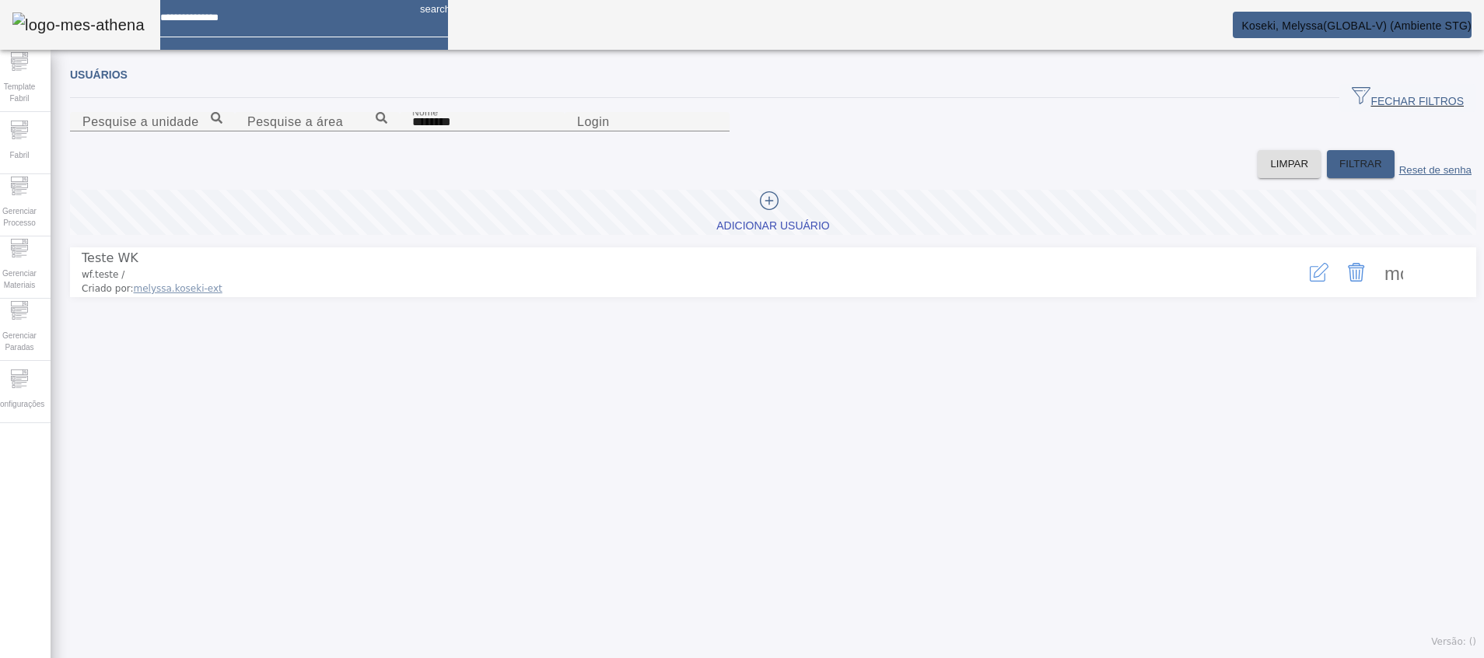
click at [1352, 19] on mat-card "Koseki, Melyssa(GLOBAL-V) (Ambiente STG)" at bounding box center [1351, 25] width 239 height 26
click at [1312, 29] on span "Koseki, Melyssa(GLOBAL-V) (Ambiente STG)" at bounding box center [1356, 25] width 230 height 12
